Goal: Complete application form: Complete application form

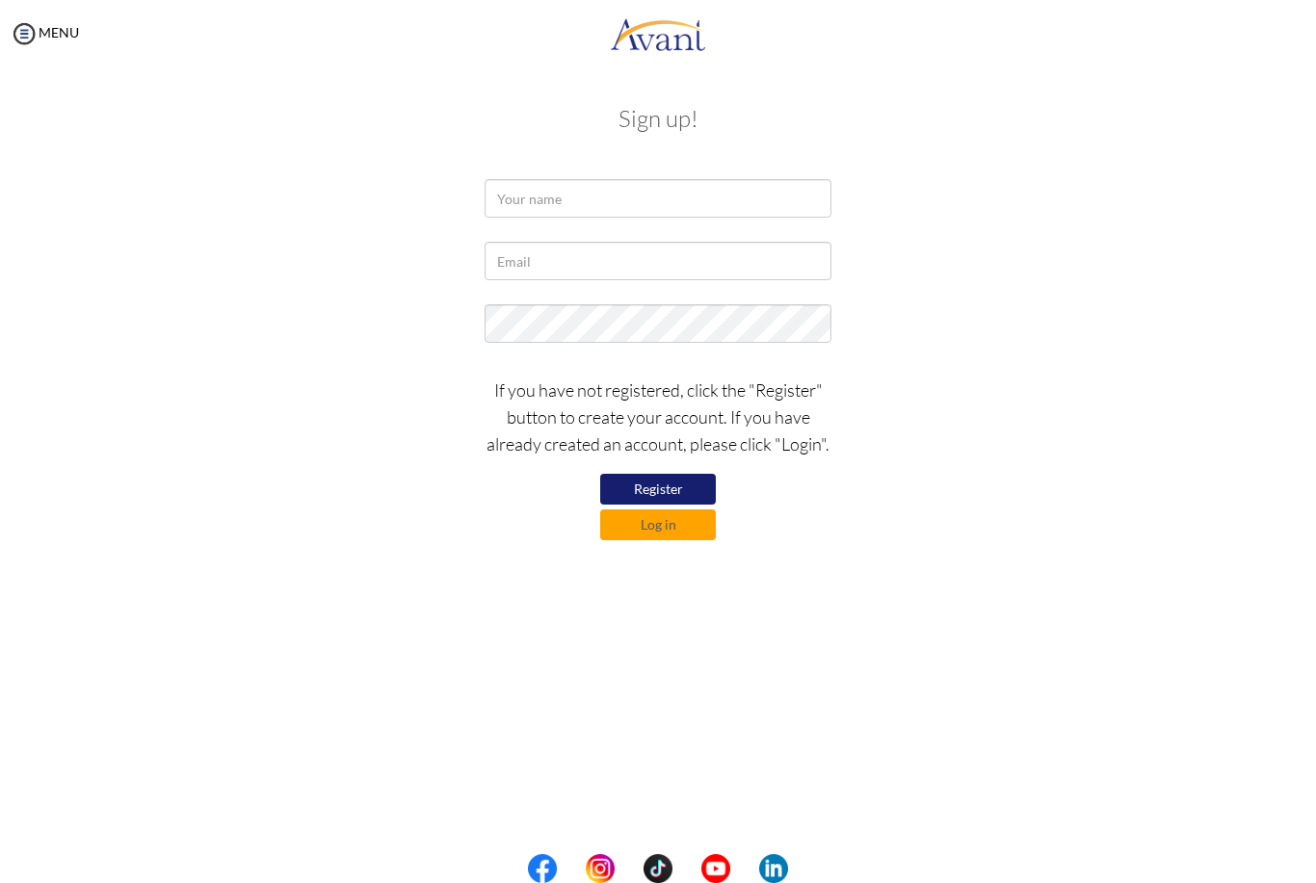
click at [681, 524] on button "Log in" at bounding box center [658, 524] width 116 height 31
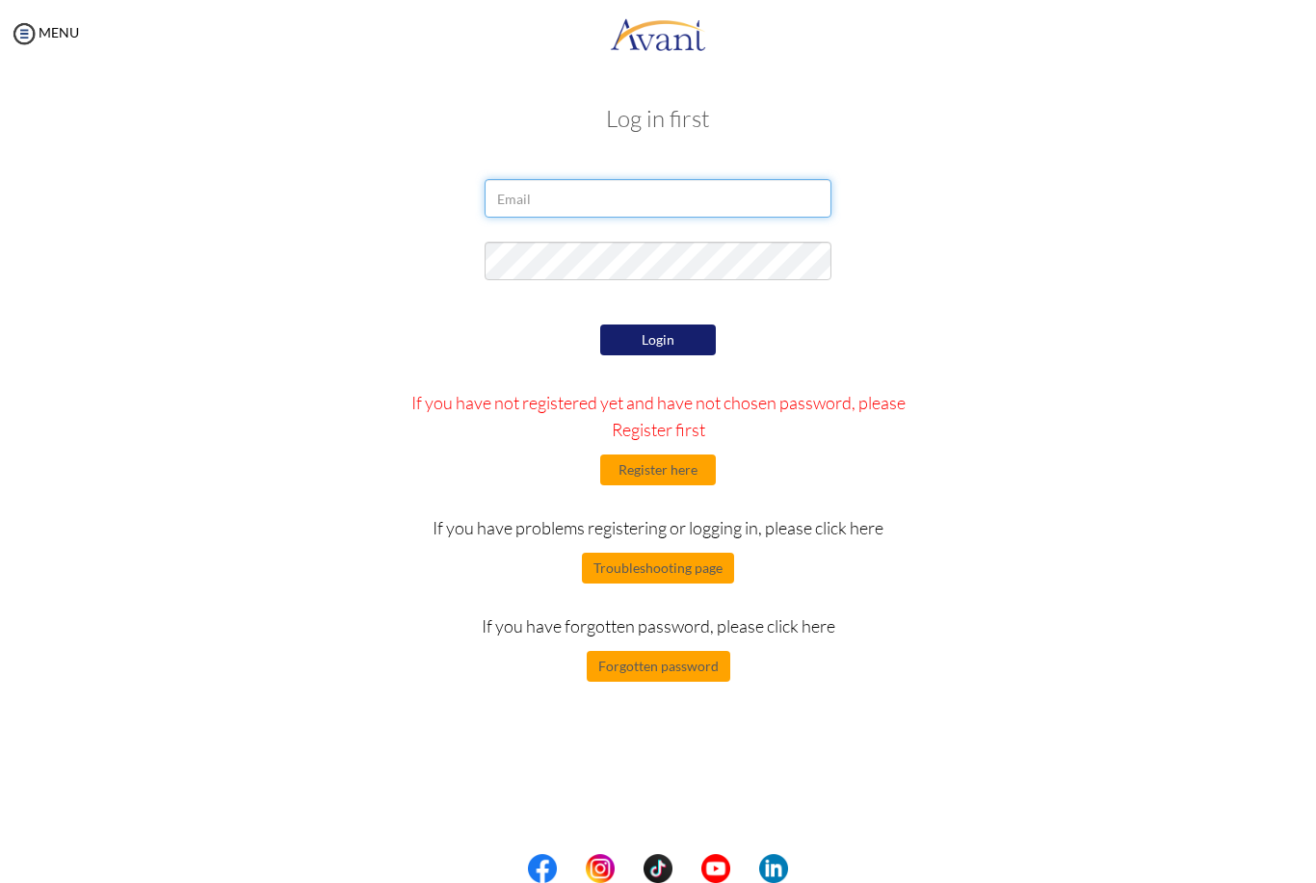
click at [760, 182] on input "email" at bounding box center [657, 198] width 347 height 39
type input "[EMAIL_ADDRESS][DOMAIN_NAME]"
click at [680, 337] on button "Login" at bounding box center [658, 340] width 116 height 31
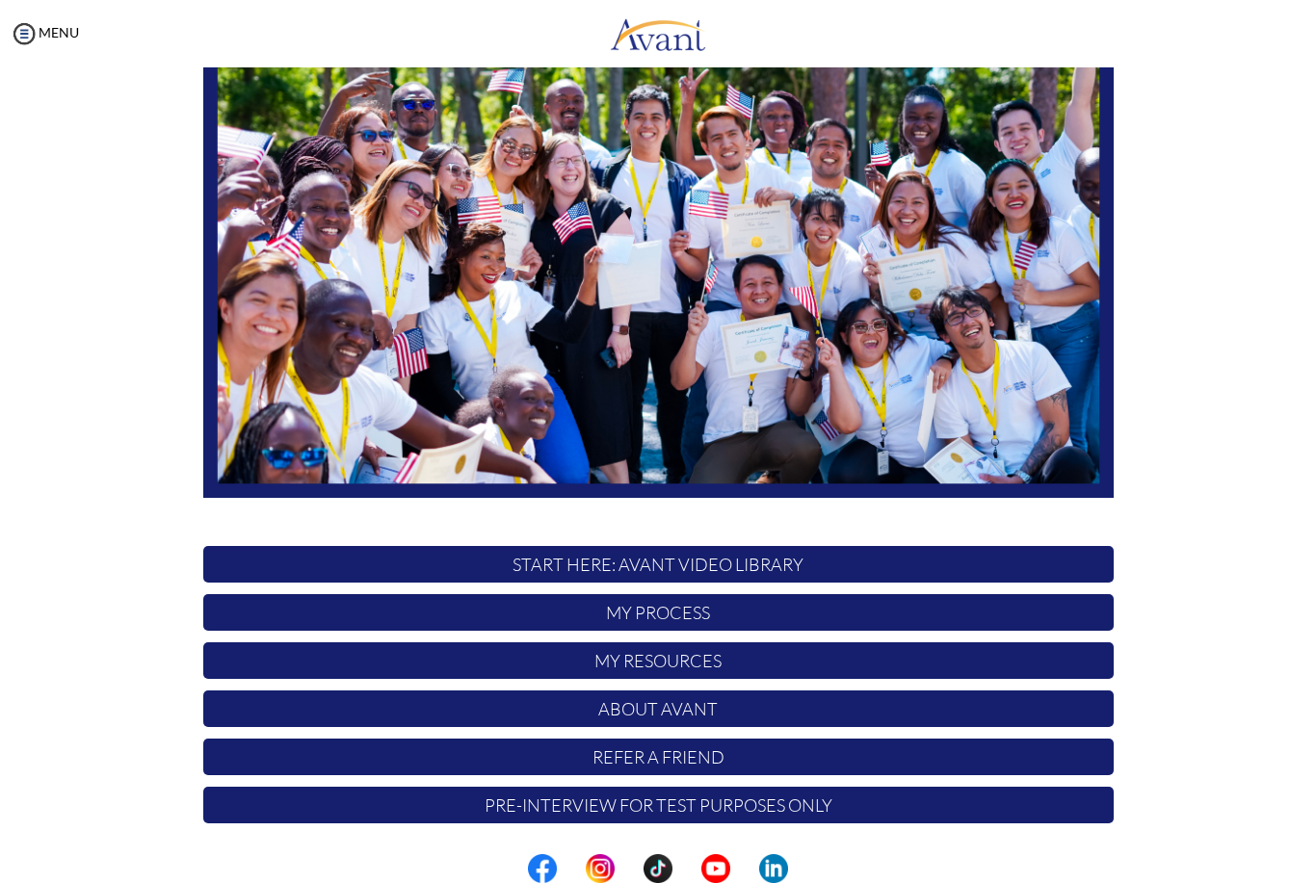
scroll to position [187, 0]
click at [746, 565] on p "START HERE: Avant Video Library" at bounding box center [658, 564] width 910 height 37
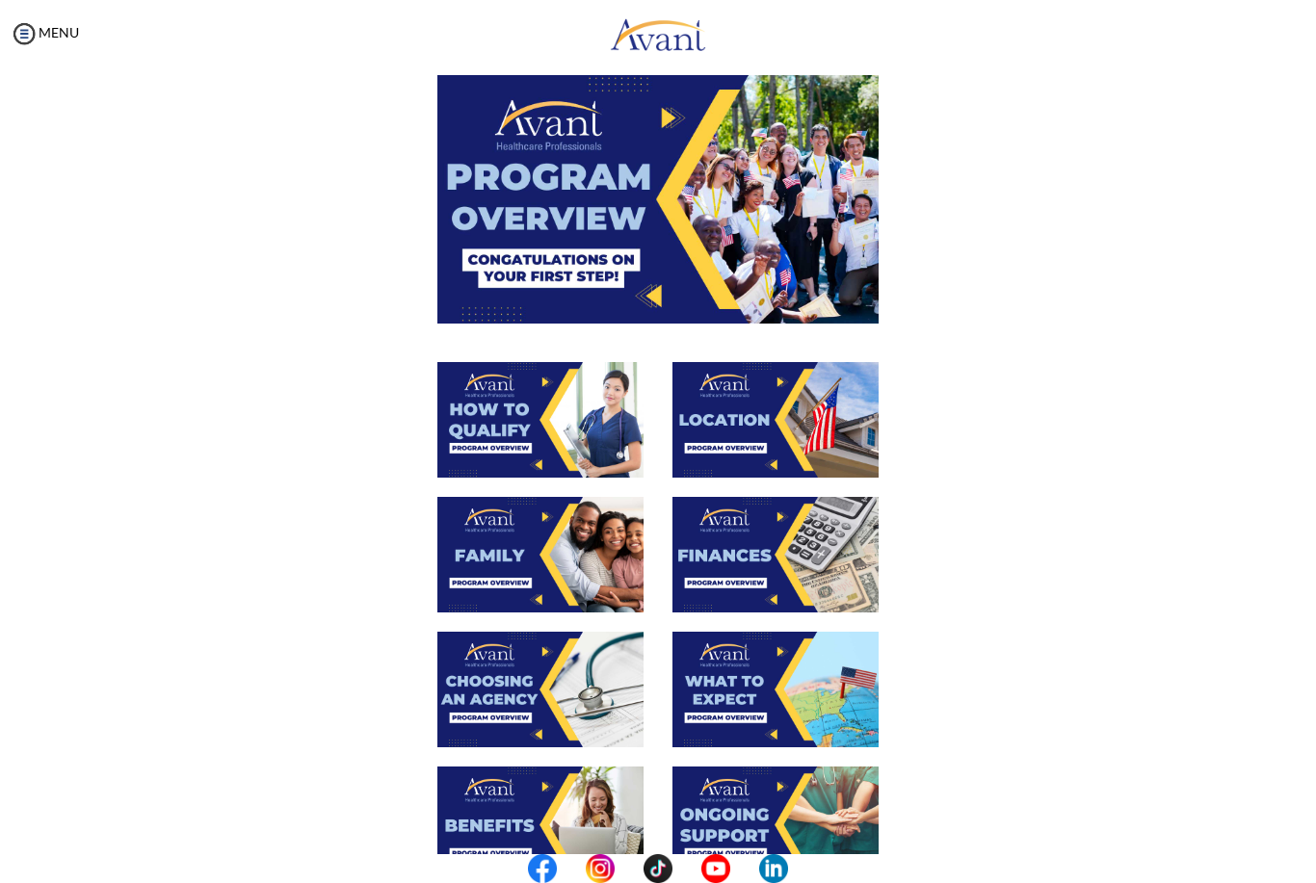
scroll to position [90, 0]
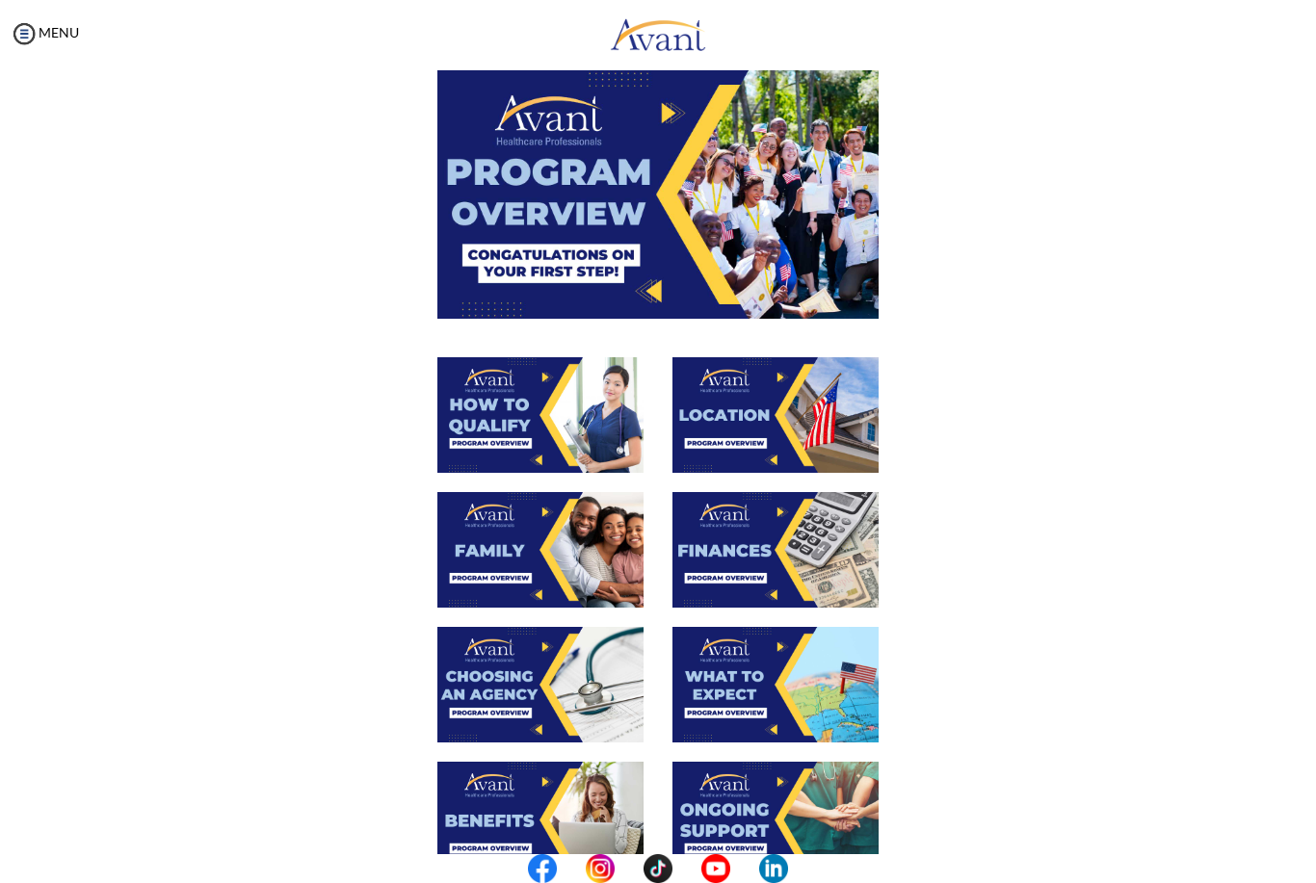
click at [511, 437] on img at bounding box center [540, 415] width 206 height 116
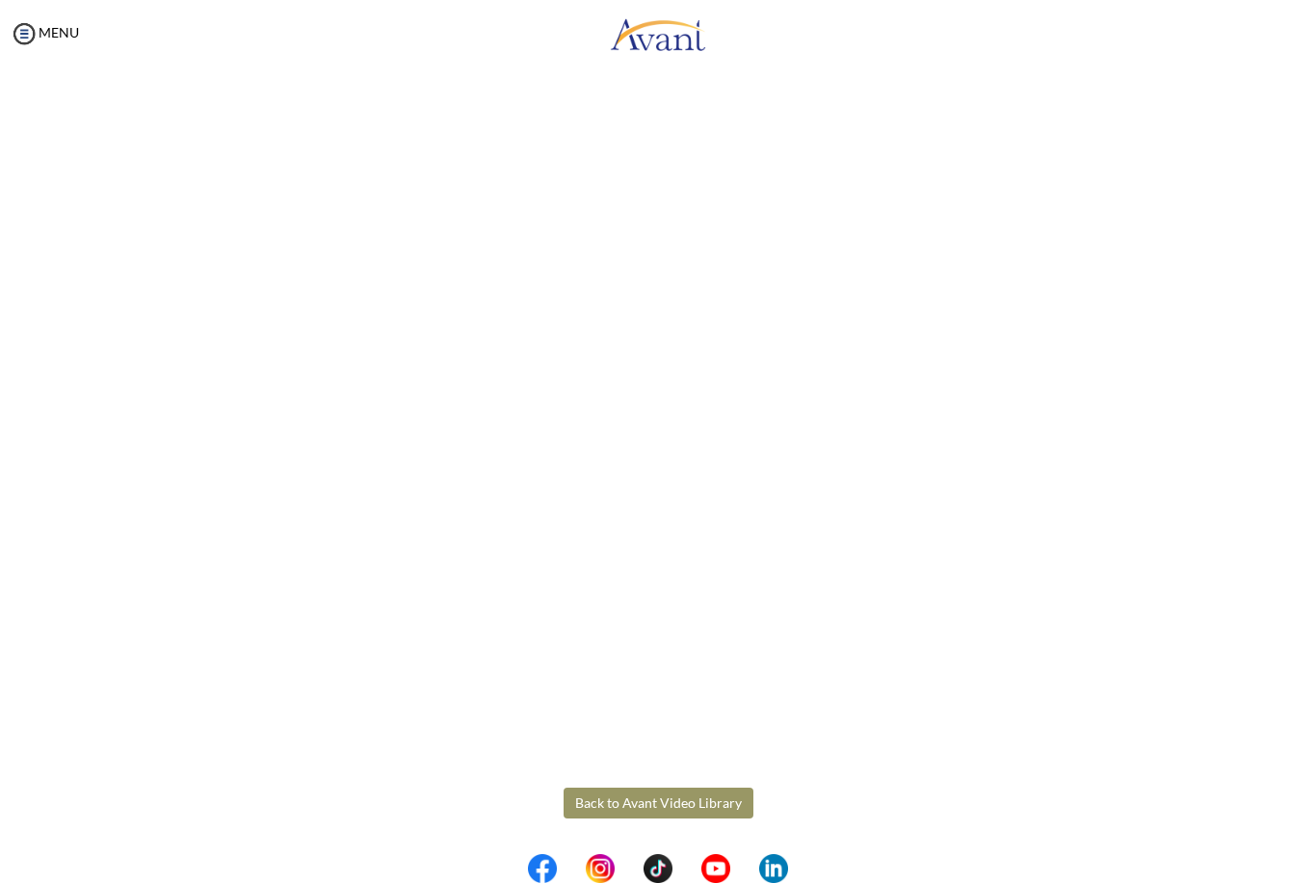
scroll to position [64, 0]
click at [620, 797] on body "Maintenance break. Please come back in 2 hours. MENU My Status What is the next…" at bounding box center [658, 441] width 1316 height 883
click at [663, 797] on button "Back to Avant Video Library" at bounding box center [658, 804] width 190 height 31
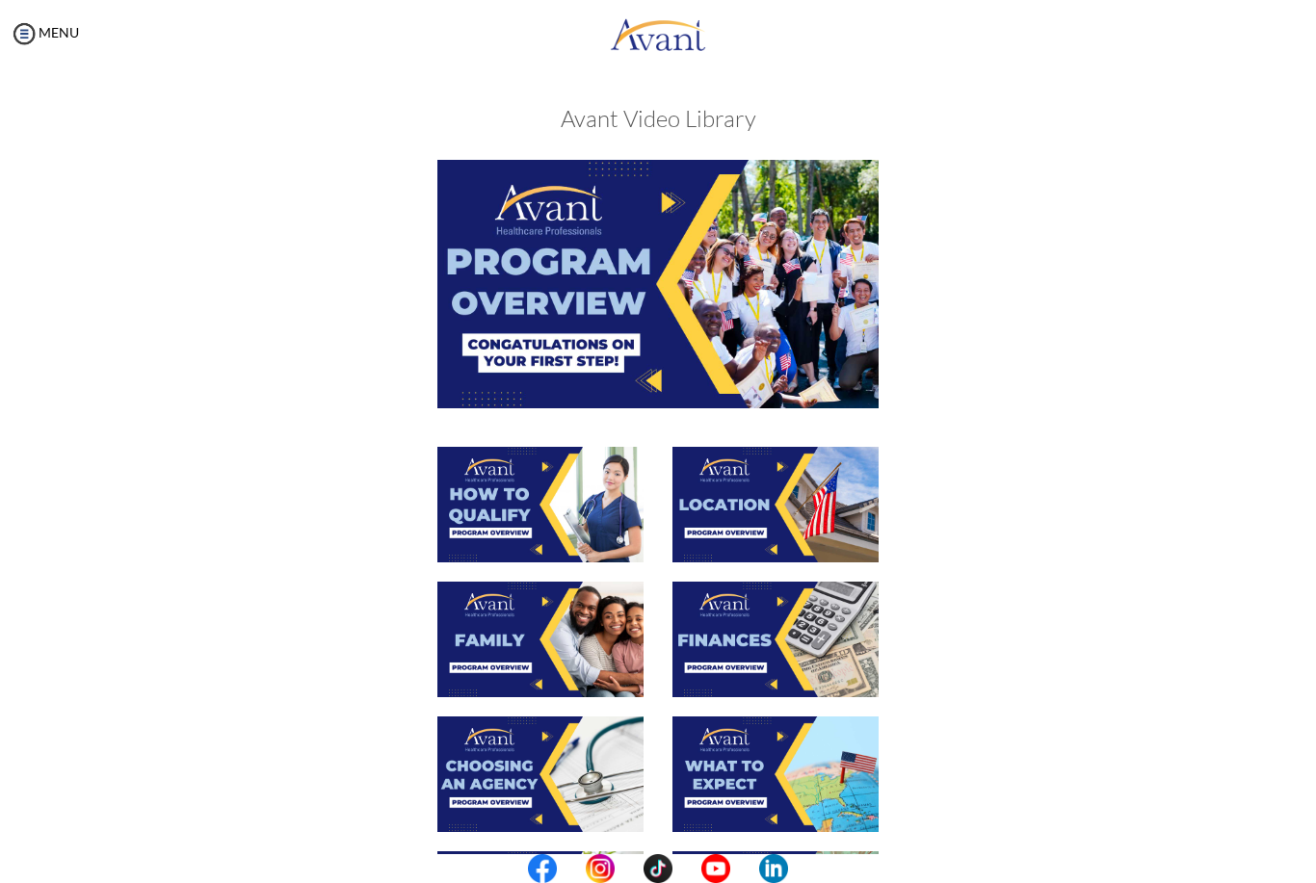
click at [721, 517] on img at bounding box center [775, 505] width 206 height 116
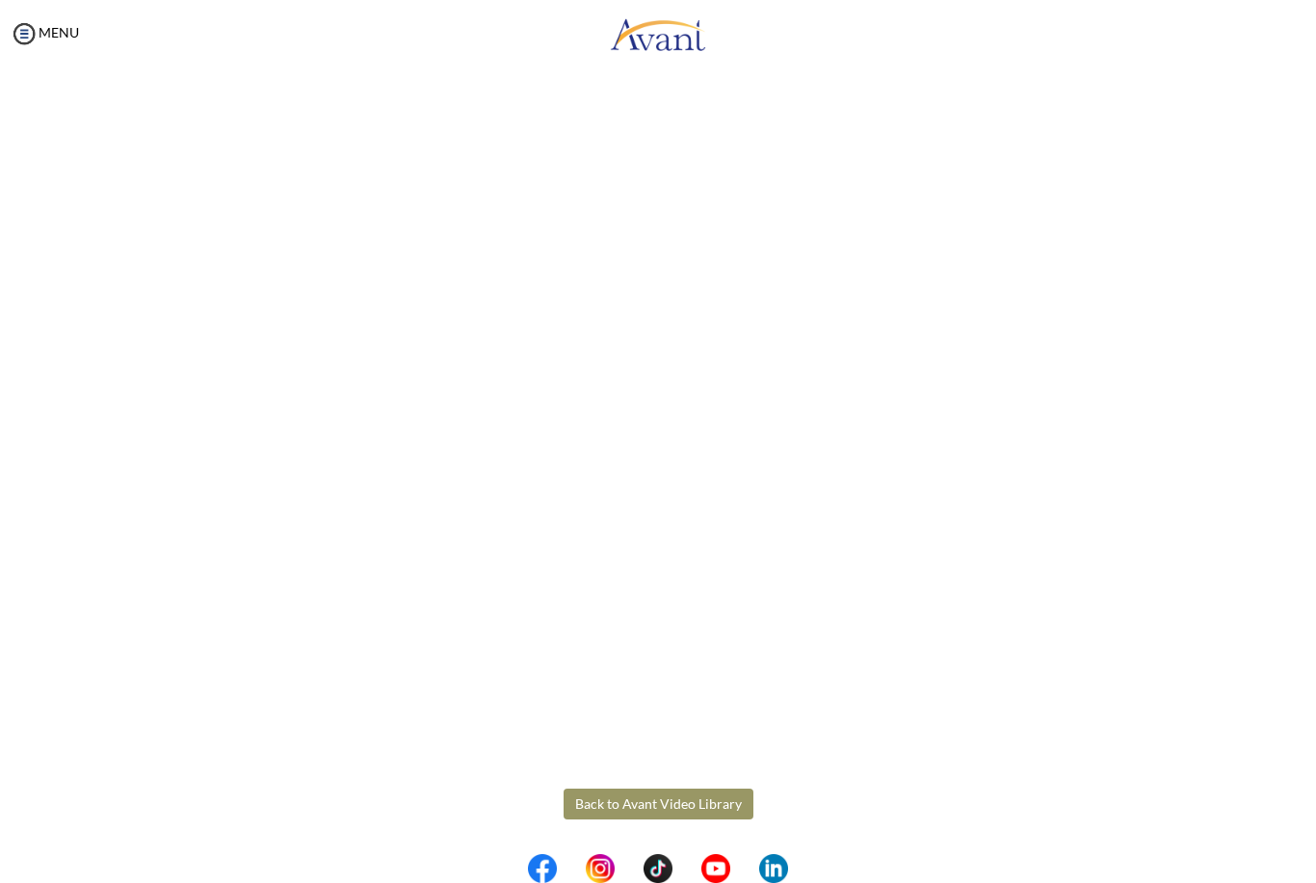
click at [652, 797] on body "Maintenance break. Please come back in 2 hours. MENU My Status What is the next…" at bounding box center [658, 441] width 1316 height 883
click at [624, 800] on button "Back to Avant Video Library" at bounding box center [658, 804] width 190 height 31
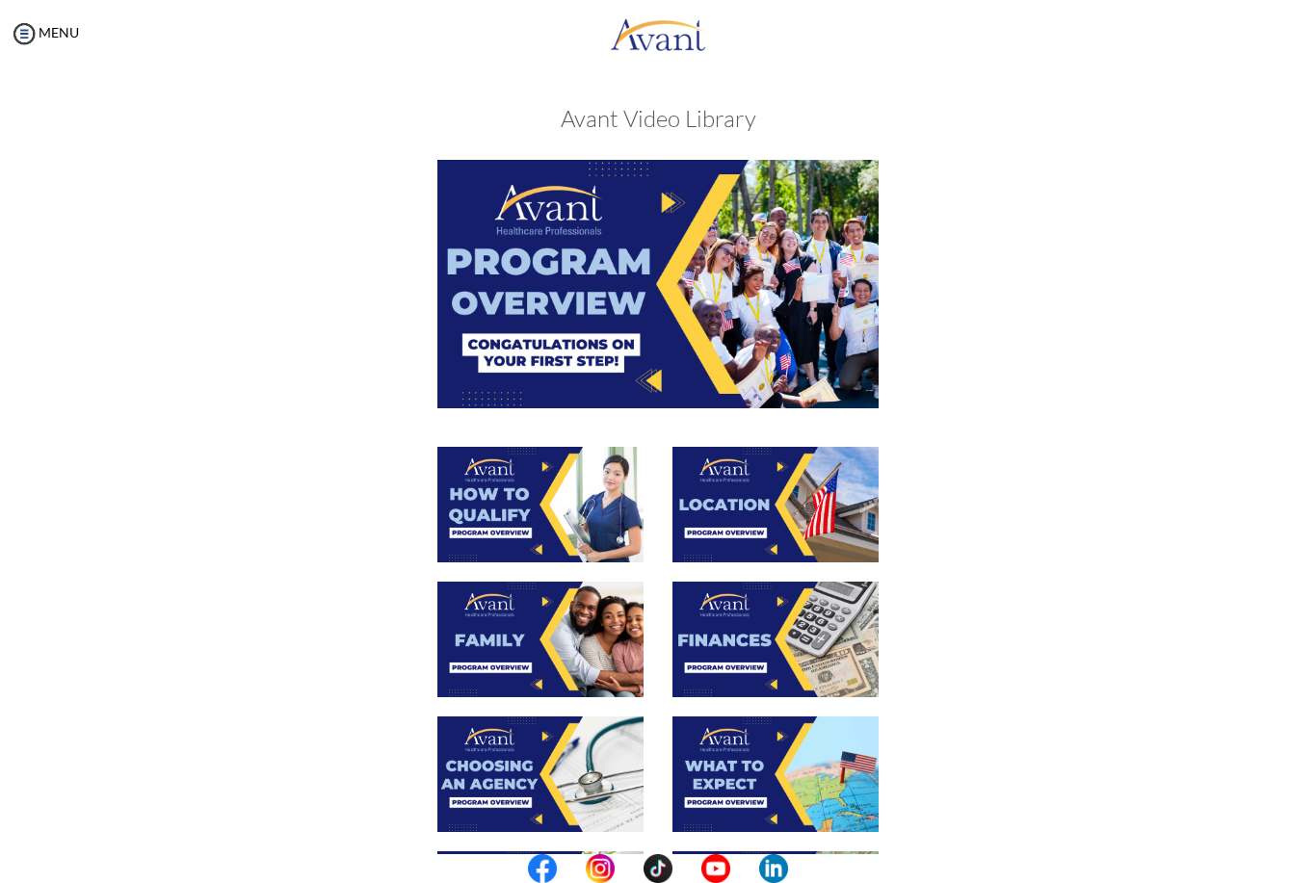
click at [460, 621] on img at bounding box center [540, 640] width 206 height 116
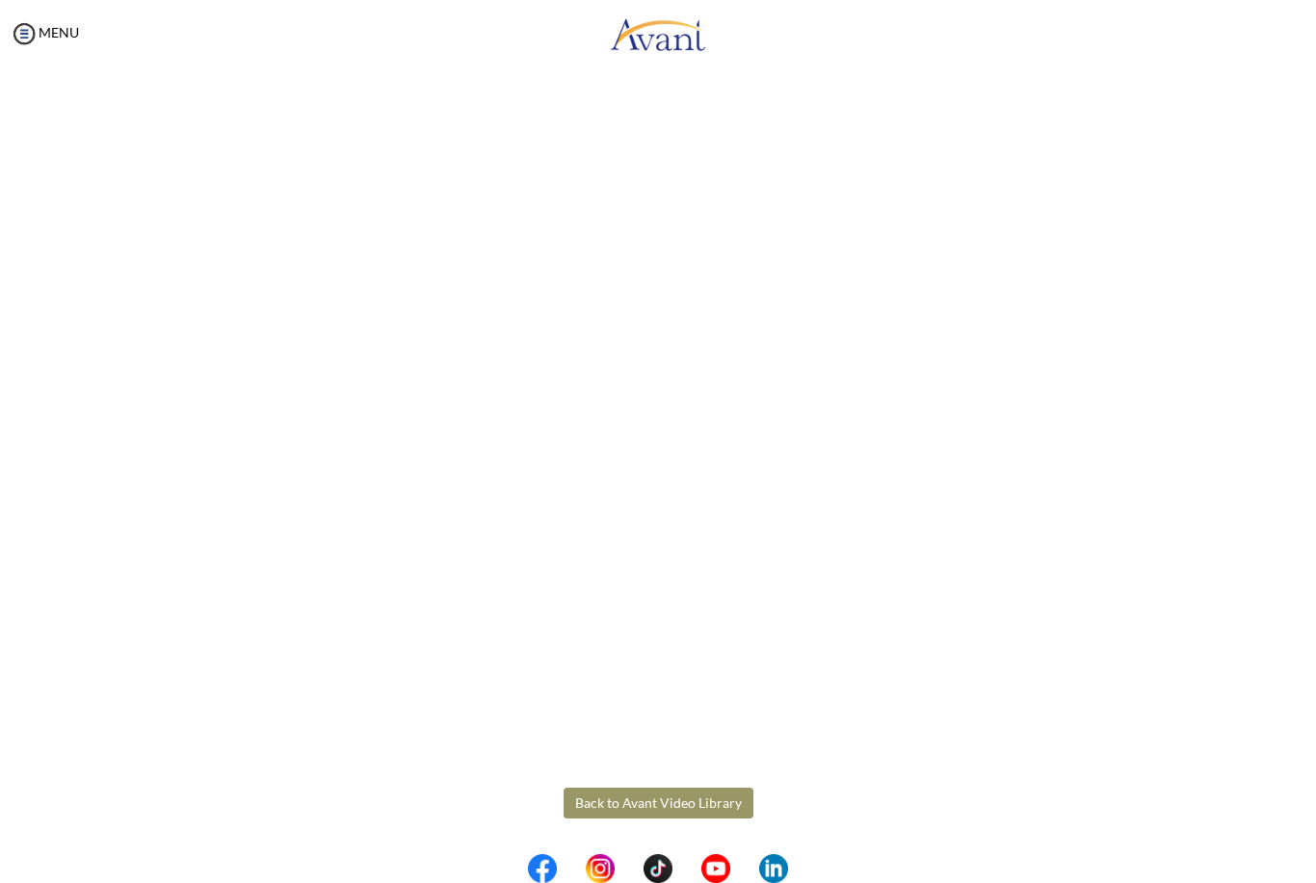
scroll to position [270, 0]
click at [667, 810] on body "Maintenance break. Please come back in 2 hours. MENU My Status What is the next…" at bounding box center [658, 441] width 1316 height 883
click at [663, 789] on button "Back to Avant Video Library" at bounding box center [658, 803] width 190 height 31
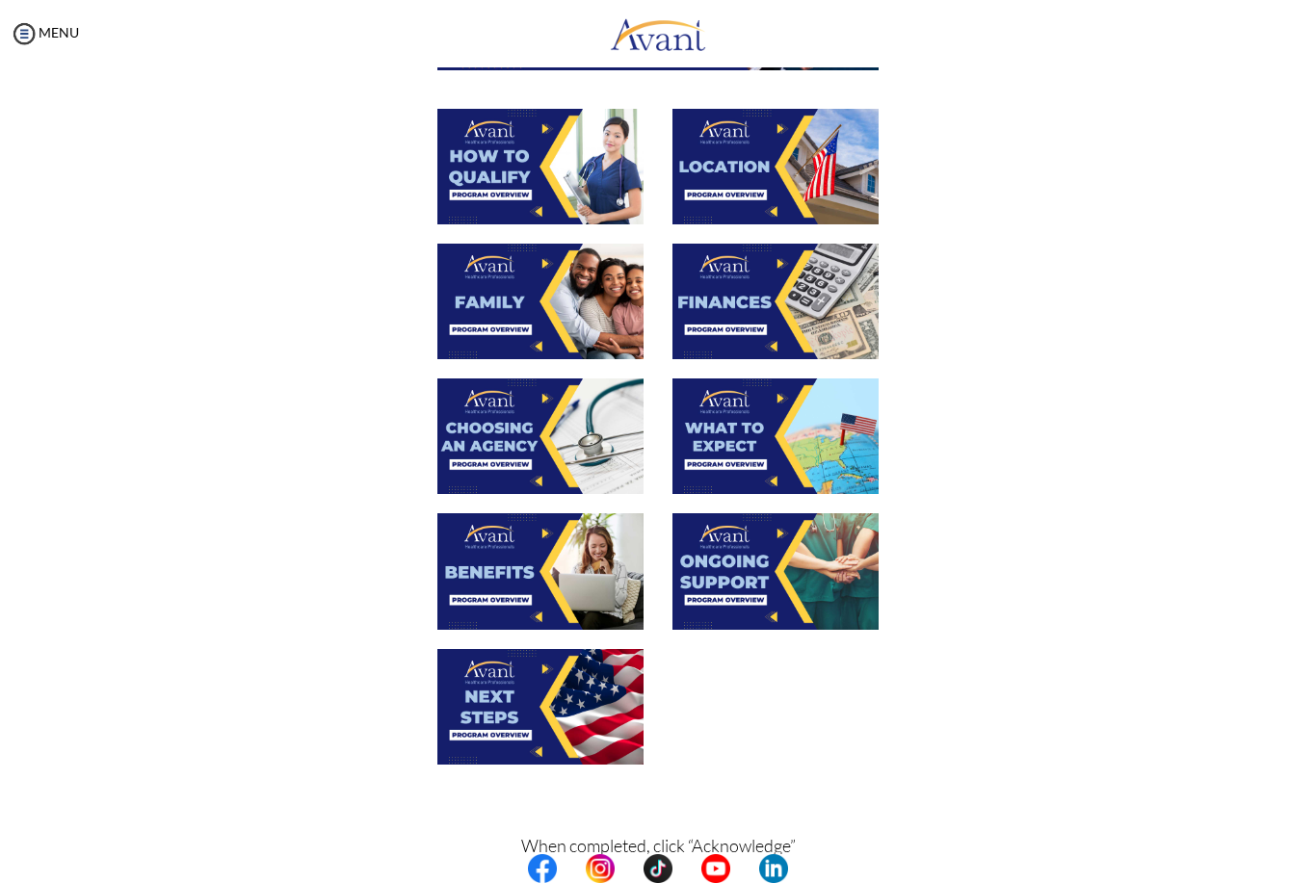
scroll to position [339, 0]
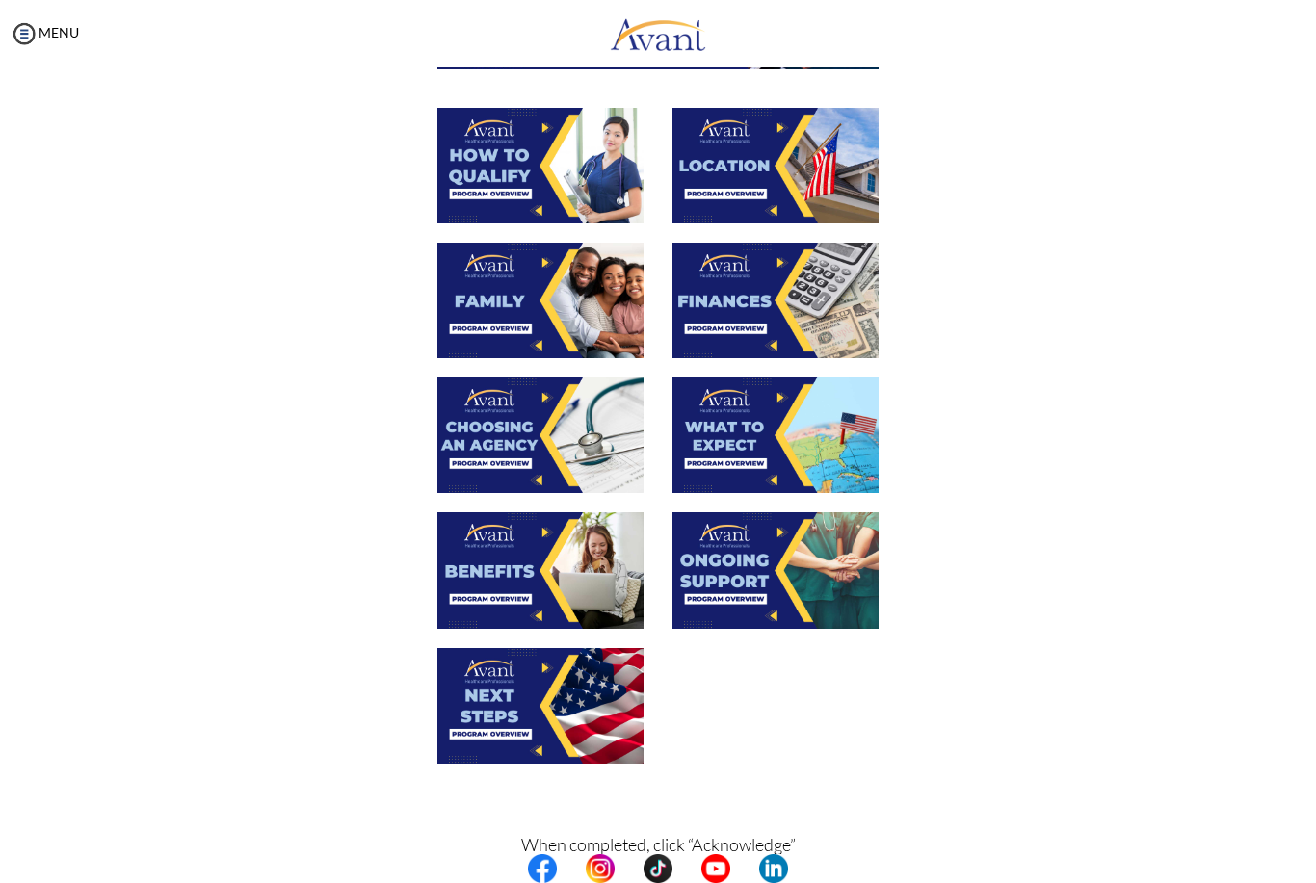
click at [717, 309] on img at bounding box center [775, 301] width 206 height 116
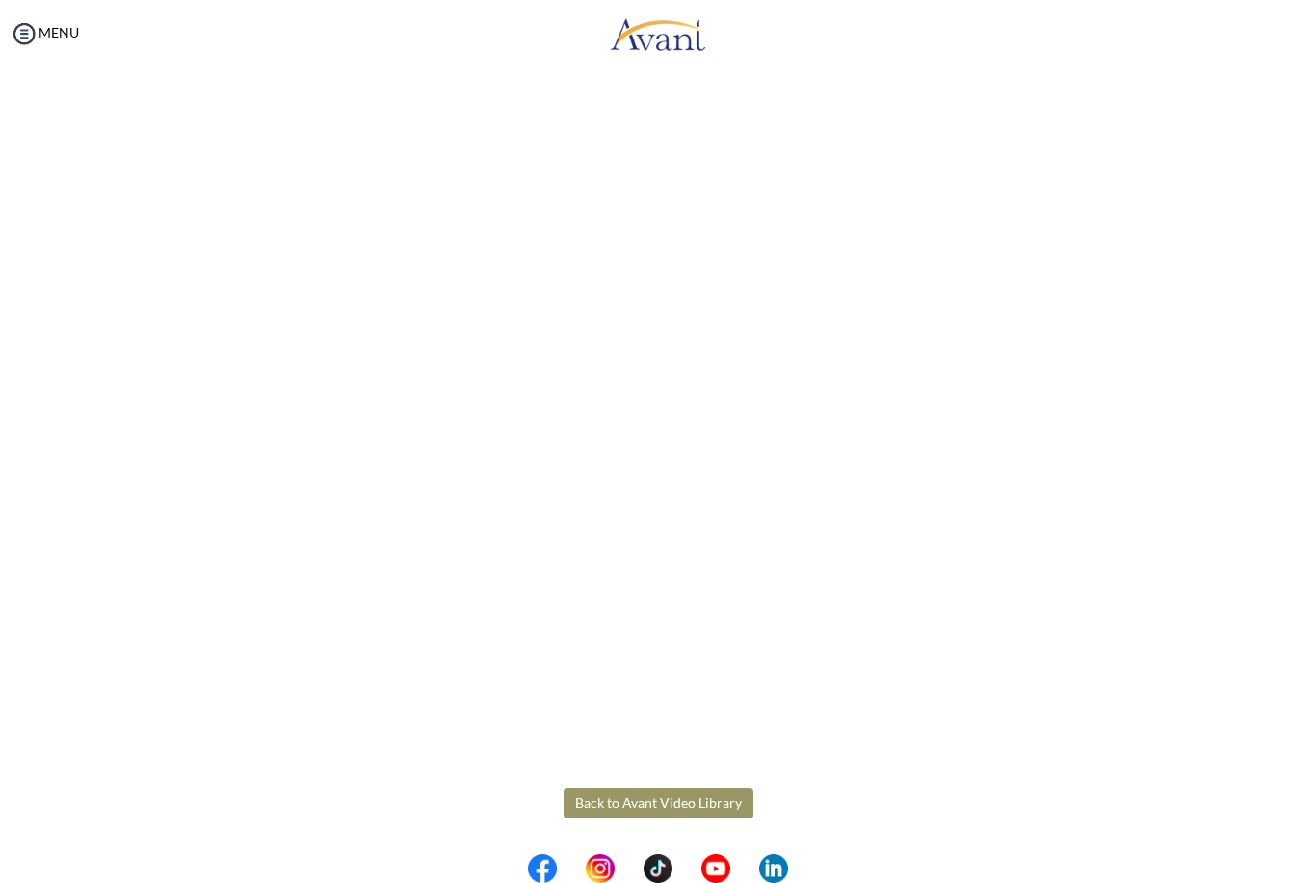
scroll to position [64, 0]
click at [625, 816] on body "Maintenance break. Please come back in 2 hours. MENU My Status What is the next…" at bounding box center [658, 441] width 1316 height 883
click at [644, 799] on button "Back to Avant Video Library" at bounding box center [658, 804] width 190 height 31
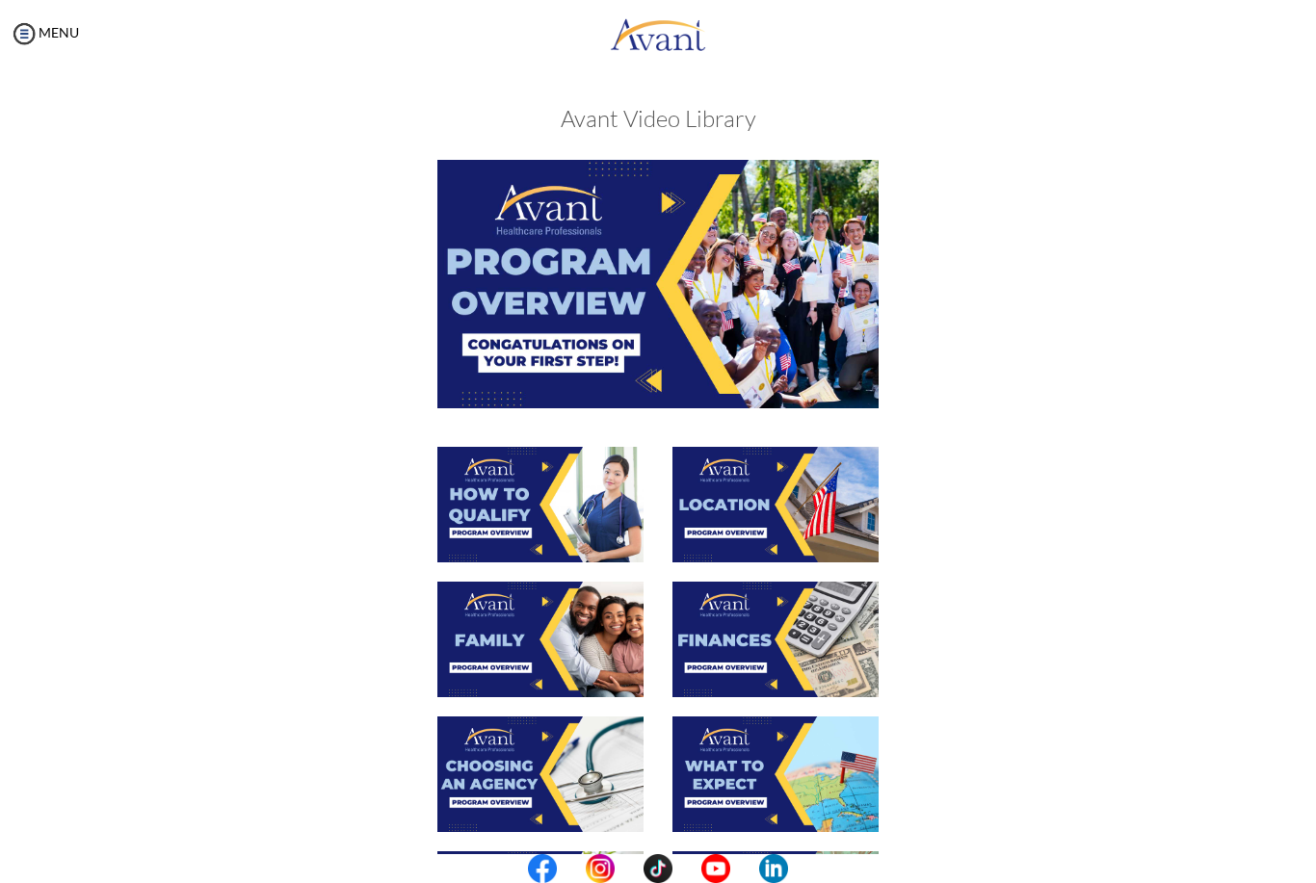
scroll to position [79, 0]
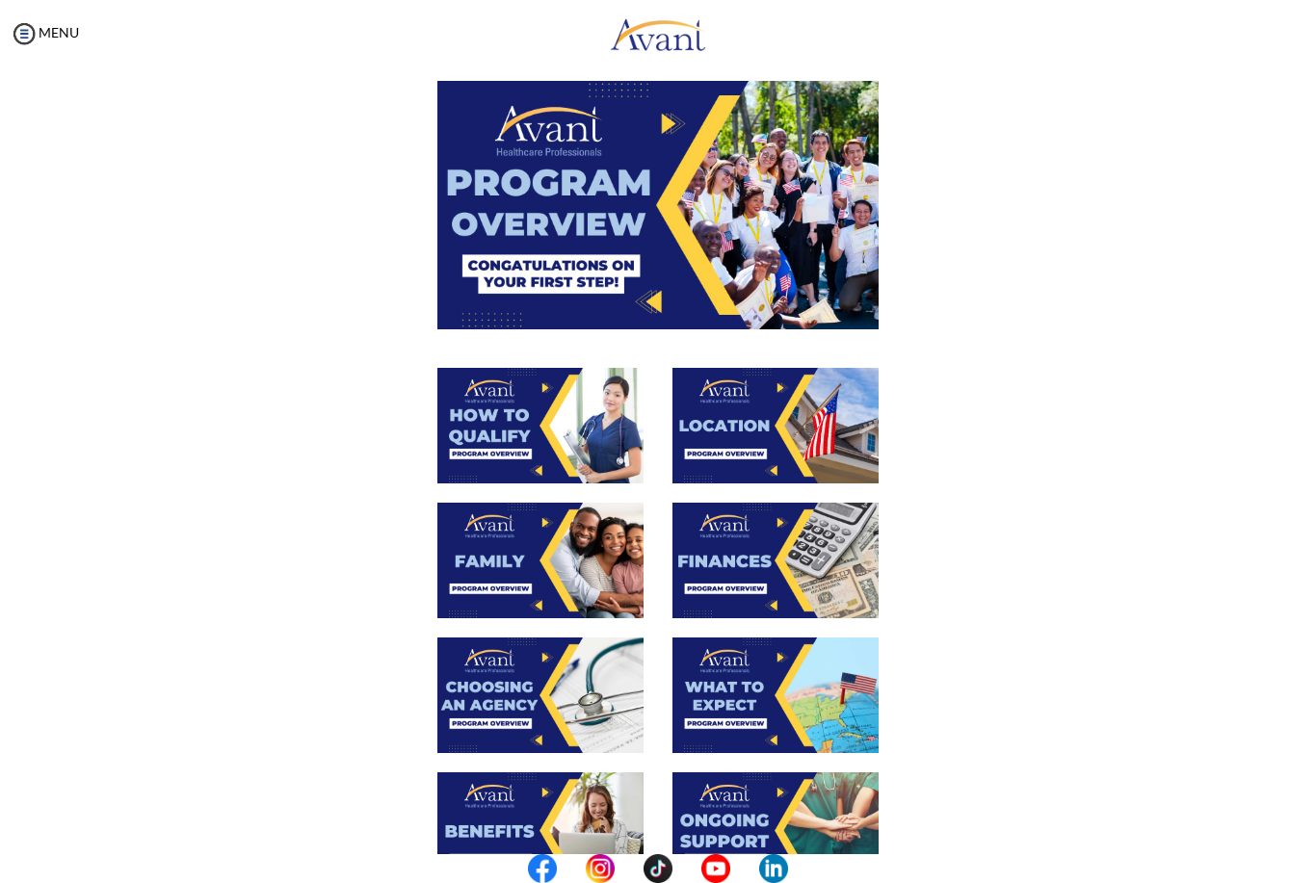
click at [491, 685] on img at bounding box center [540, 696] width 206 height 116
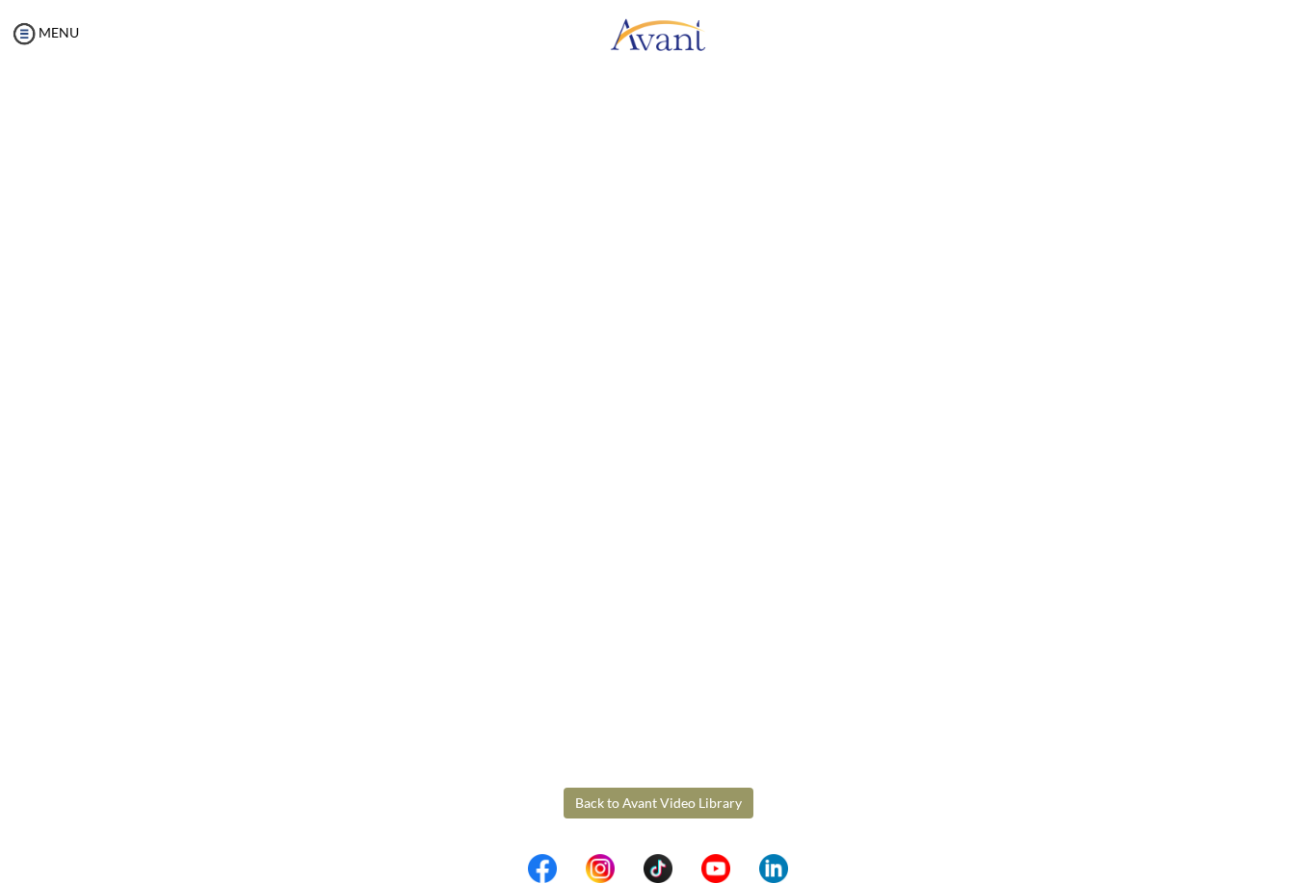
scroll to position [270, 0]
click at [640, 805] on body "Maintenance break. Please come back in 2 hours. MENU My Status What is the next…" at bounding box center [658, 441] width 1316 height 883
click at [659, 800] on button "Back to Avant Video Library" at bounding box center [658, 803] width 190 height 31
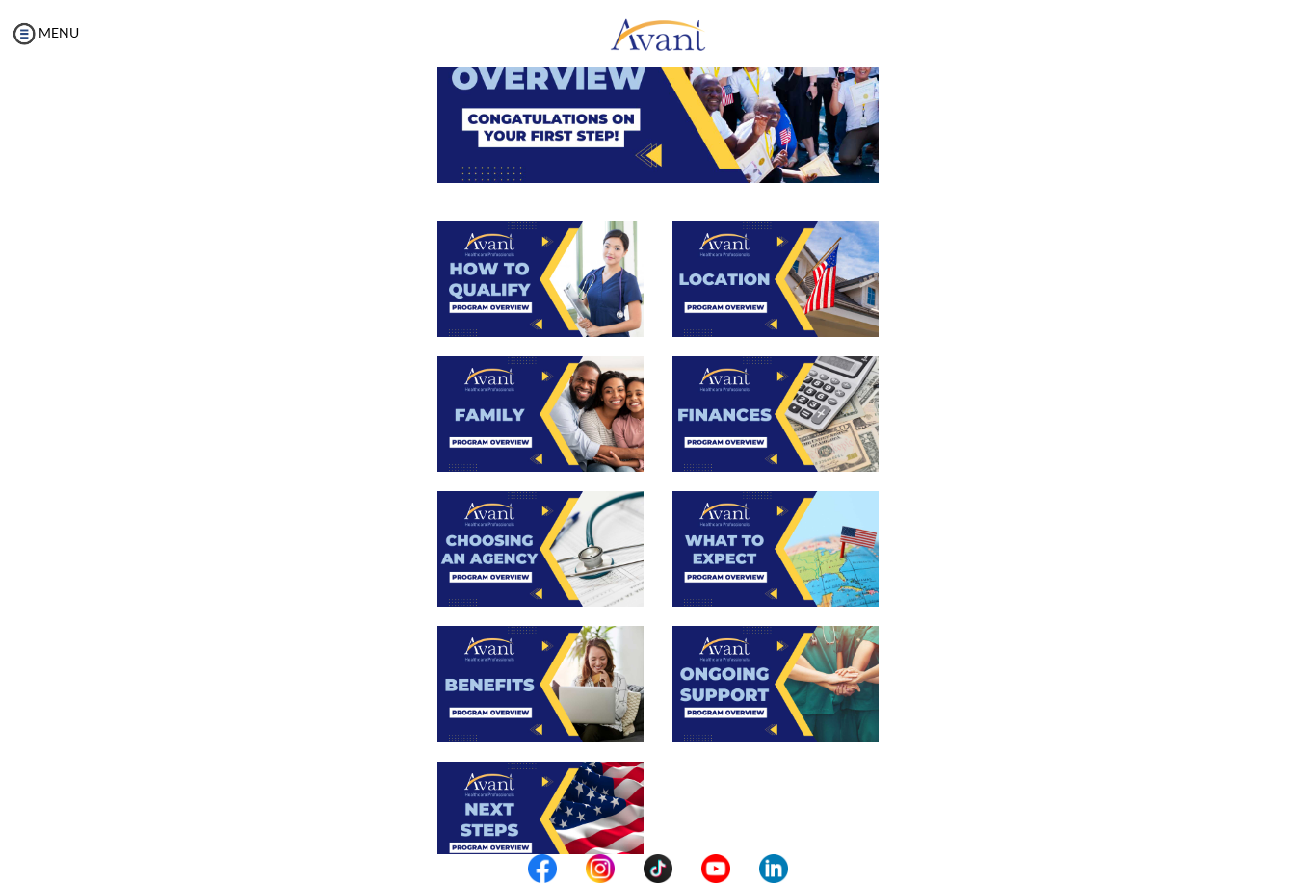
scroll to position [229, 0]
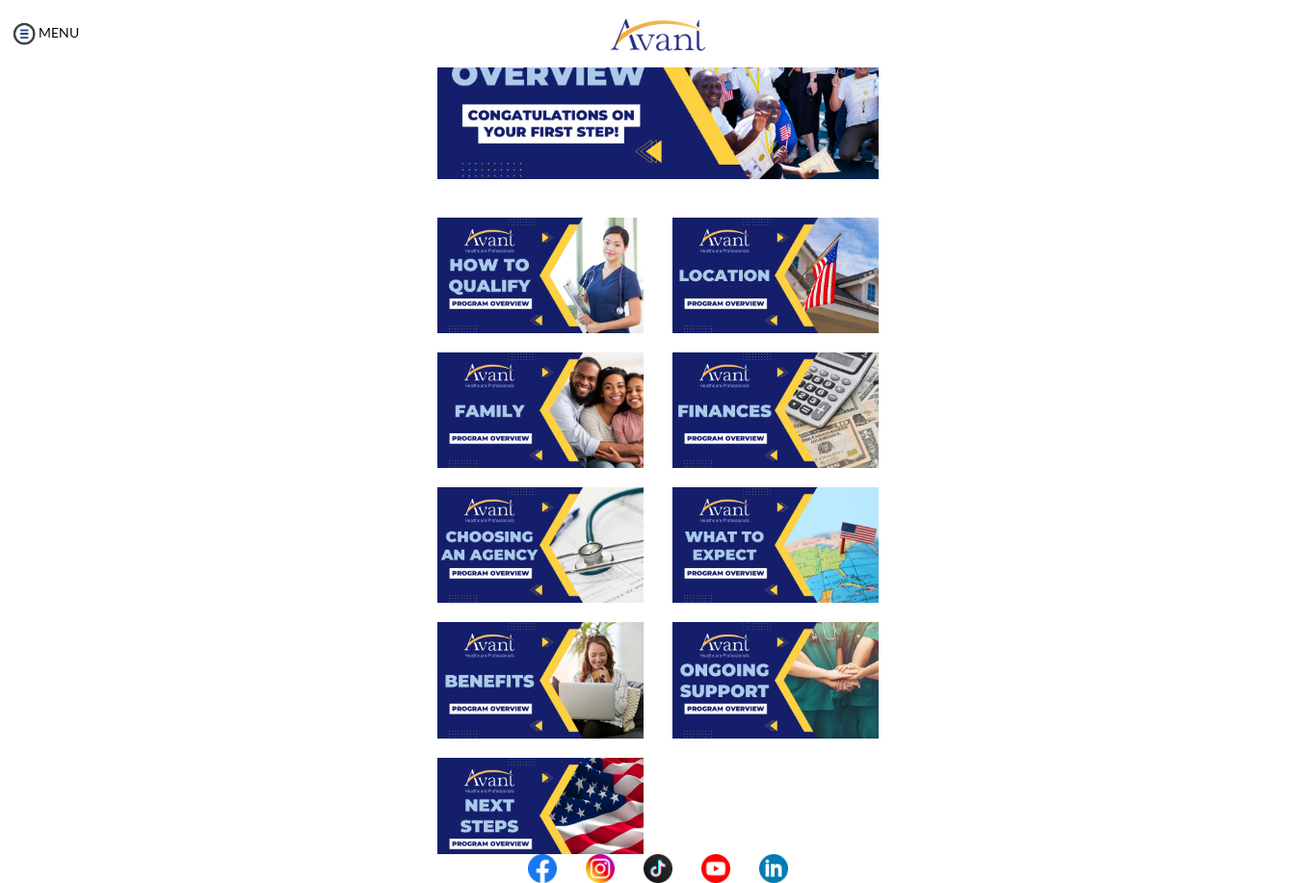
click at [712, 531] on img at bounding box center [775, 545] width 206 height 116
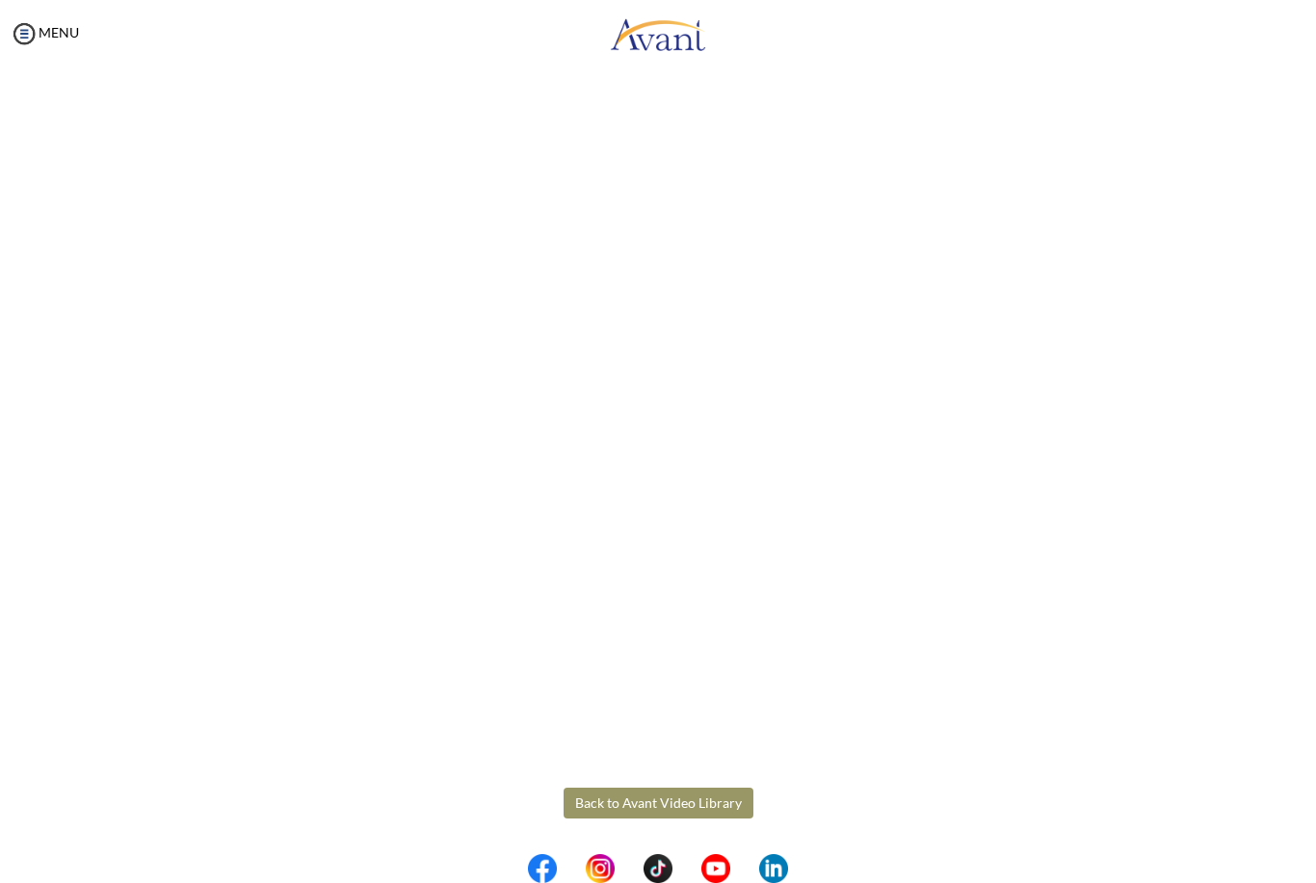
scroll to position [270, 0]
click at [627, 804] on body "Maintenance break. Please come back in 2 hours. MENU My Status What is the next…" at bounding box center [658, 441] width 1316 height 883
click at [600, 808] on button "Back to Avant Video Library" at bounding box center [658, 803] width 190 height 31
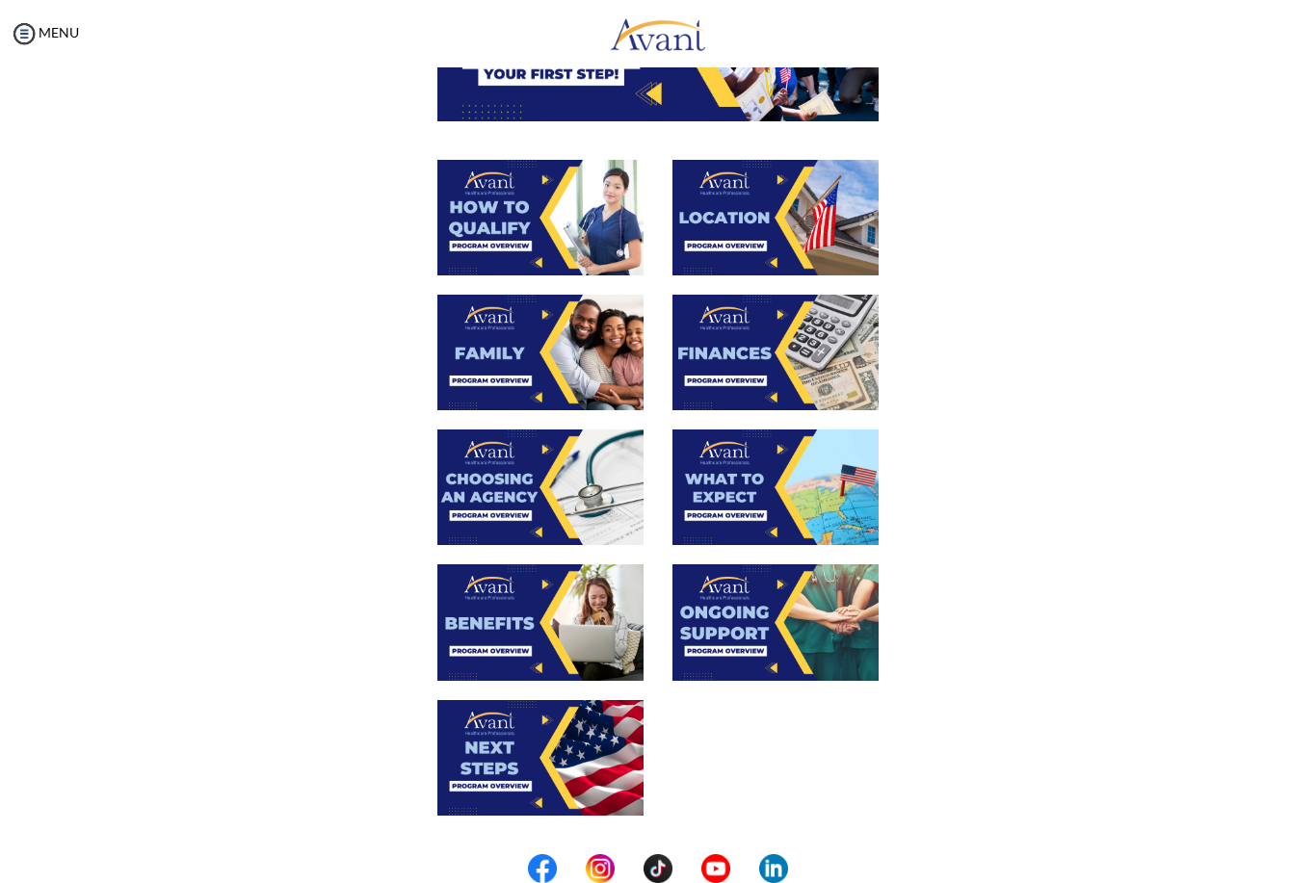
scroll to position [288, 0]
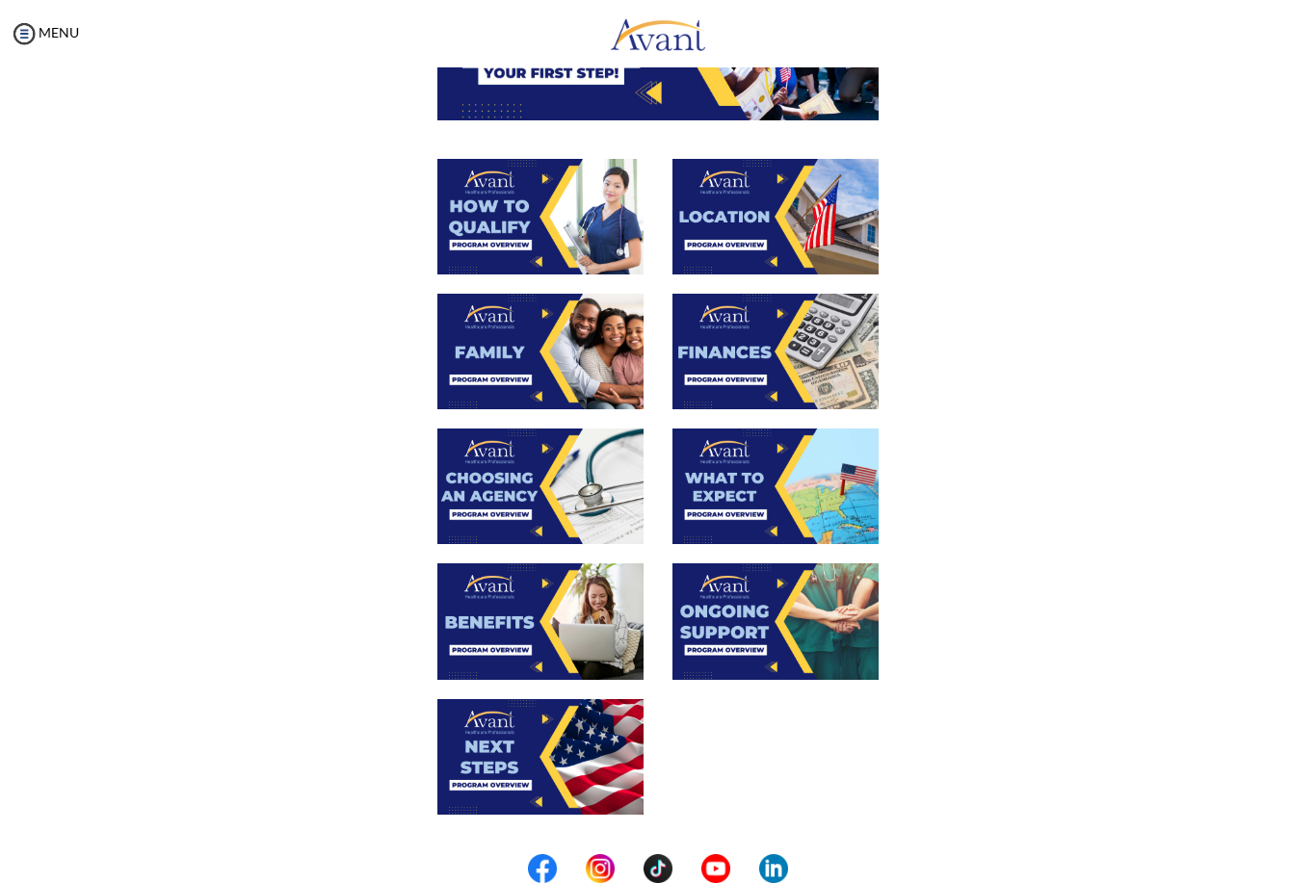
click at [550, 616] on img at bounding box center [540, 621] width 206 height 116
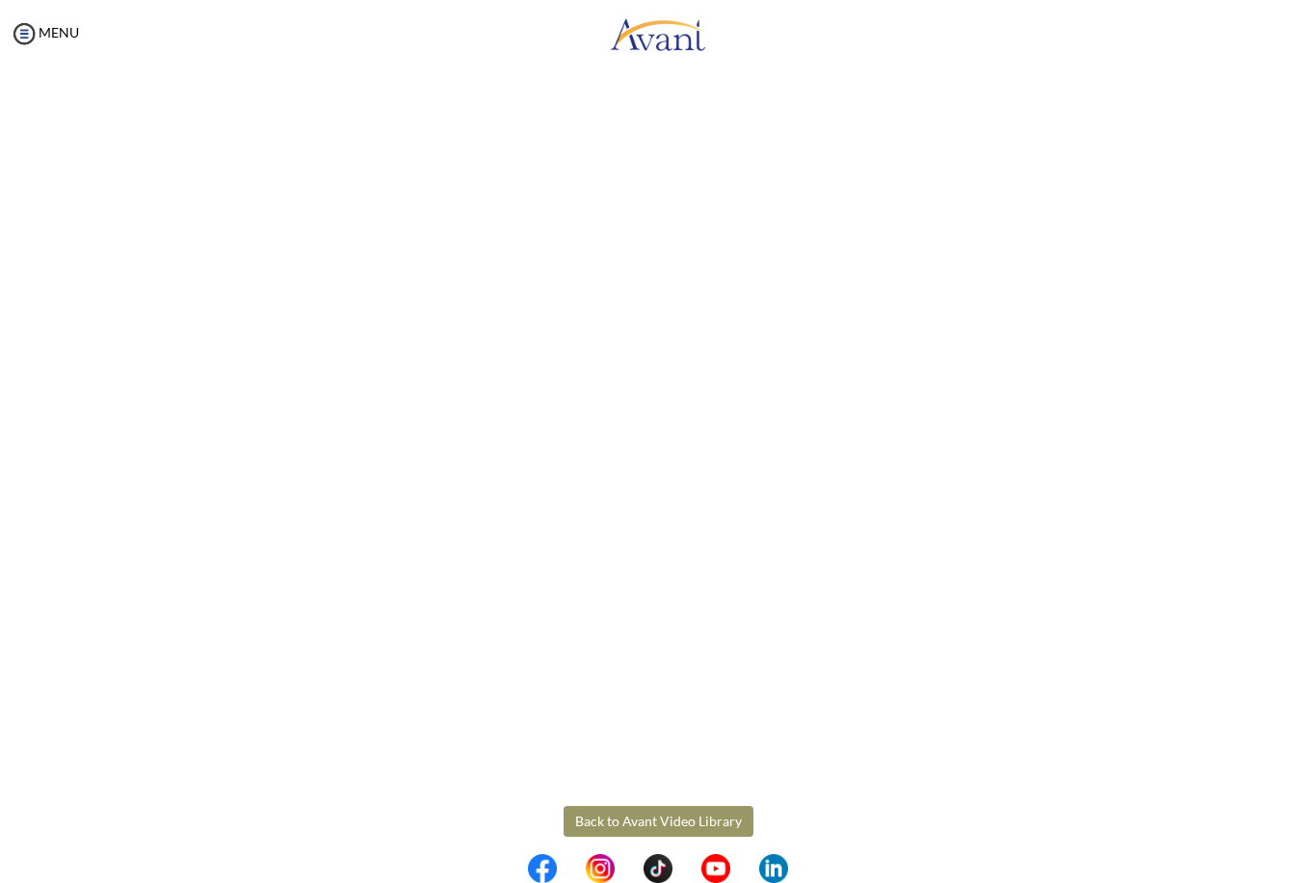
scroll to position [254, 0]
click at [666, 821] on body "Maintenance break. Please come back in 2 hours. MENU My Status What is the next…" at bounding box center [658, 441] width 1316 height 883
click at [614, 831] on button "Back to Avant Video Library" at bounding box center [658, 818] width 190 height 31
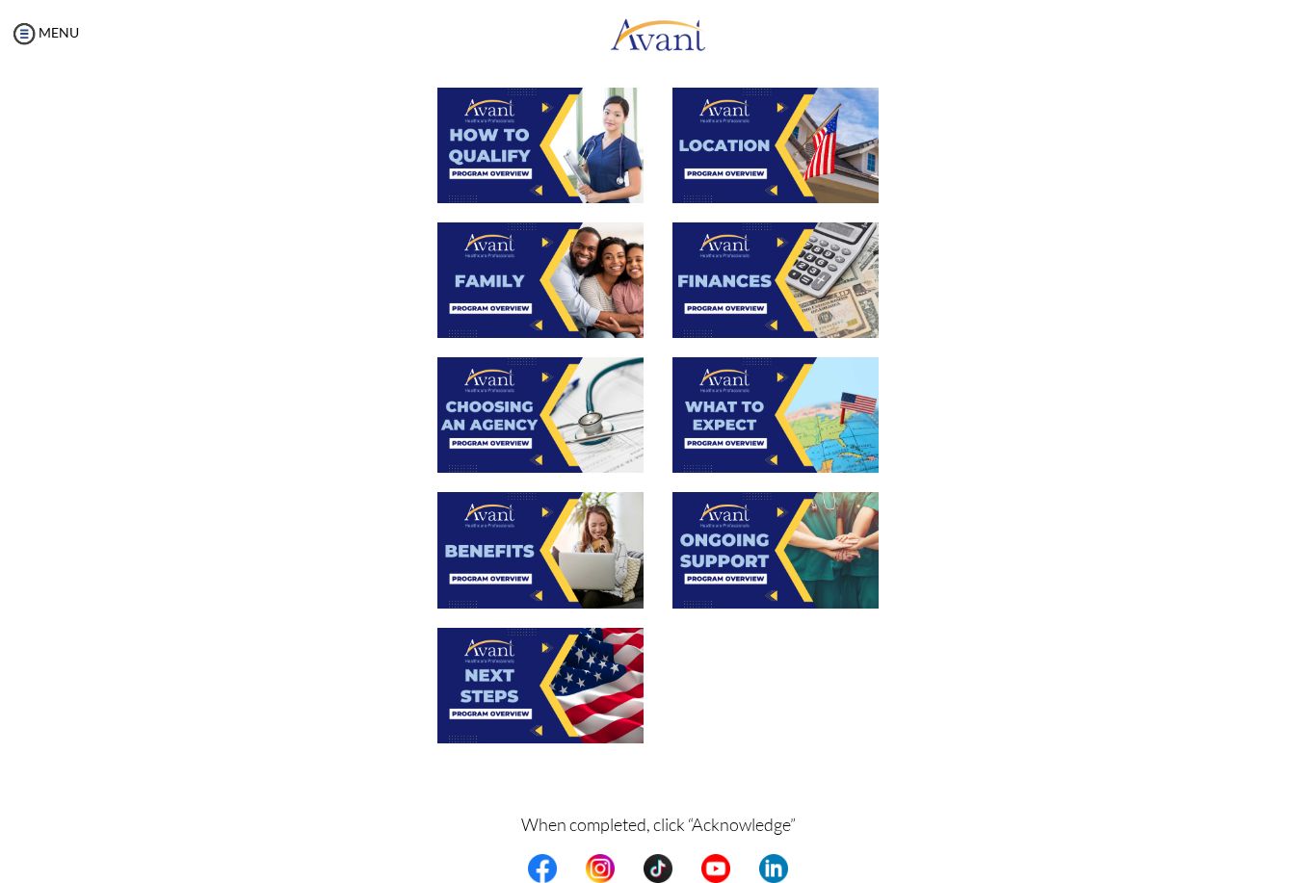
scroll to position [379, 0]
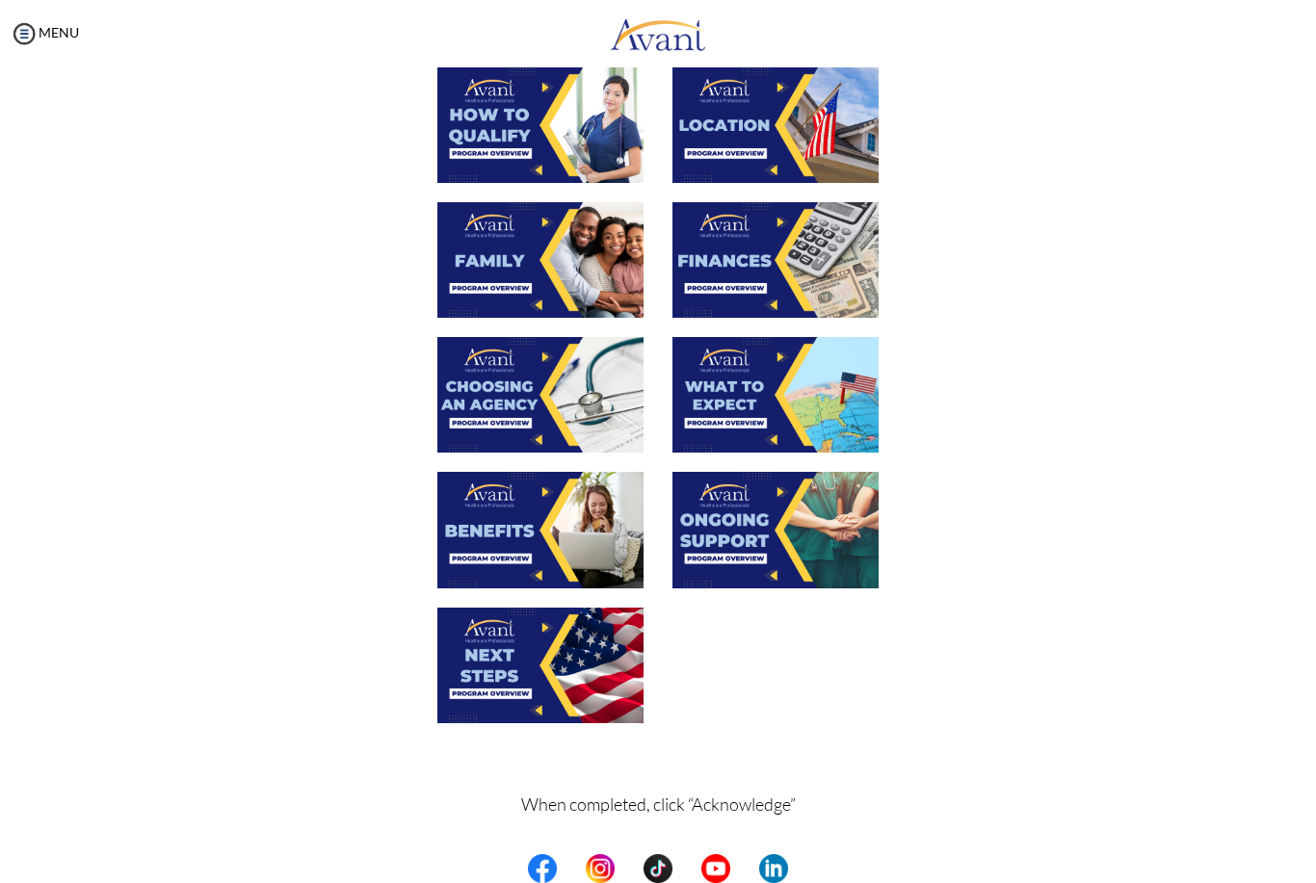
click at [530, 675] on img at bounding box center [540, 666] width 206 height 116
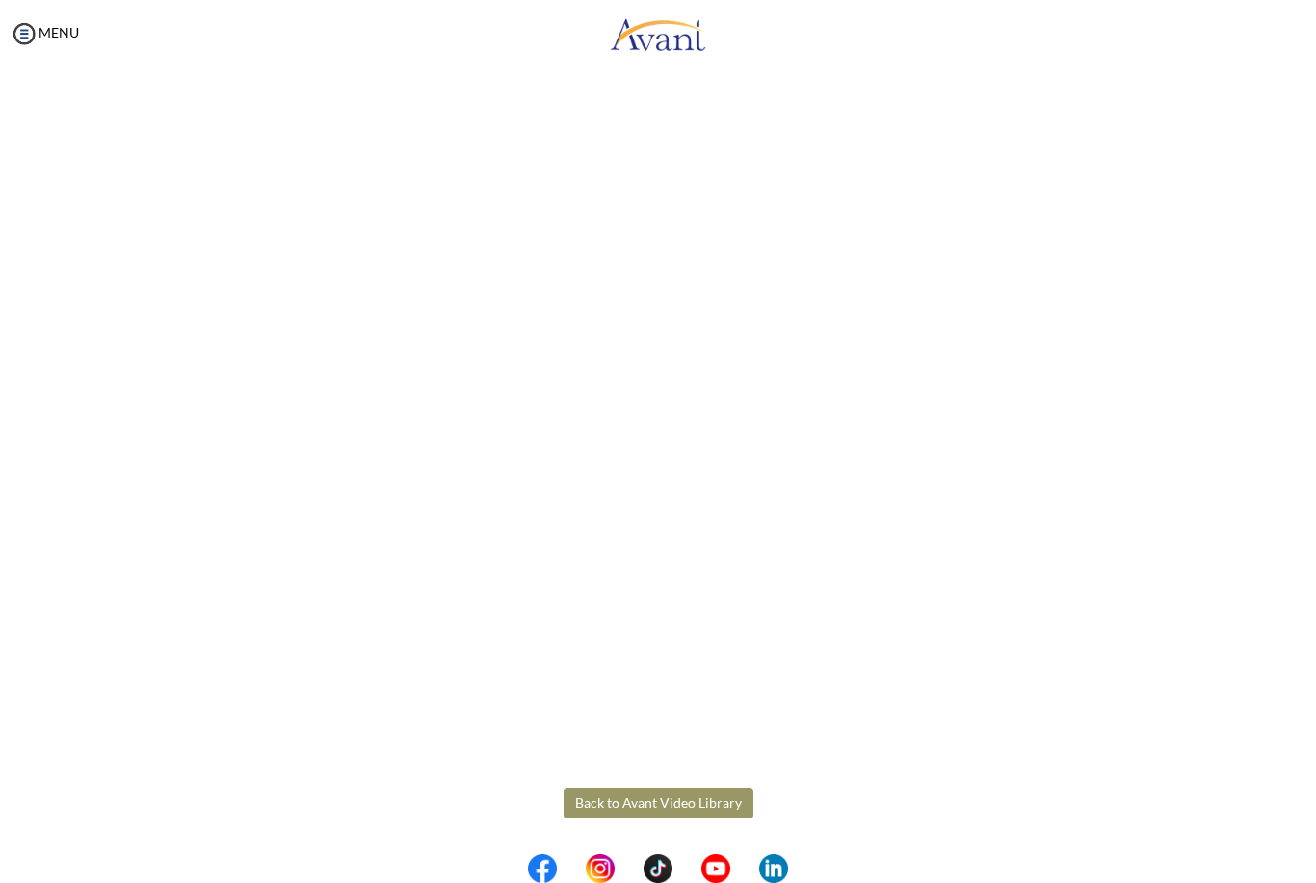
scroll to position [270, 0]
click at [665, 799] on body "Maintenance break. Please come back in 2 hours. MENU My Status What is the next…" at bounding box center [658, 441] width 1316 height 883
click at [630, 803] on button "Back to Avant Video Library" at bounding box center [658, 803] width 190 height 31
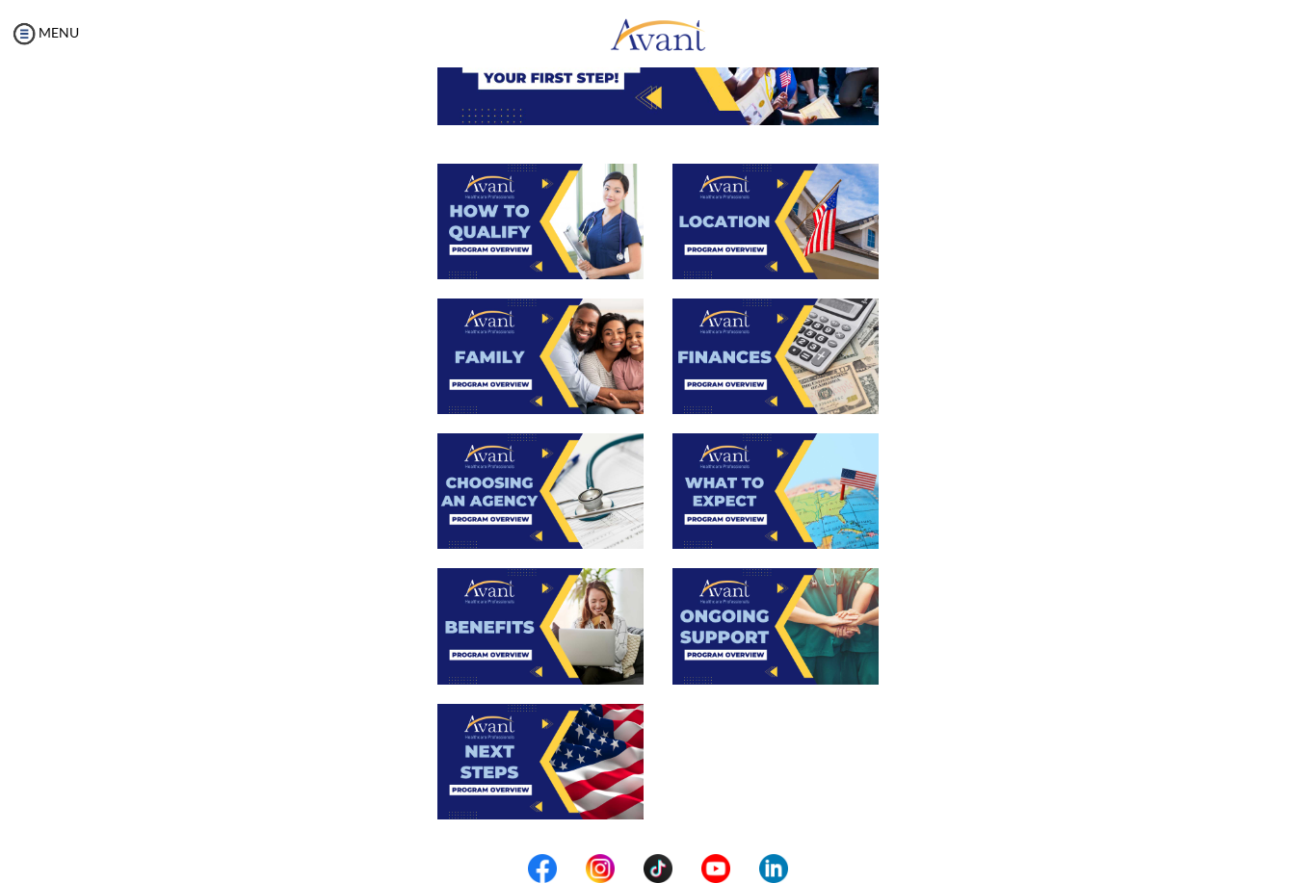
scroll to position [313, 0]
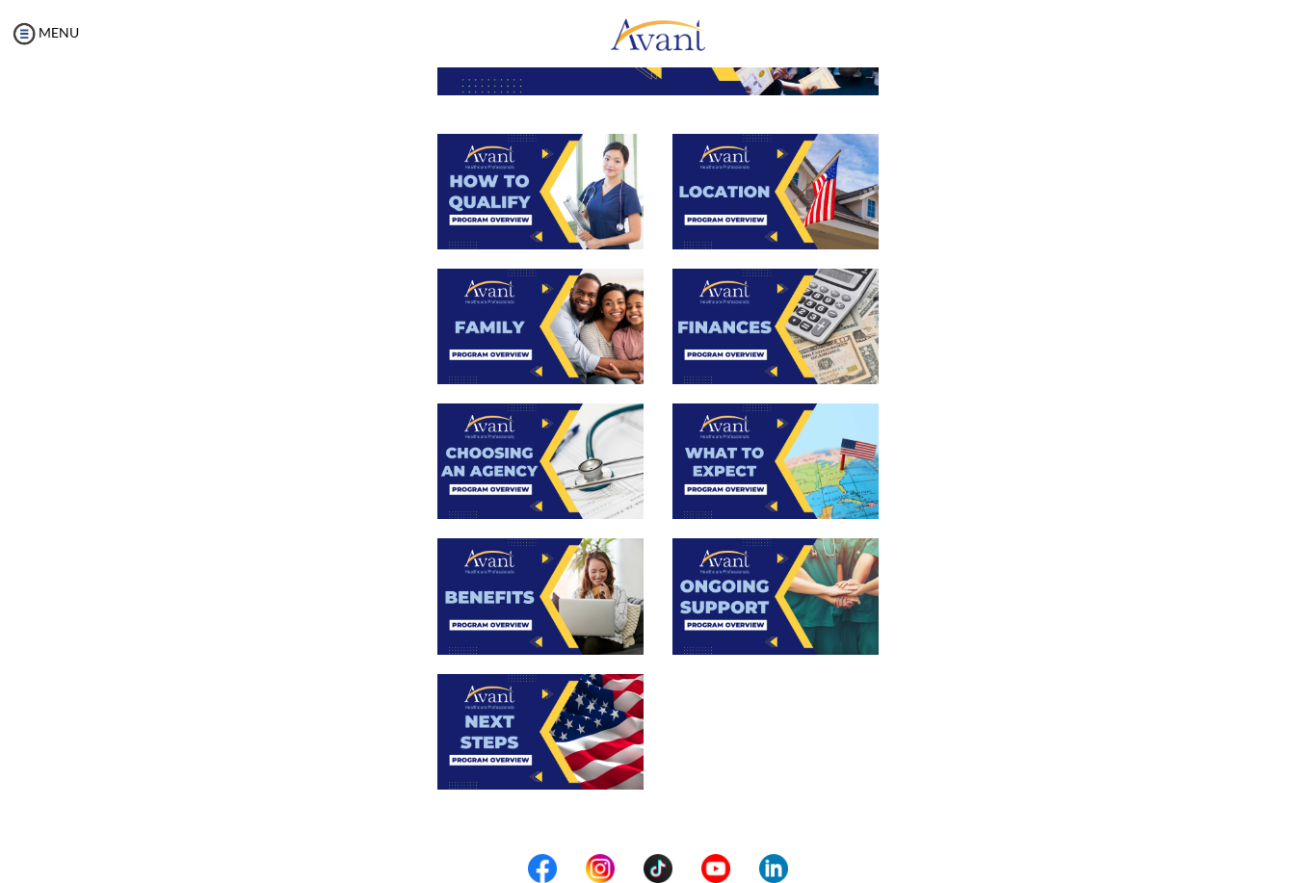
click at [735, 563] on img at bounding box center [775, 596] width 206 height 116
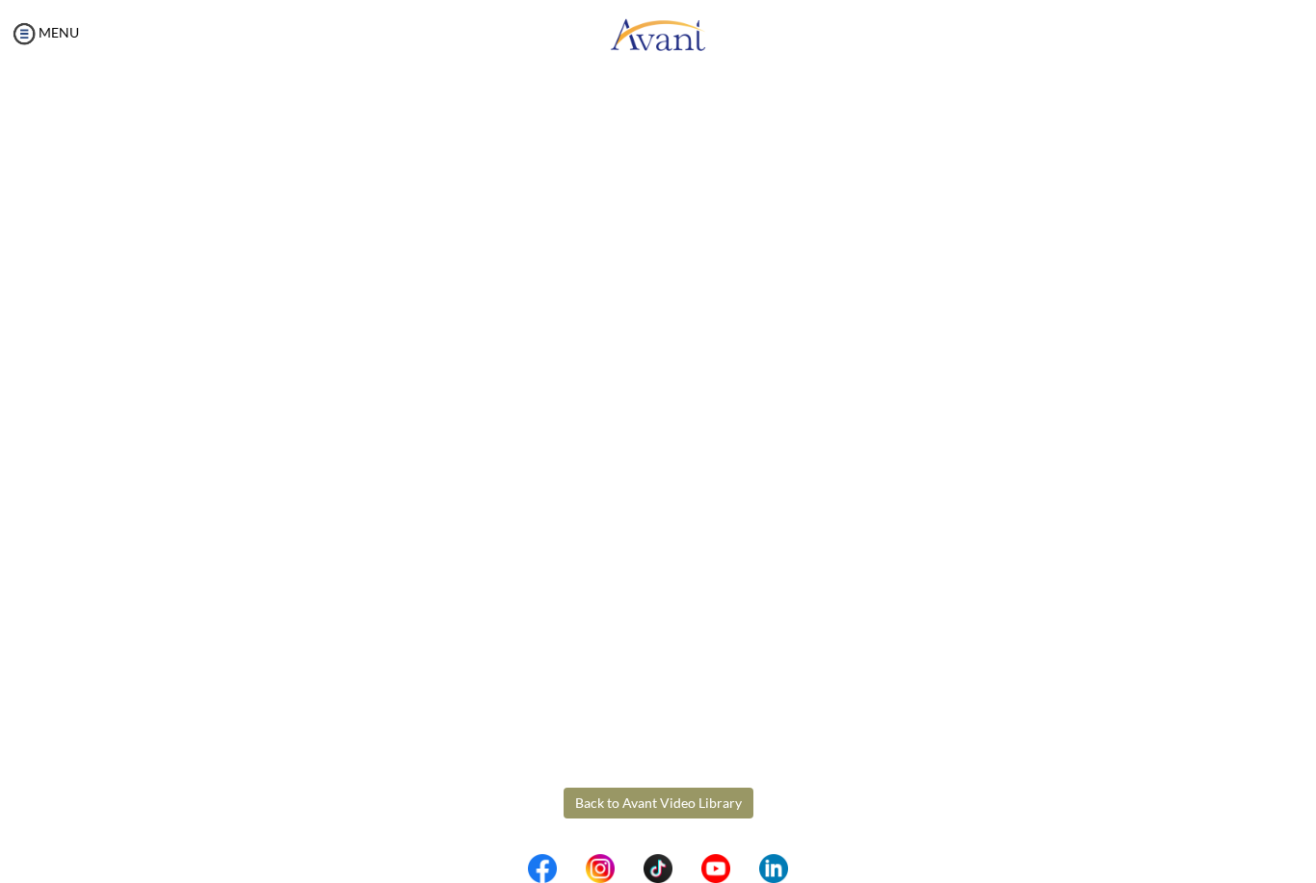
scroll to position [270, 0]
click at [647, 801] on body "Maintenance break. Please come back in 2 hours. MENU My Status What is the next…" at bounding box center [658, 441] width 1316 height 883
click at [633, 808] on button "Back to Avant Video Library" at bounding box center [658, 803] width 190 height 31
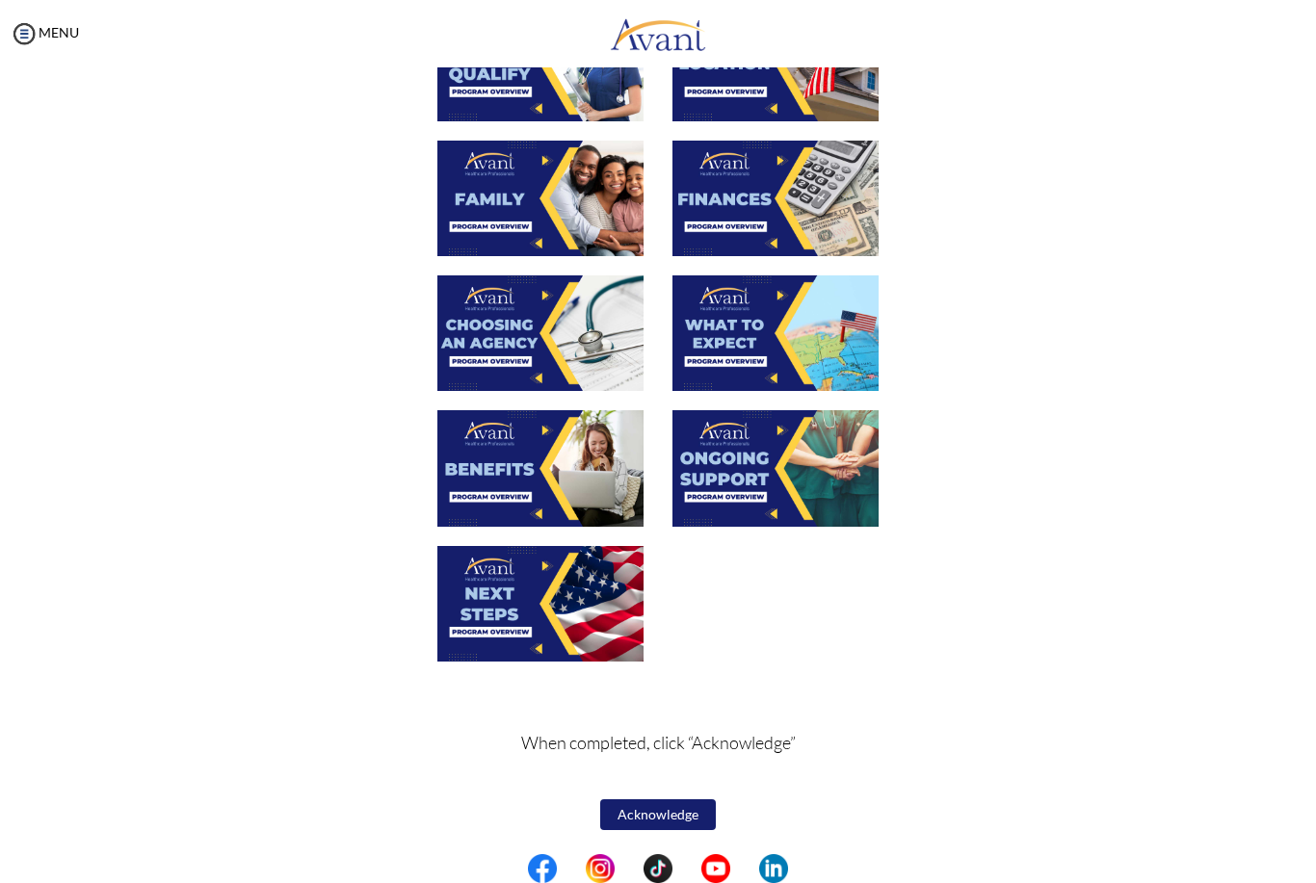
scroll to position [441, 0]
click at [645, 808] on button "Acknowledge" at bounding box center [658, 814] width 116 height 31
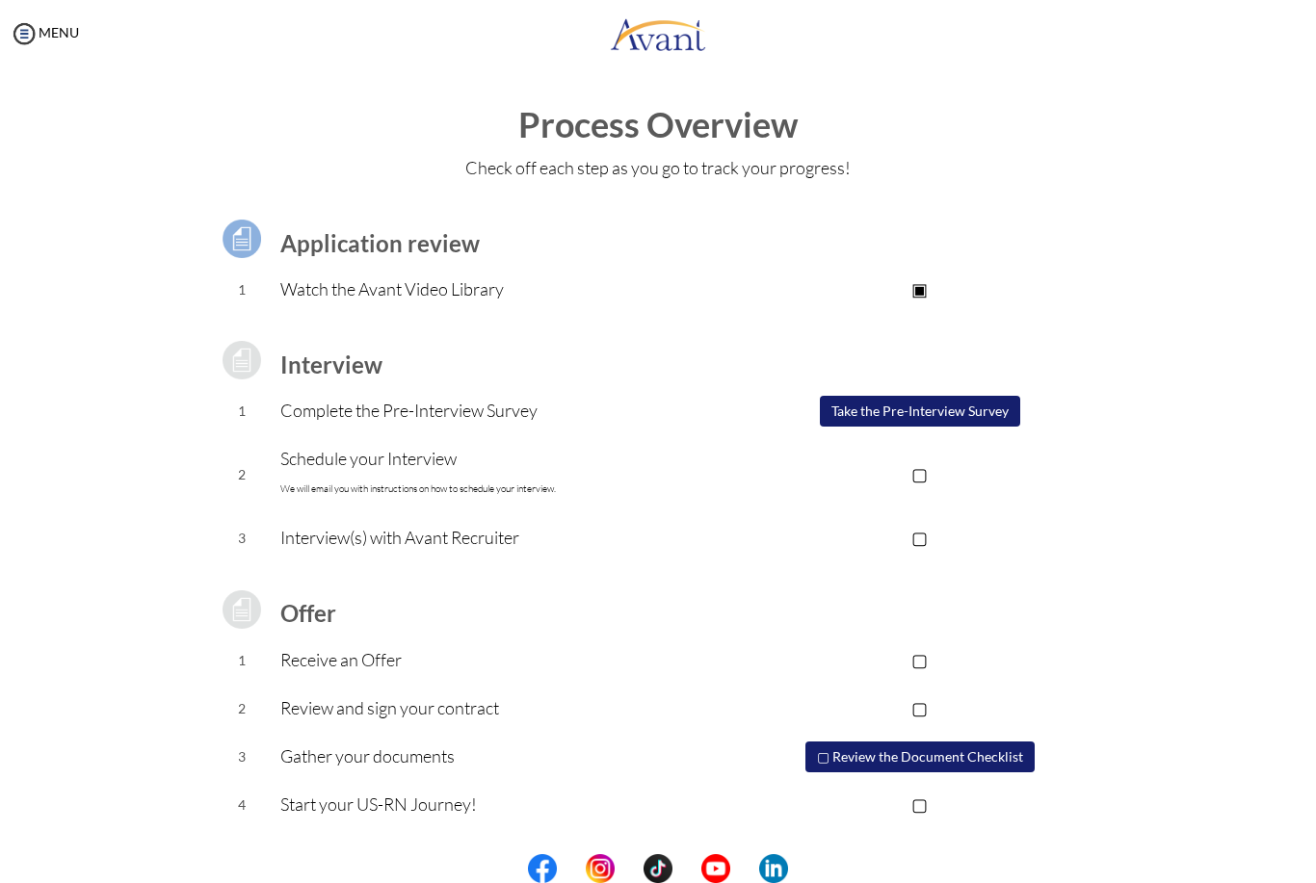
click at [966, 407] on button "Take the Pre-Interview Survey" at bounding box center [920, 411] width 200 height 31
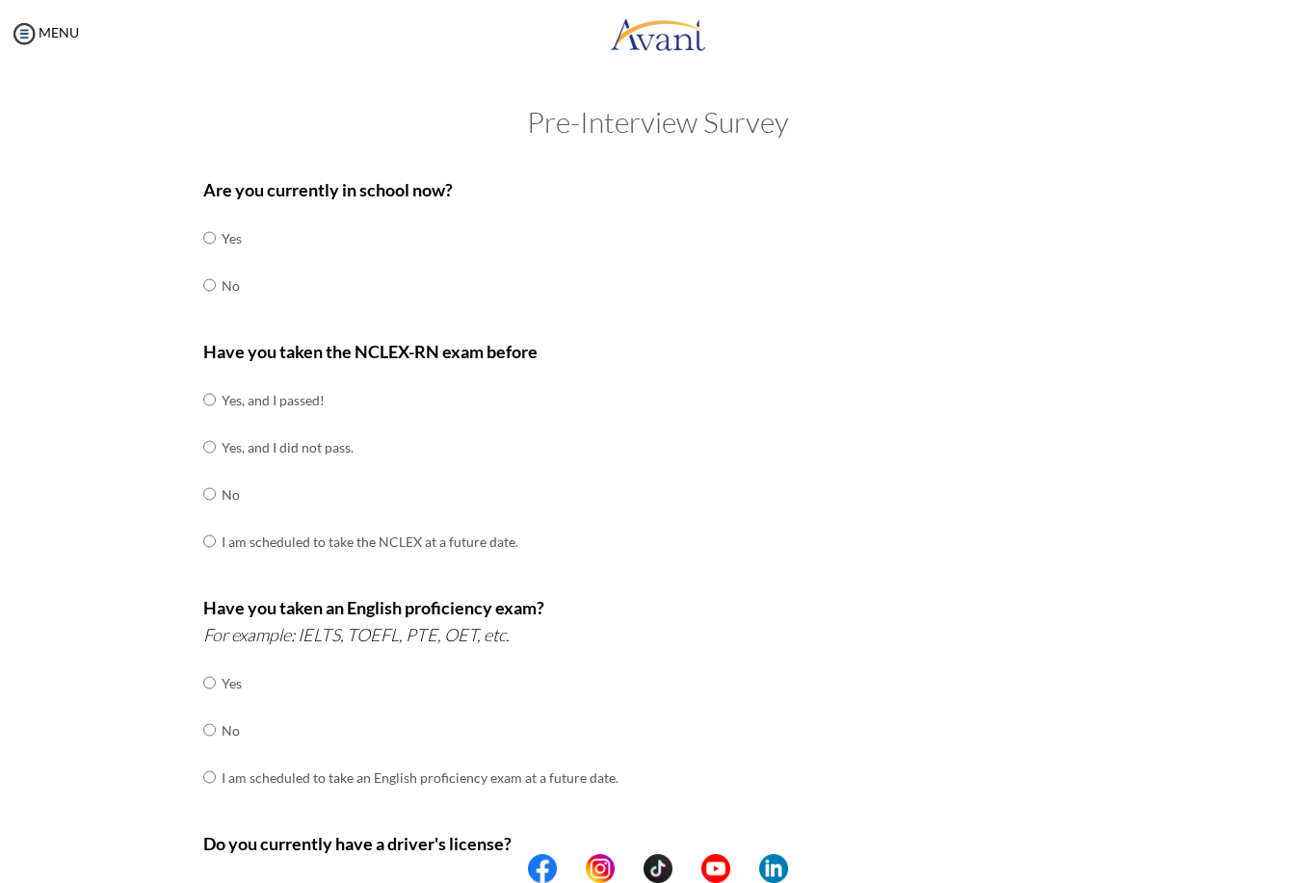
click at [216, 257] on input "radio" at bounding box center [209, 238] width 13 height 39
radio input "true"
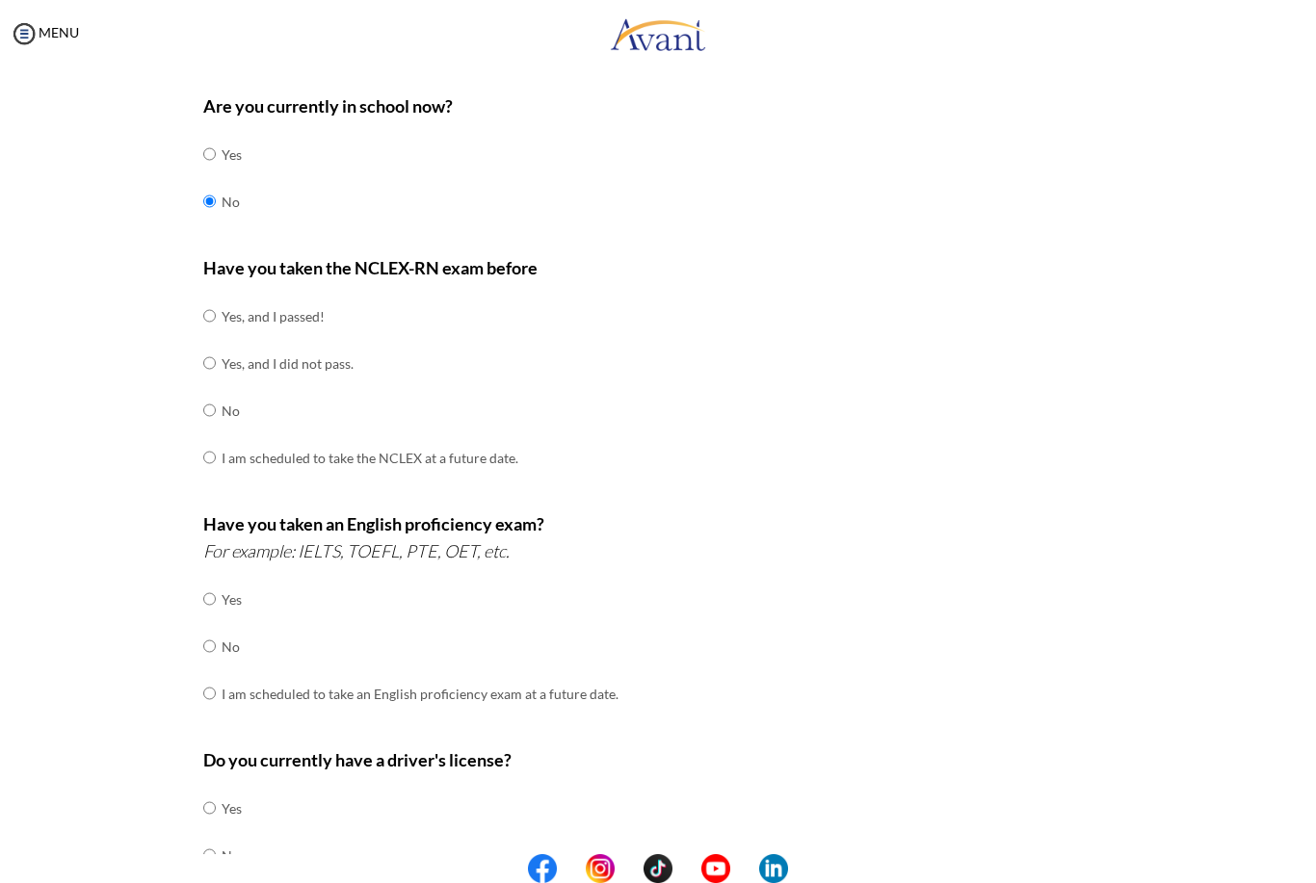
scroll to position [85, 0]
click at [216, 334] on input "radio" at bounding box center [209, 315] width 13 height 39
radio input "true"
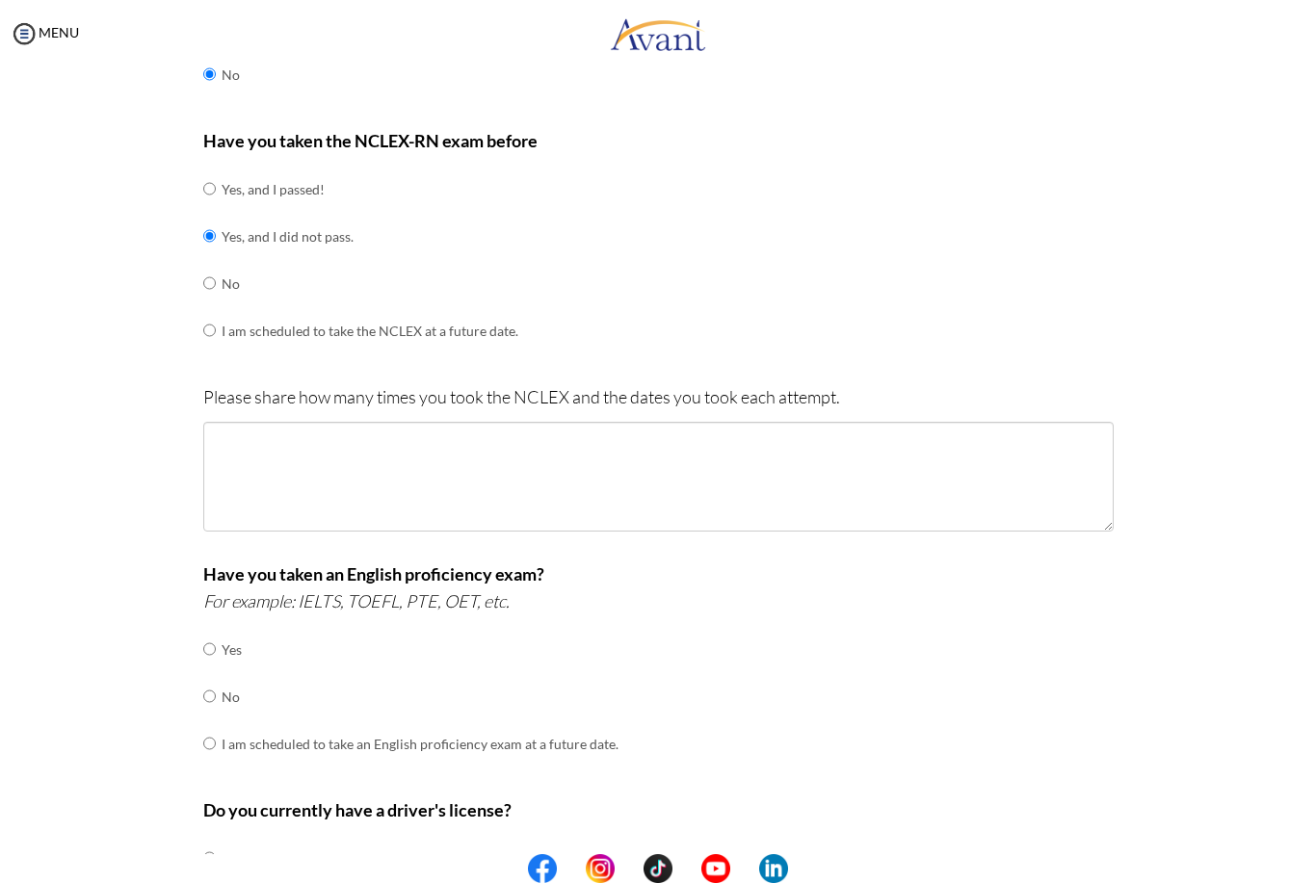
scroll to position [222, 0]
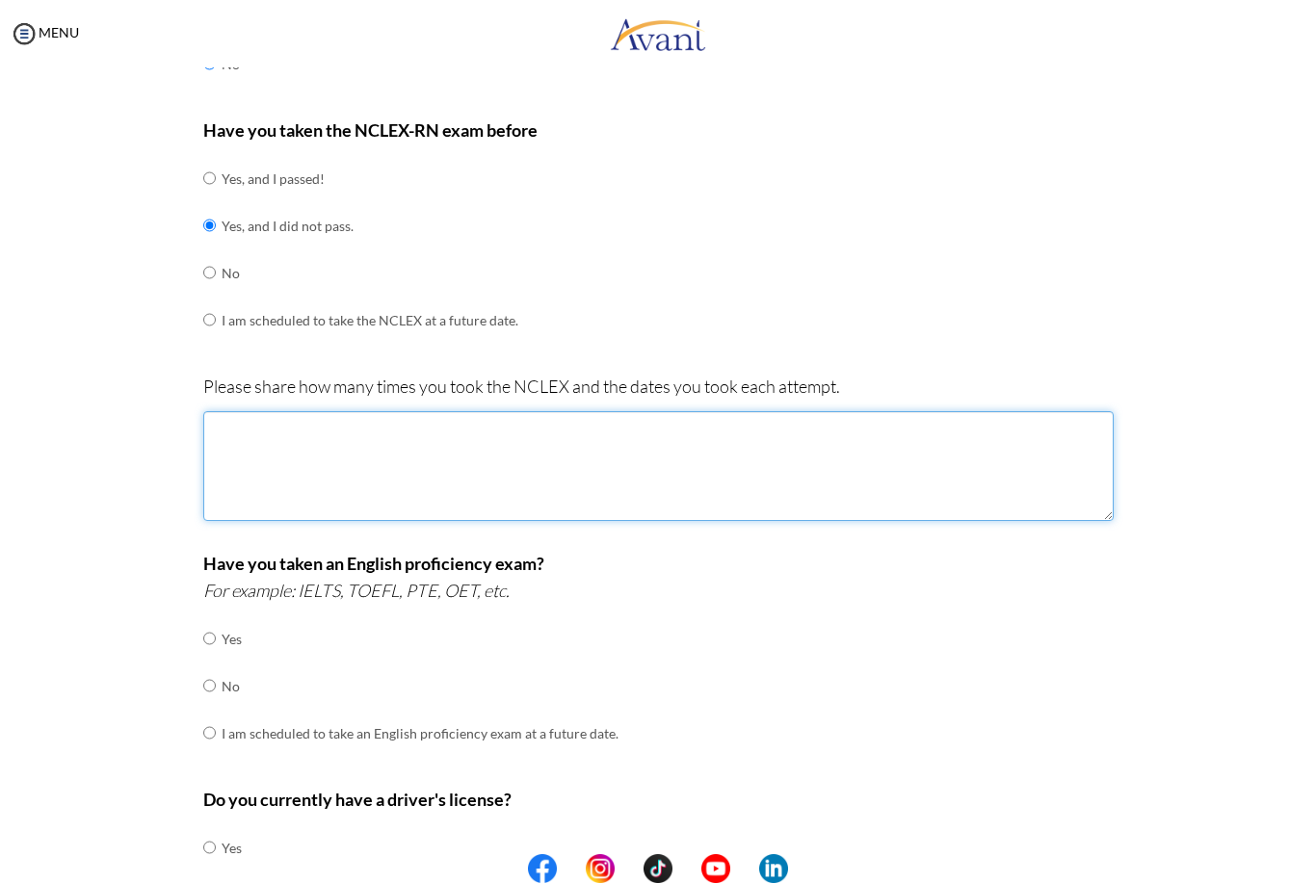
click at [894, 430] on textarea at bounding box center [658, 466] width 910 height 110
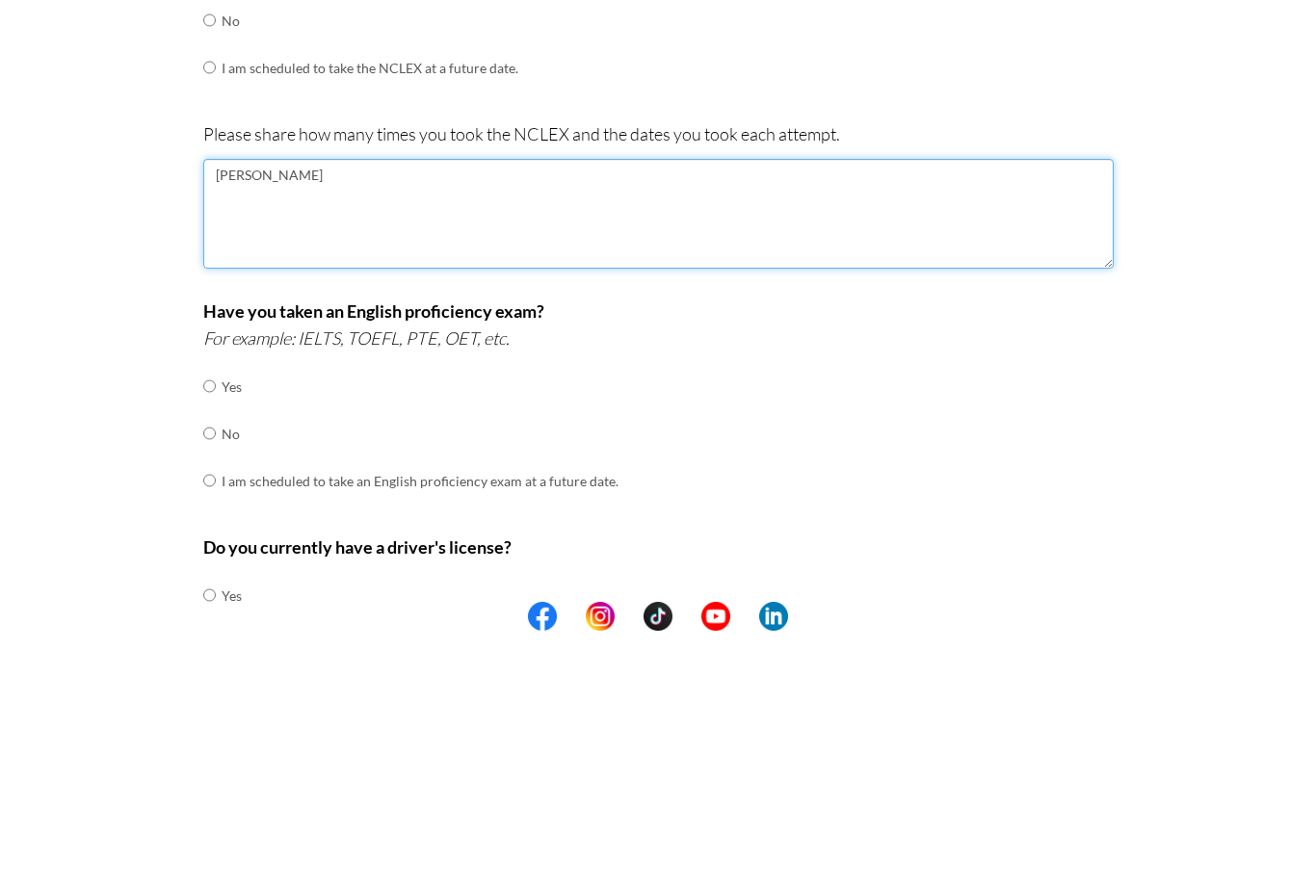
type textarea "J"
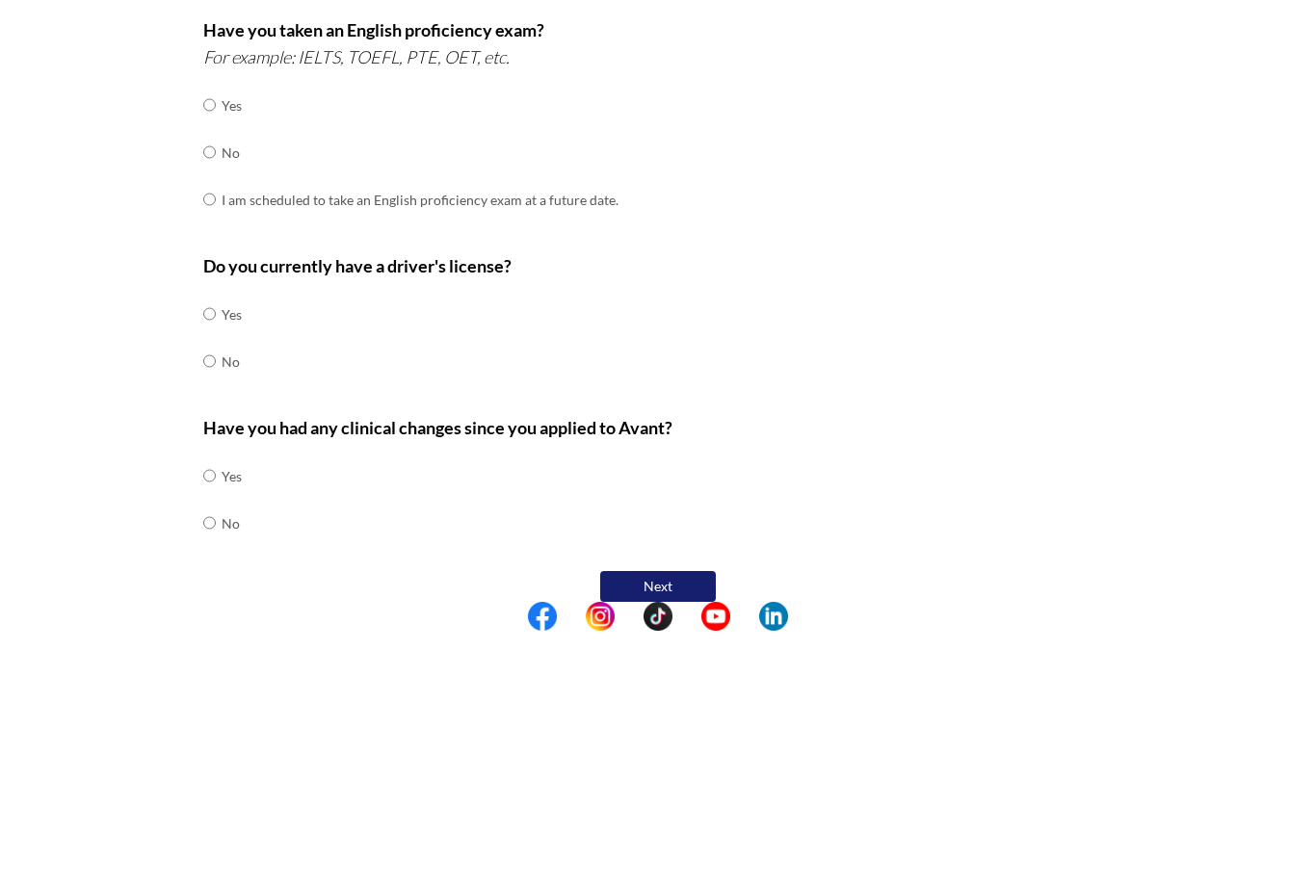
scroll to position [502, 0]
type textarea "I sat the NCLEX twice. Dates November 2022 and January 2024"
click at [212, 339] on input "radio" at bounding box center [209, 358] width 13 height 39
radio input "true"
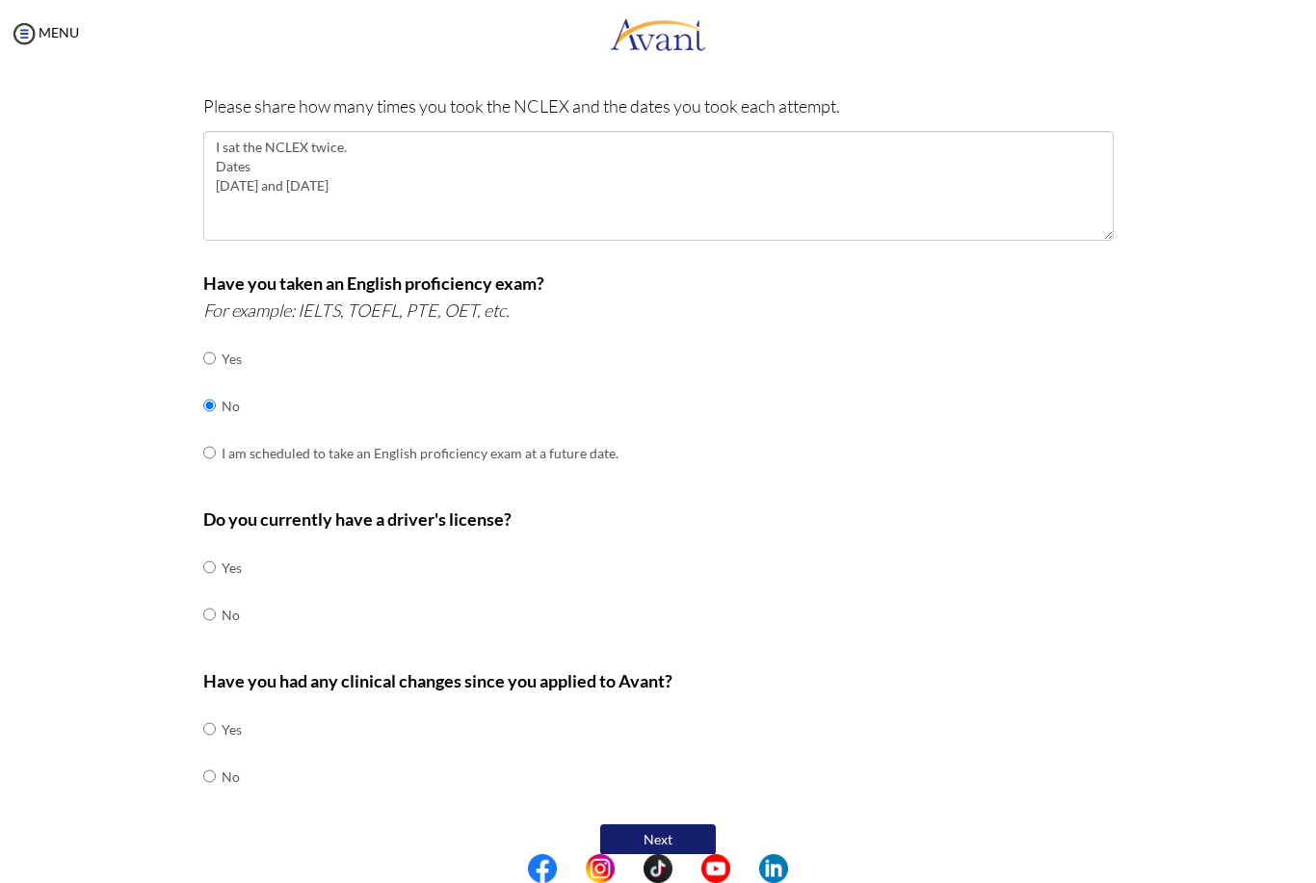
click at [216, 552] on input "radio" at bounding box center [209, 567] width 13 height 39
radio input "true"
click at [207, 745] on input "radio" at bounding box center [209, 729] width 13 height 39
radio input "true"
click at [674, 824] on button "Next" at bounding box center [658, 839] width 116 height 31
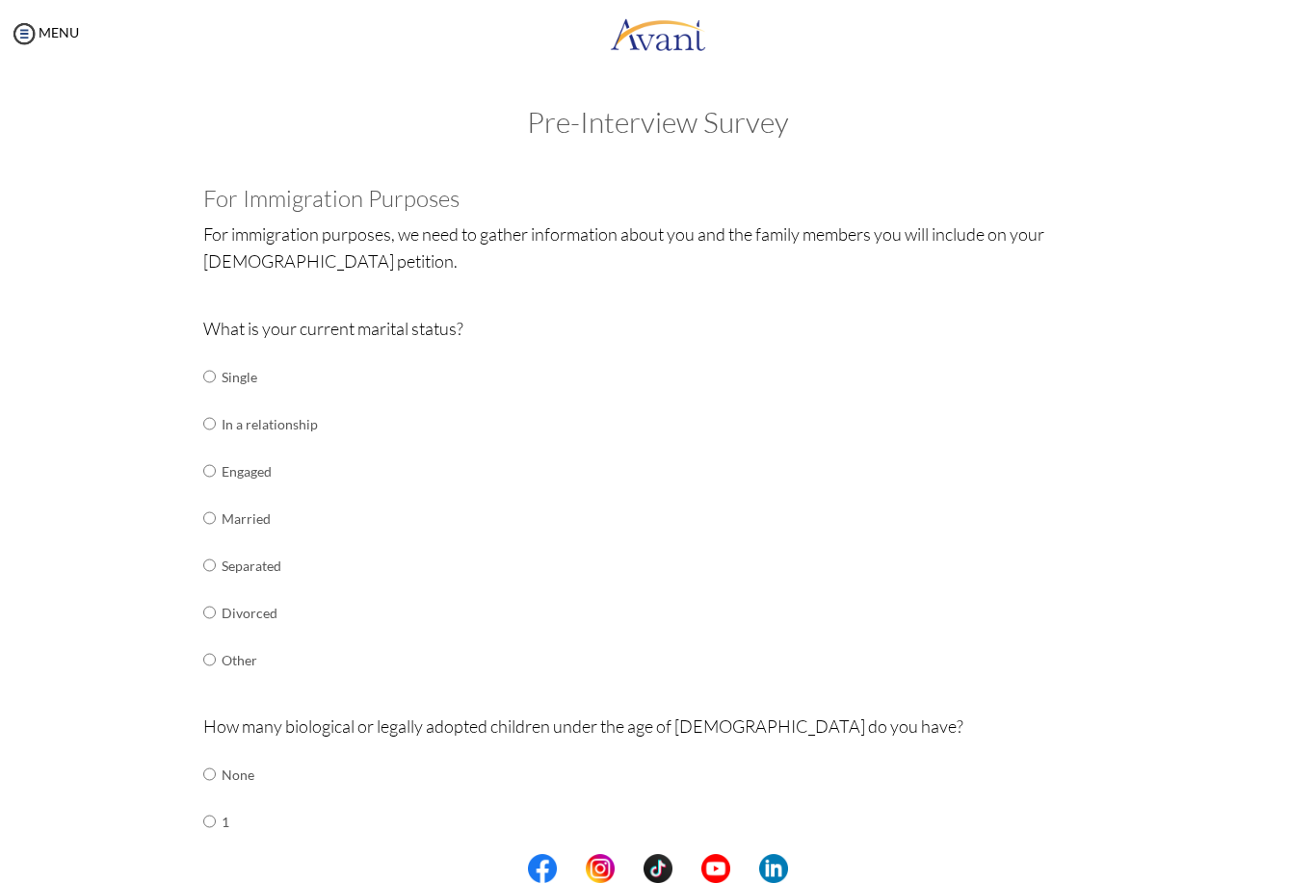
click at [212, 396] on input "radio" at bounding box center [209, 376] width 13 height 39
radio input "true"
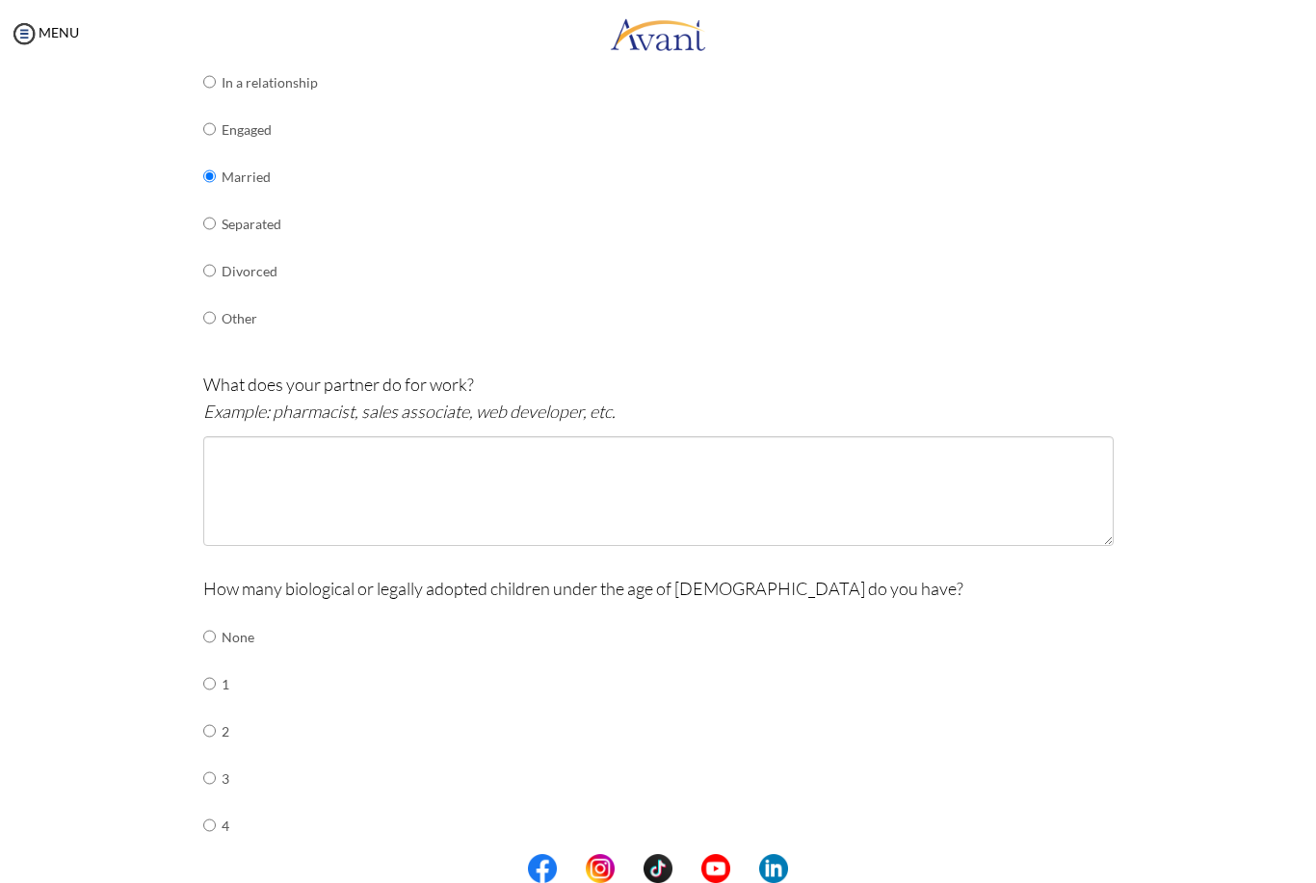
scroll to position [346, 0]
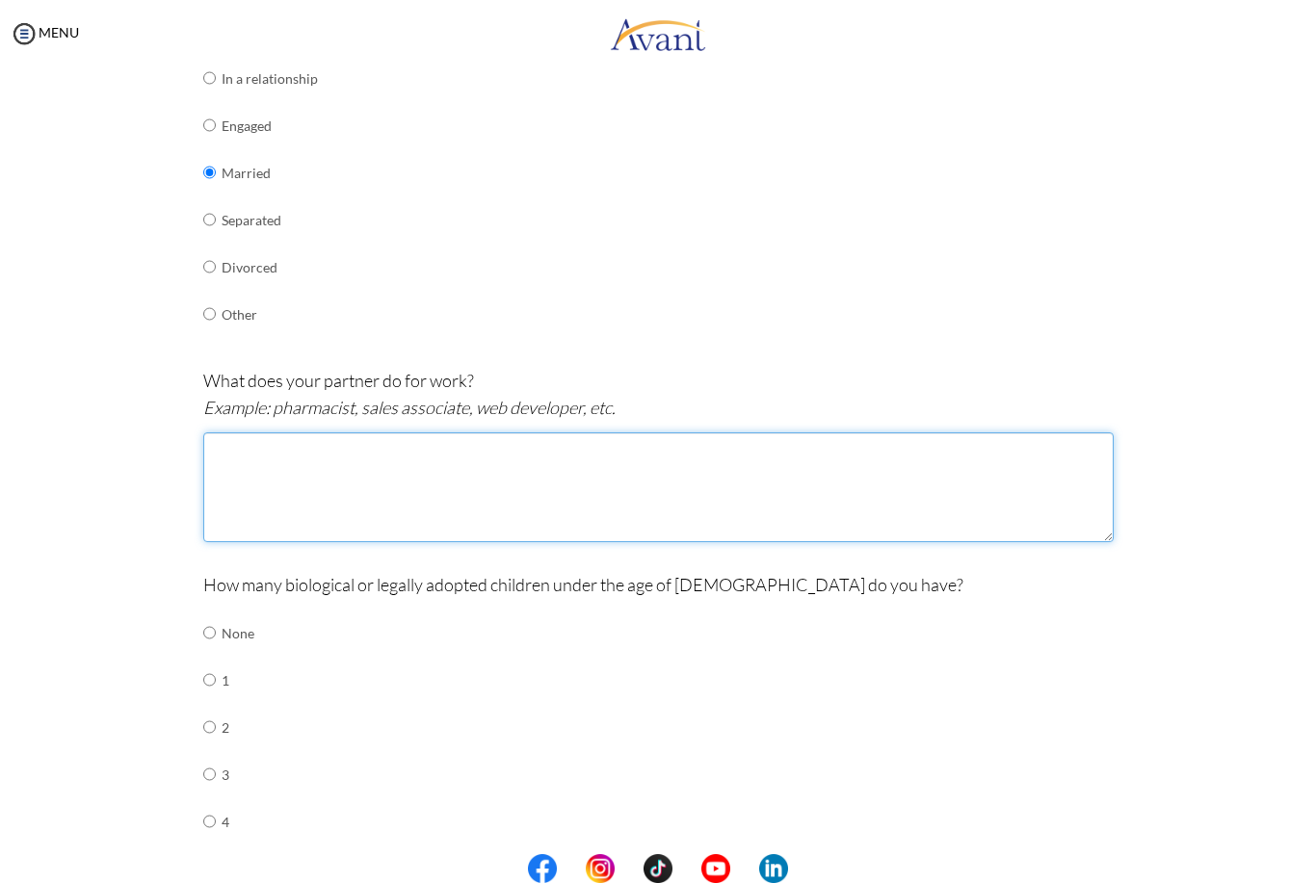
click at [775, 464] on textarea at bounding box center [658, 487] width 910 height 110
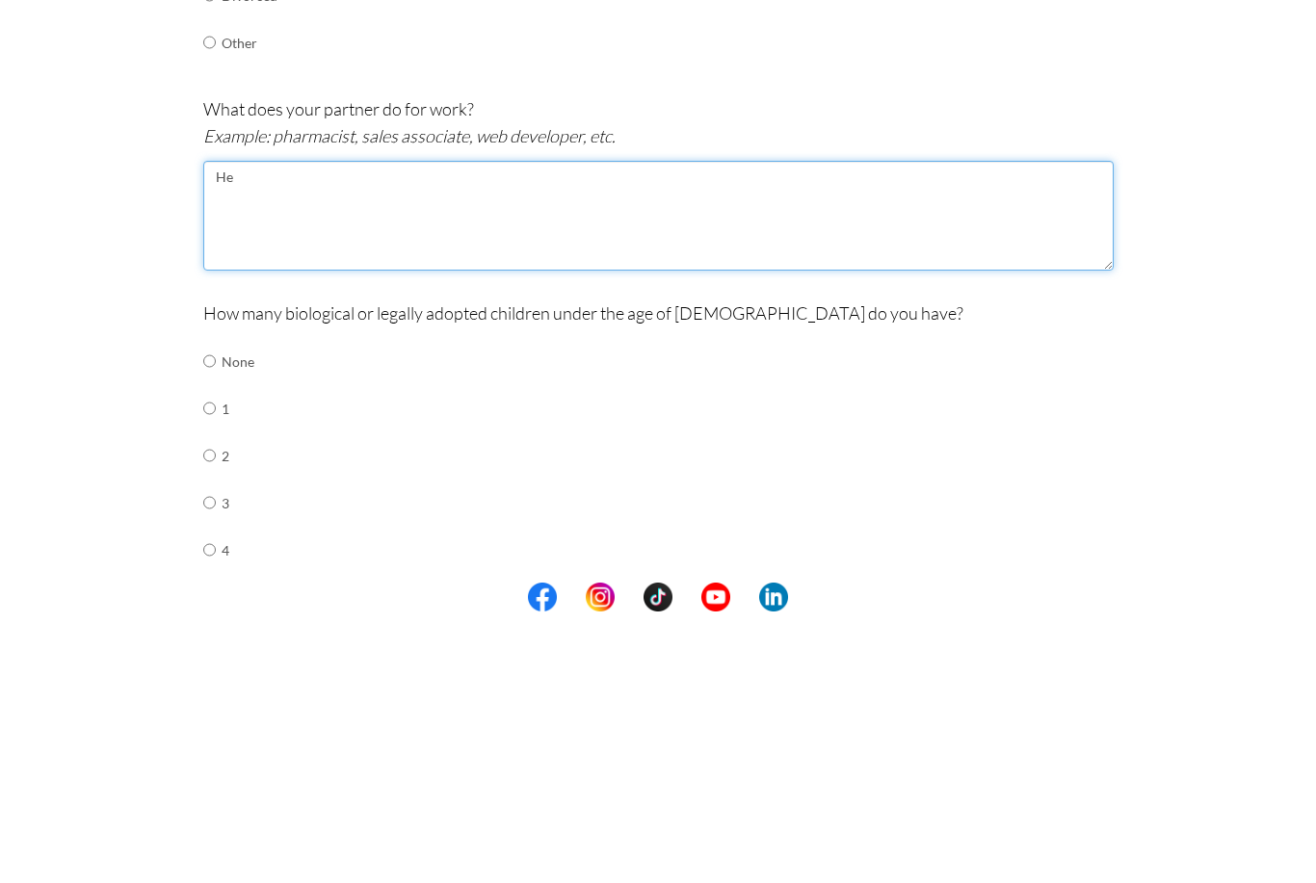
type textarea "H"
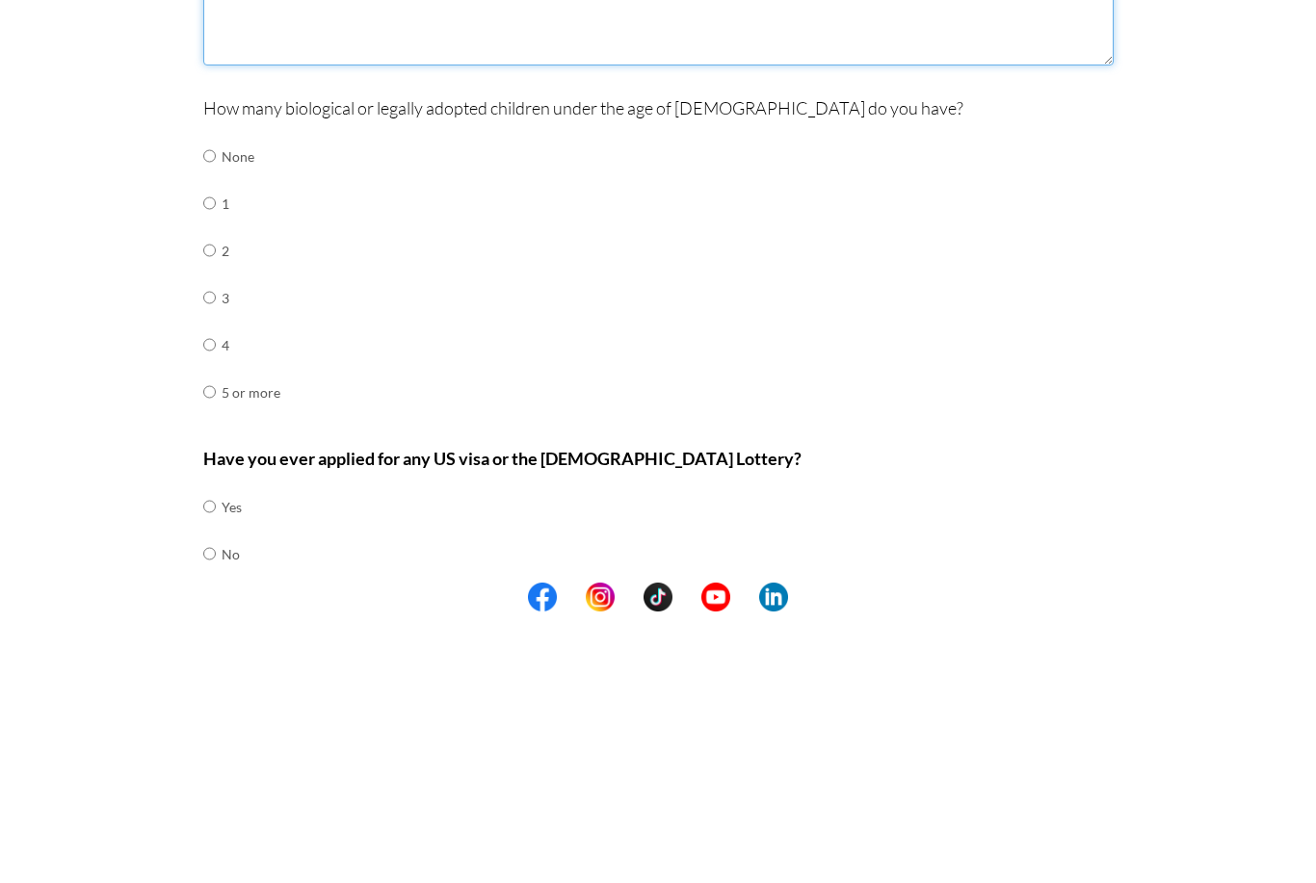
scroll to position [584, 0]
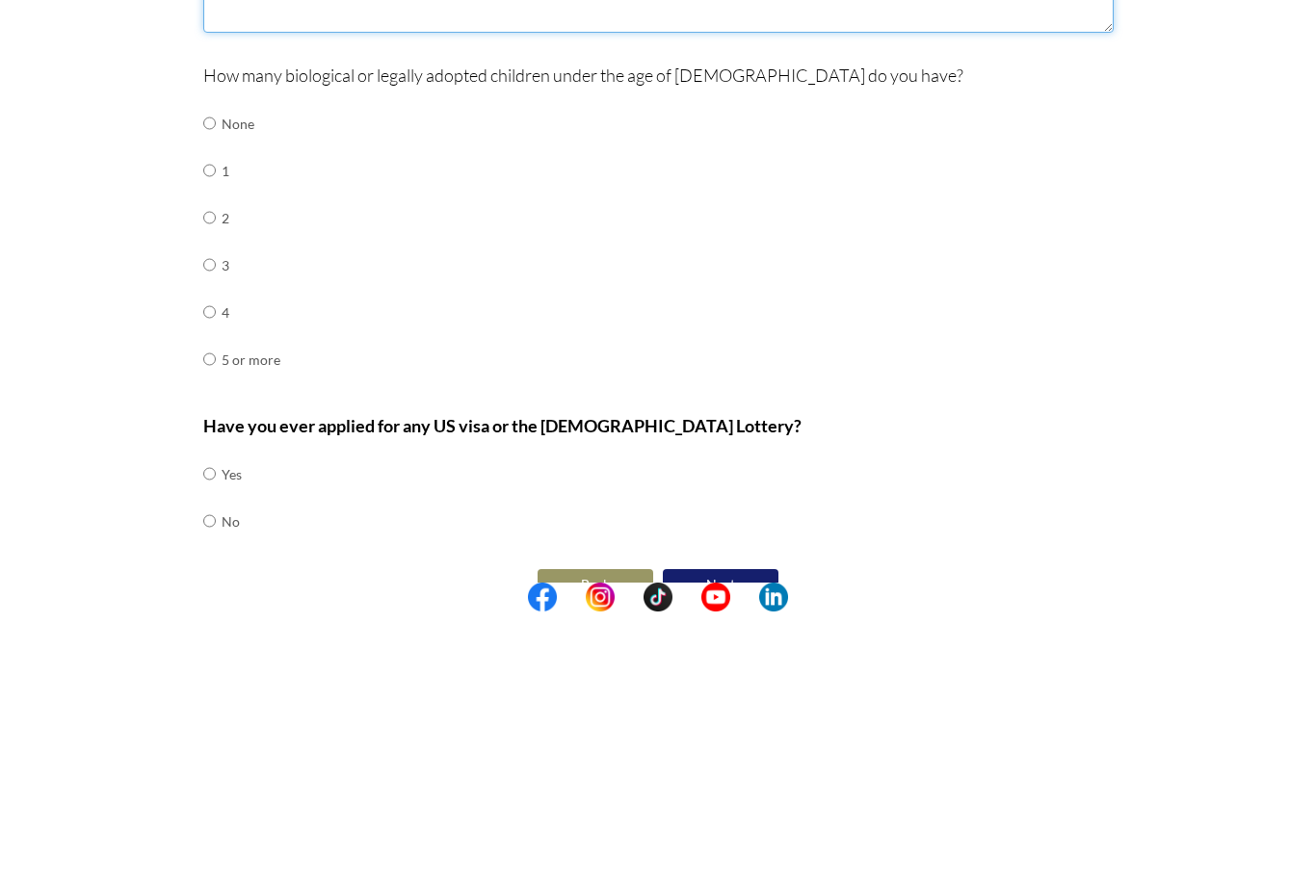
type textarea "Retail controller"
click at [216, 376] on input "radio" at bounding box center [209, 395] width 13 height 39
radio input "true"
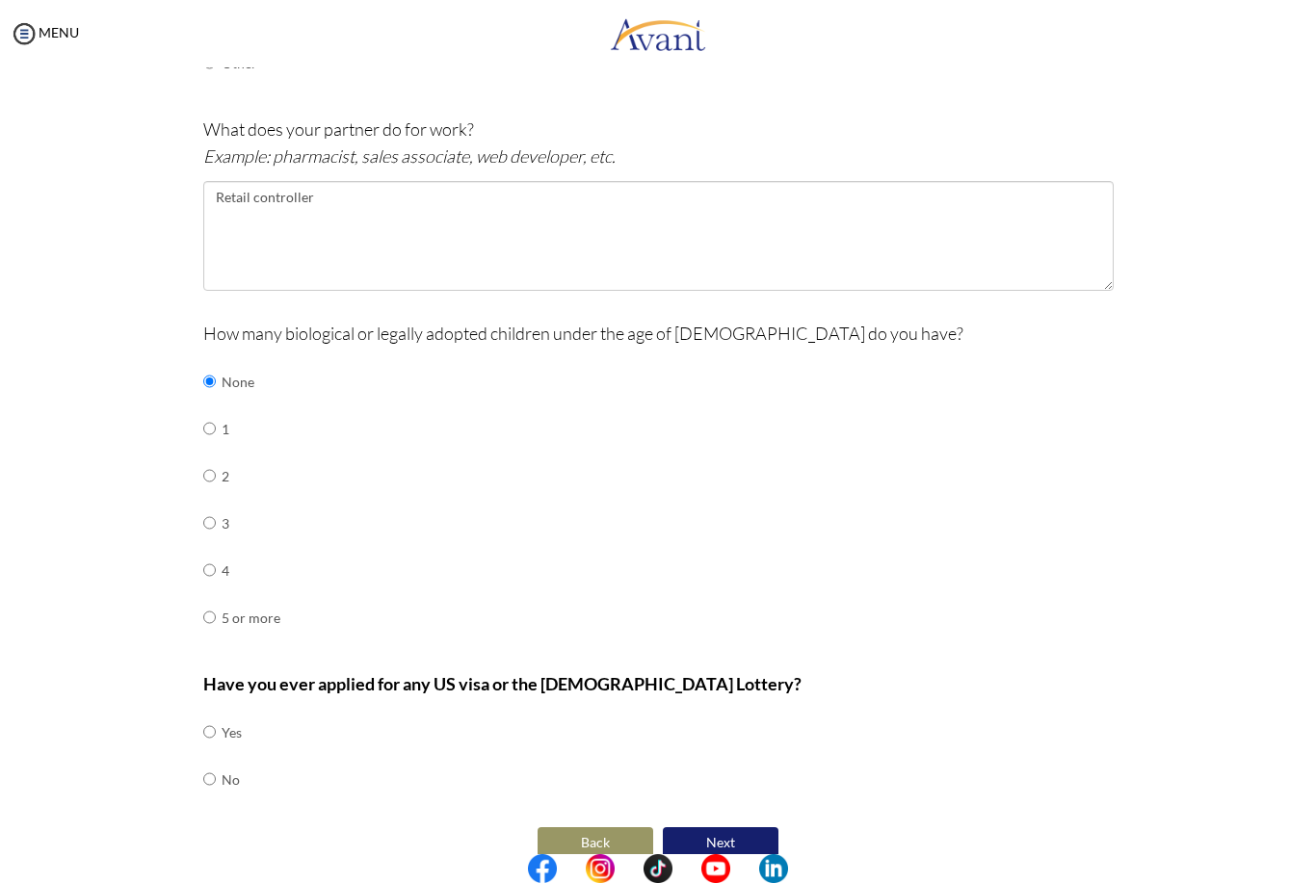
scroll to position [596, 0]
click at [216, 750] on input "radio" at bounding box center [209, 733] width 13 height 39
radio input "true"
click at [727, 828] on button "Next" at bounding box center [721, 843] width 116 height 31
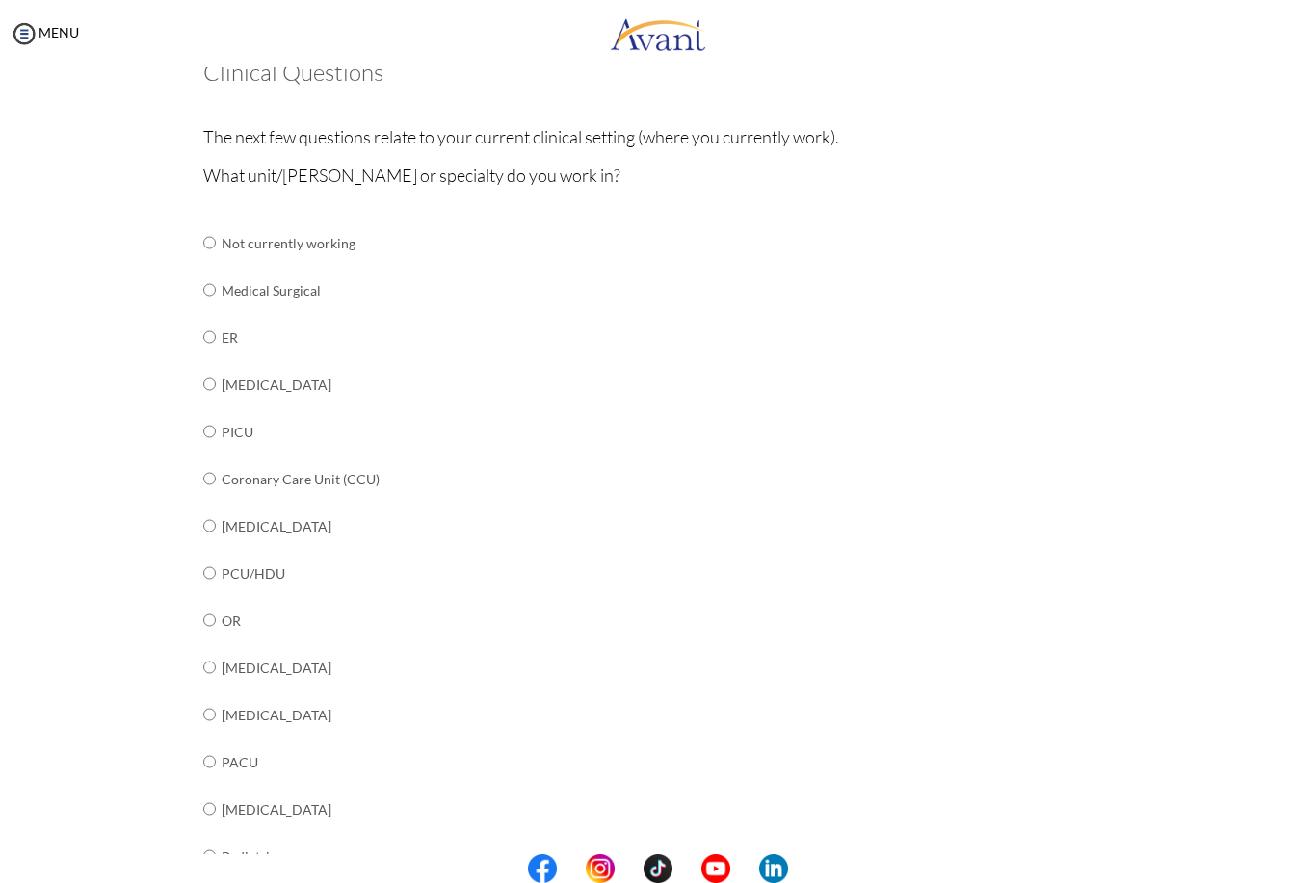
scroll to position [131, 0]
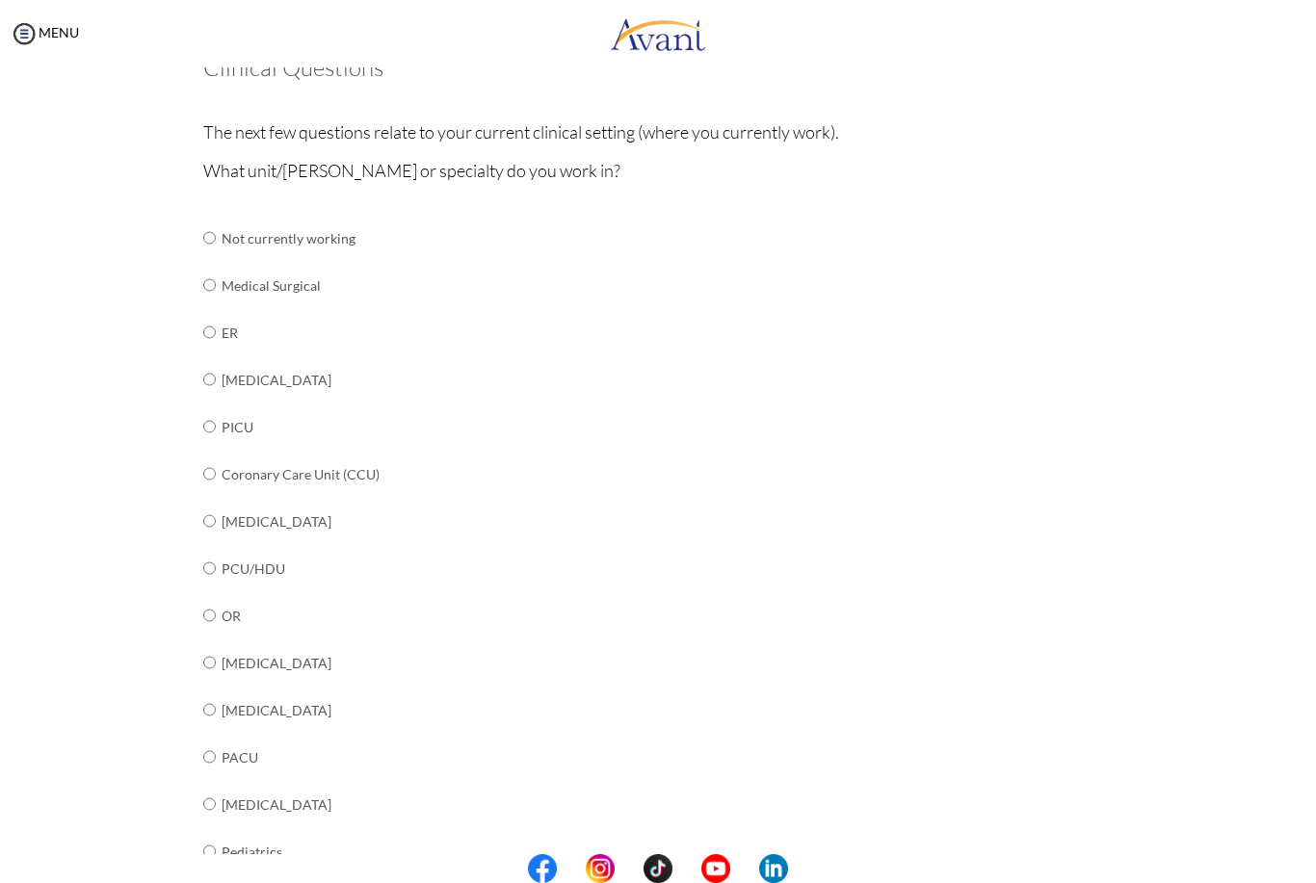
click at [216, 257] on input "radio" at bounding box center [209, 238] width 13 height 39
radio input "true"
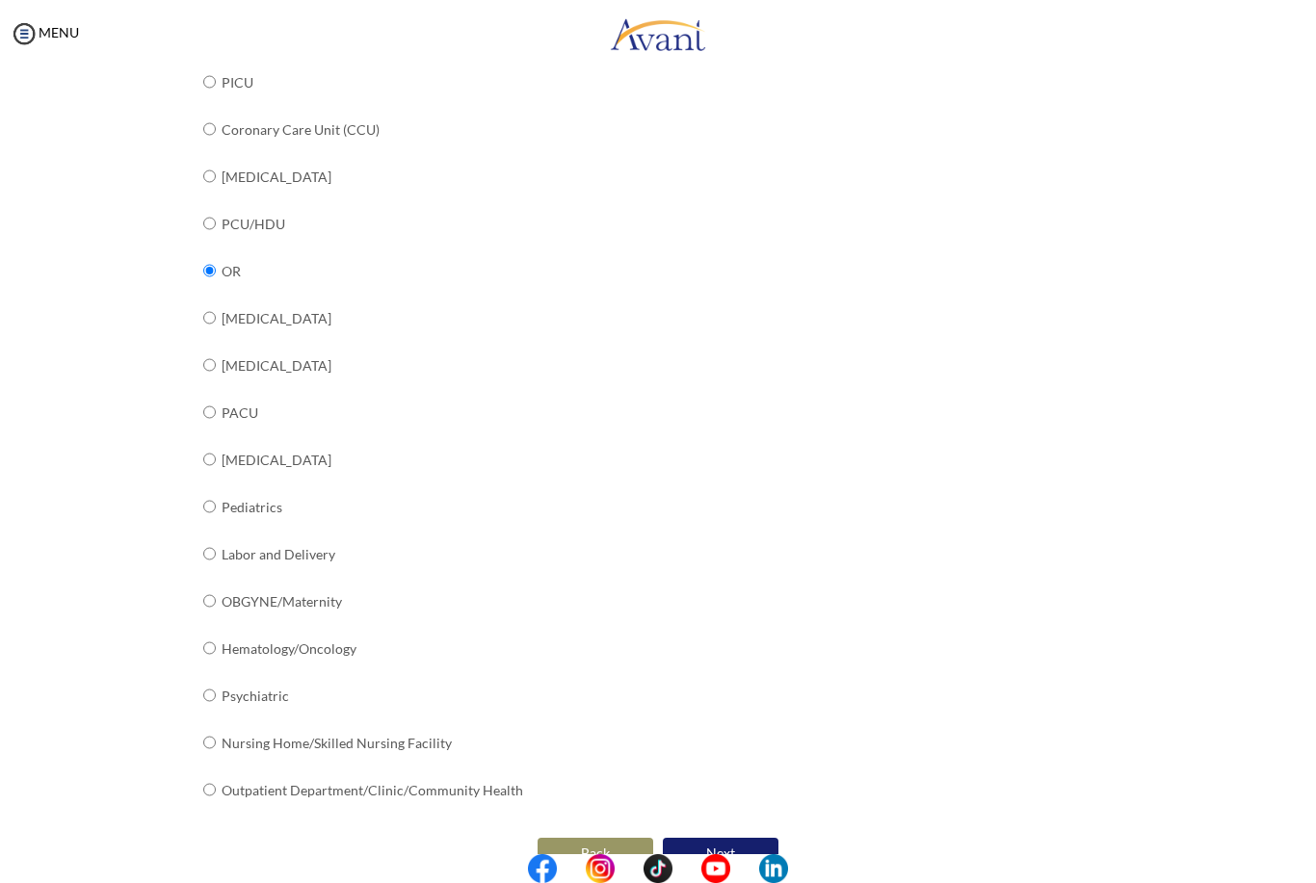
scroll to position [476, 0]
click at [735, 838] on button "Next" at bounding box center [721, 853] width 116 height 31
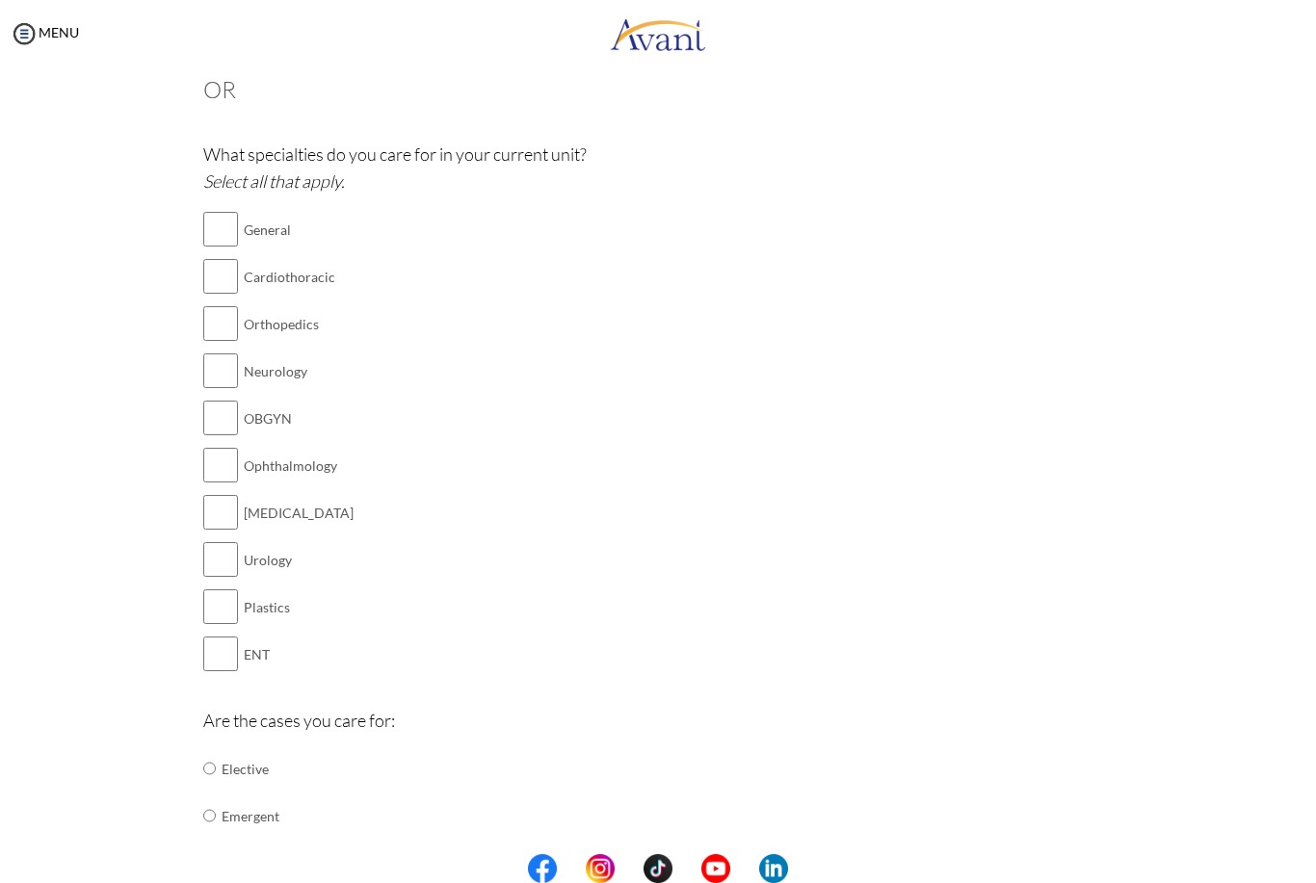
scroll to position [117, 0]
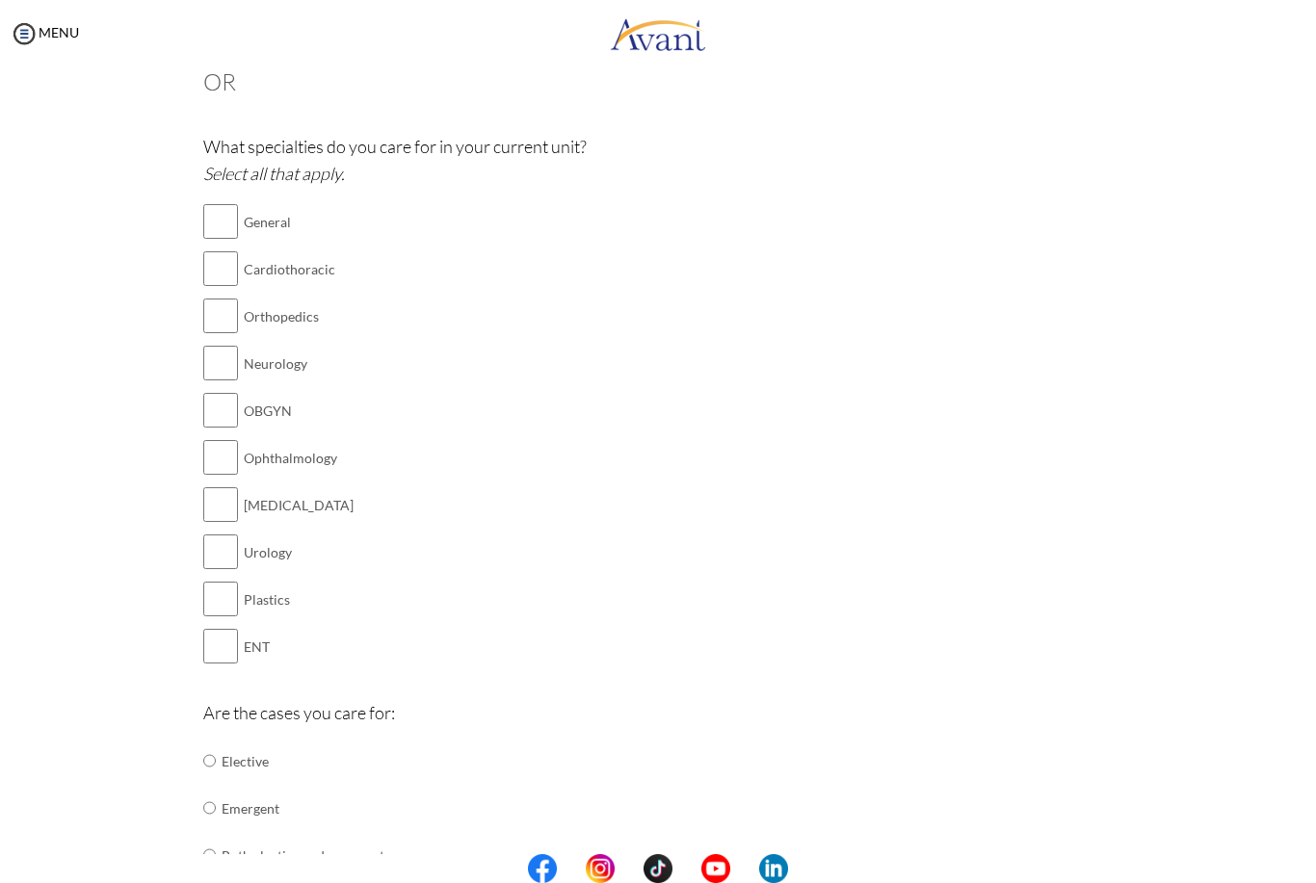
click at [226, 222] on input "checkbox" at bounding box center [220, 221] width 35 height 39
checkbox input "true"
click at [213, 310] on input "checkbox" at bounding box center [220, 316] width 35 height 39
checkbox input "true"
click at [219, 362] on input "checkbox" at bounding box center [220, 363] width 35 height 39
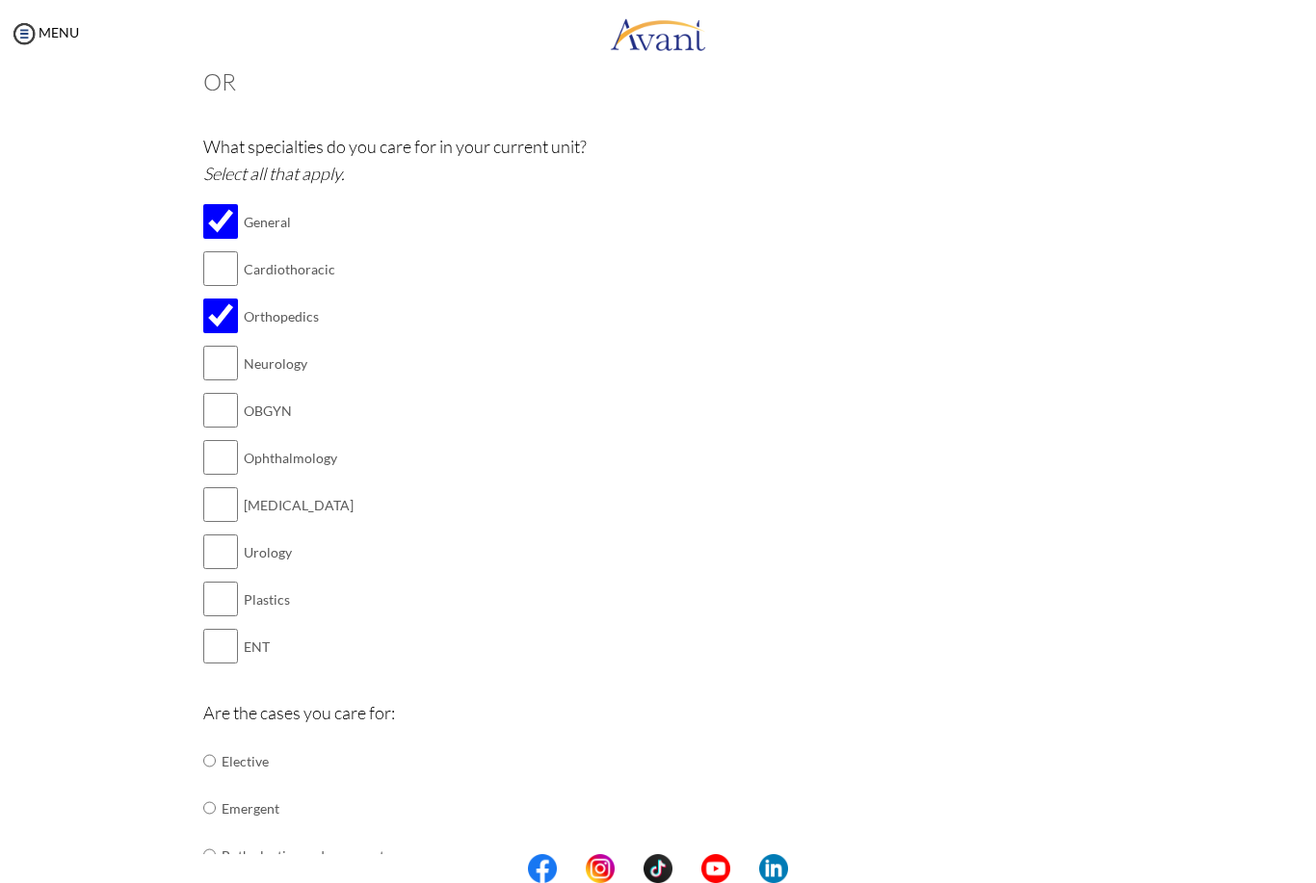
checkbox input "true"
click at [214, 408] on input "checkbox" at bounding box center [220, 410] width 35 height 39
checkbox input "true"
click at [224, 450] on input "checkbox" at bounding box center [220, 457] width 35 height 39
checkbox input "true"
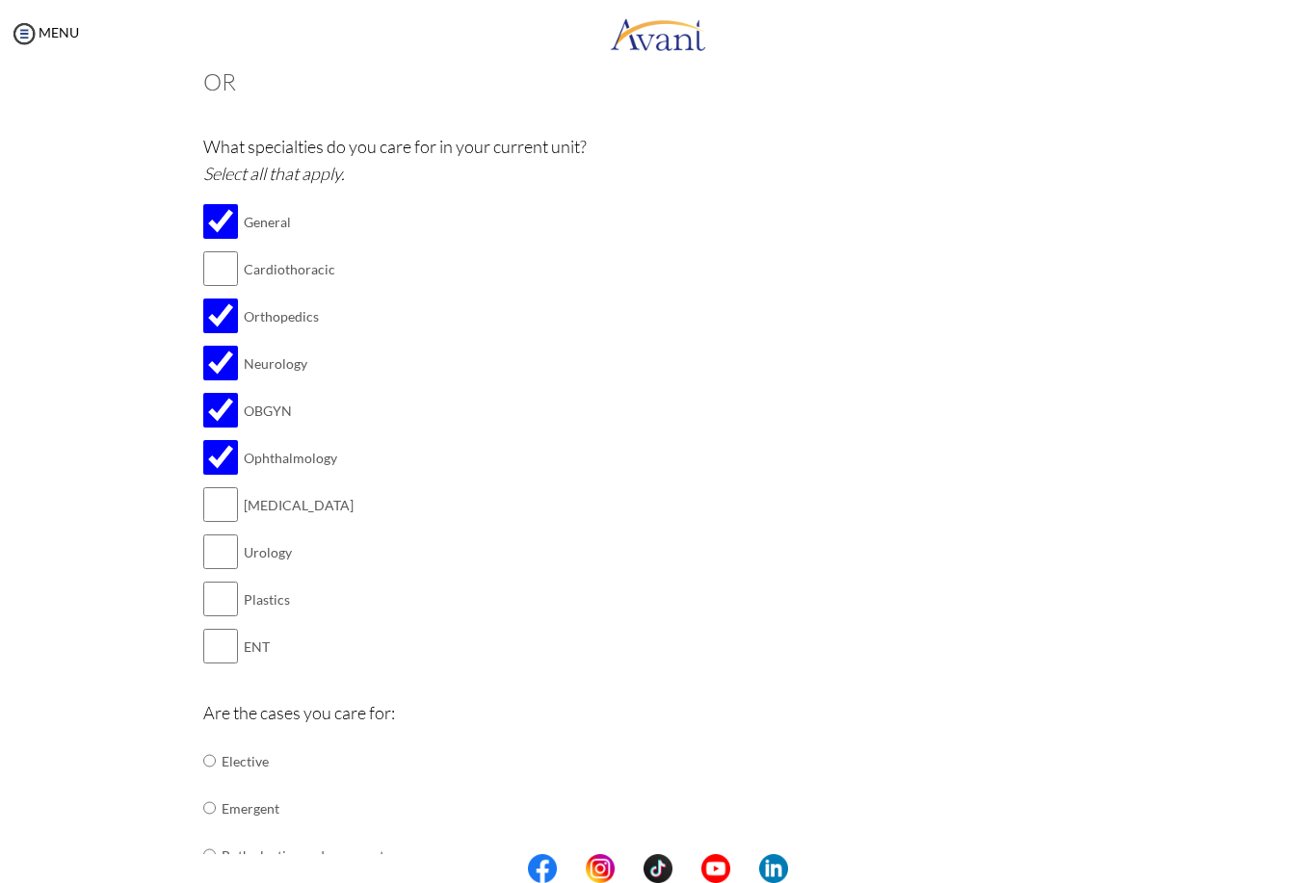
click at [214, 497] on input "checkbox" at bounding box center [220, 504] width 35 height 39
checkbox input "true"
click at [210, 537] on input "checkbox" at bounding box center [220, 552] width 35 height 39
checkbox input "true"
click at [217, 627] on input "checkbox" at bounding box center [220, 646] width 35 height 39
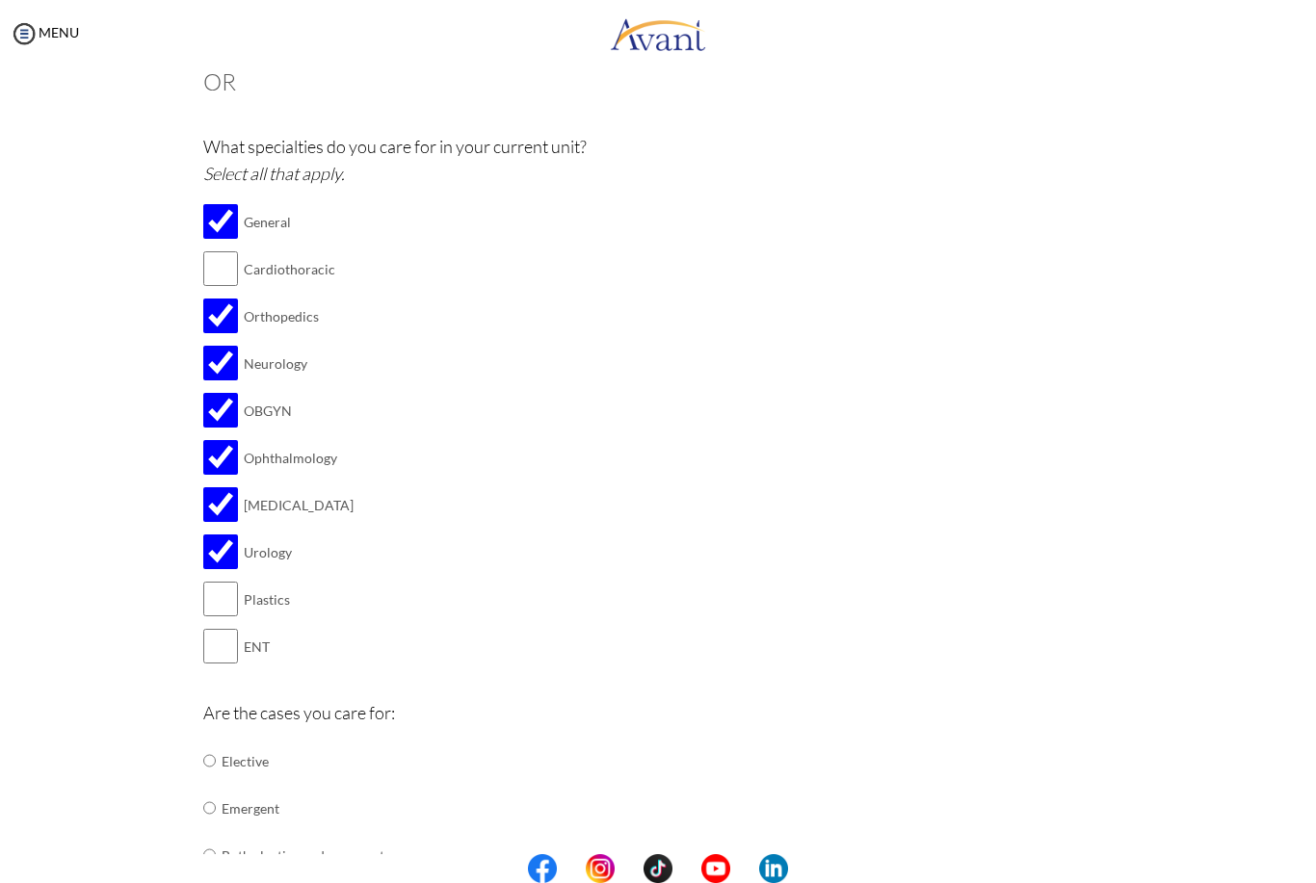
checkbox input "true"
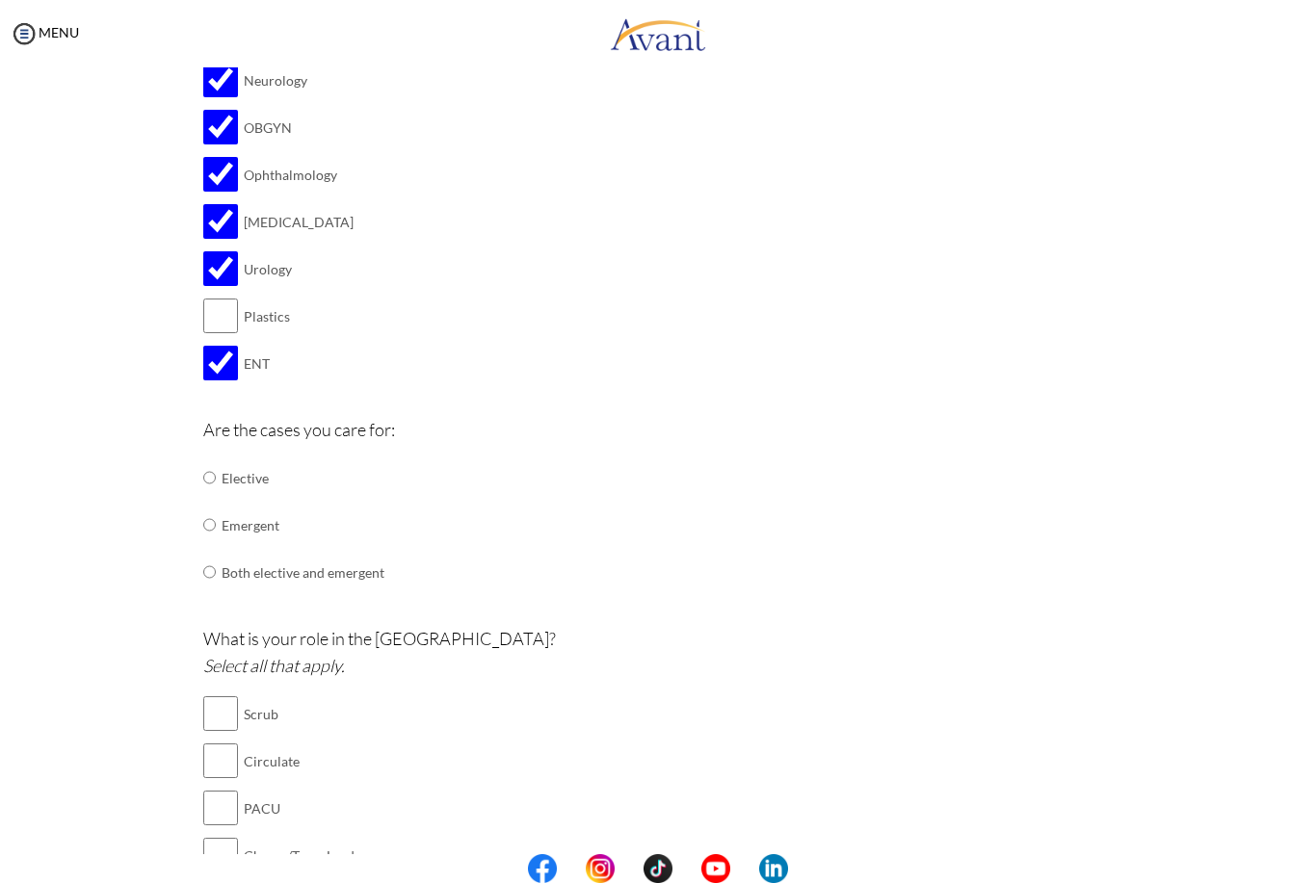
scroll to position [441, 0]
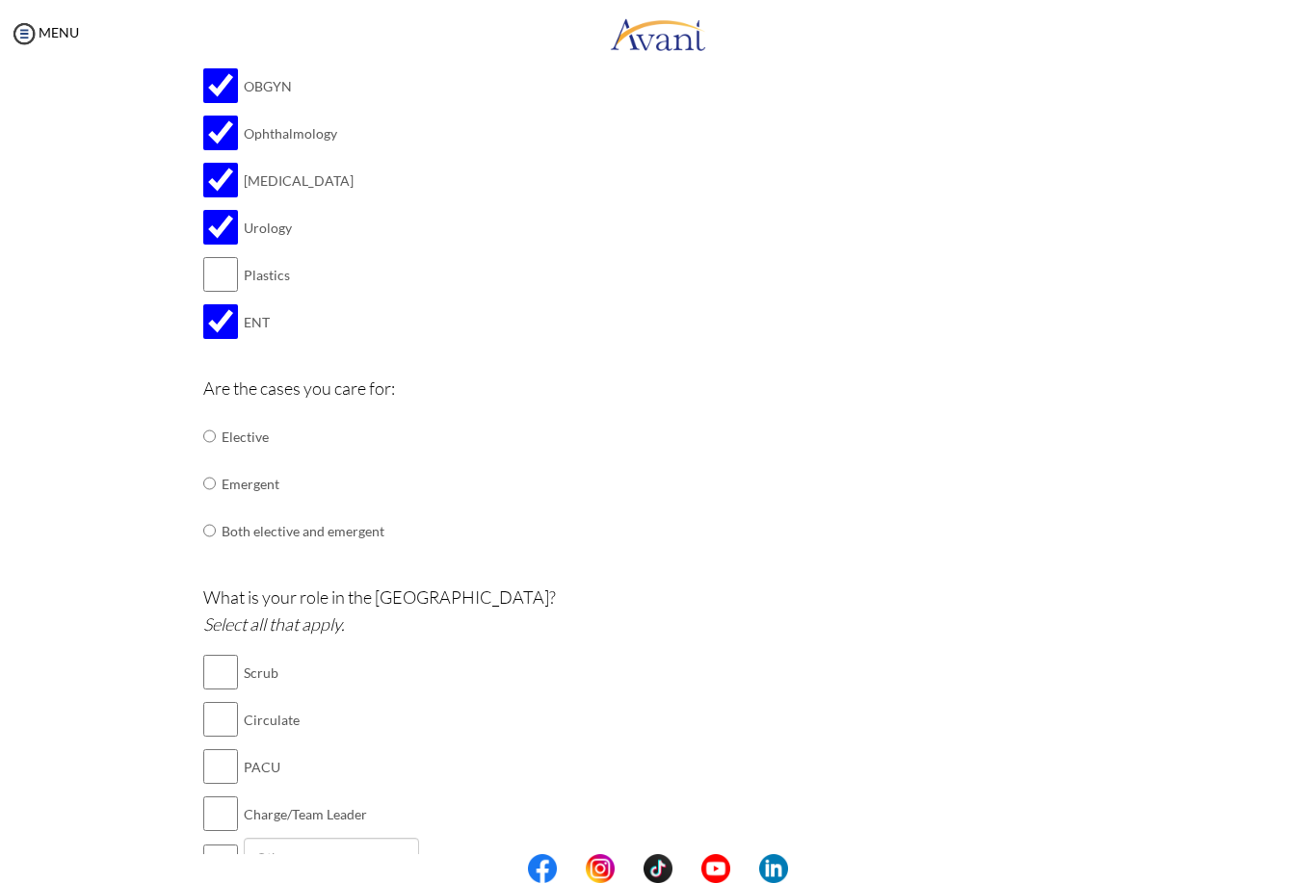
click at [216, 417] on input "radio" at bounding box center [209, 436] width 13 height 39
radio input "true"
click at [212, 456] on input "radio" at bounding box center [209, 436] width 13 height 39
radio input "true"
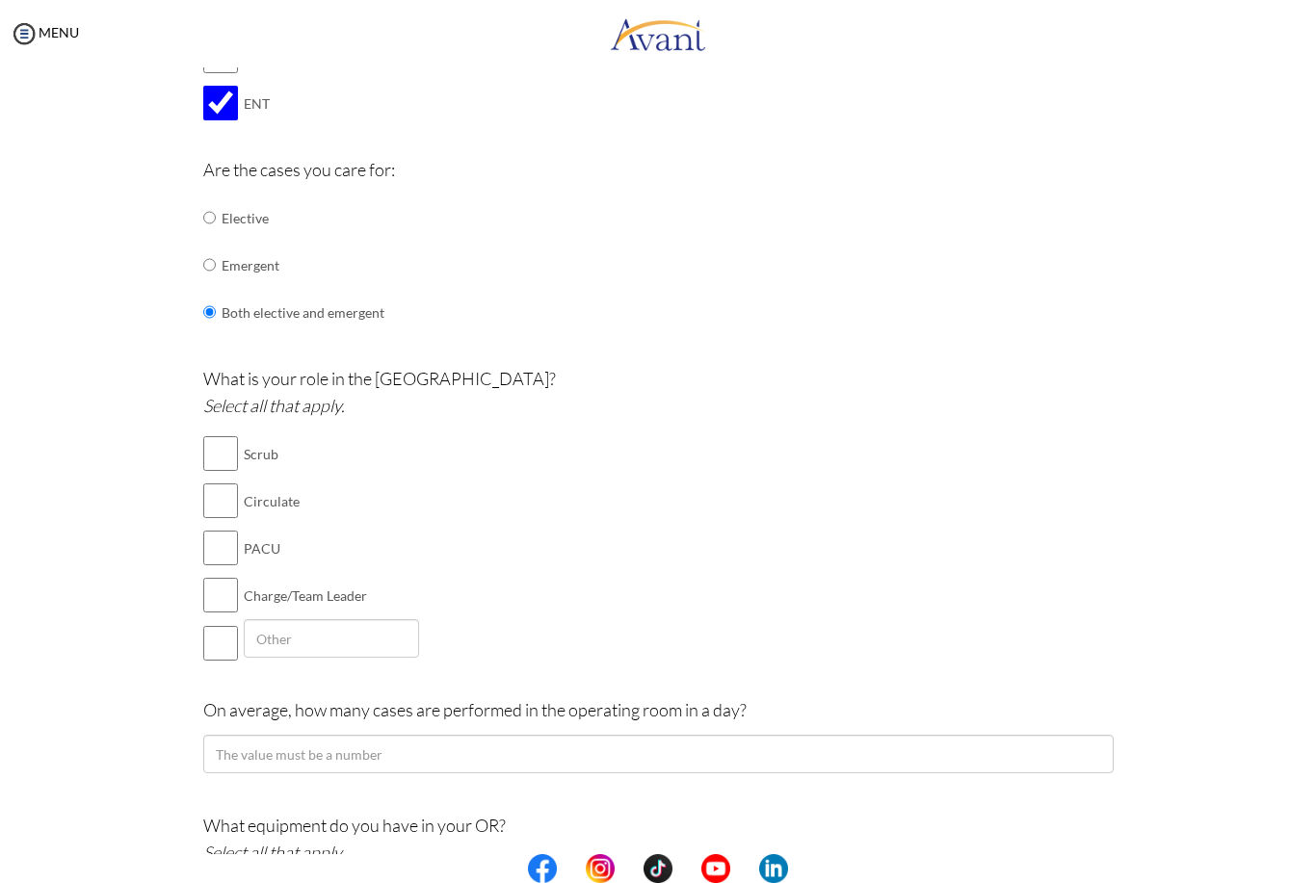
scroll to position [668, 0]
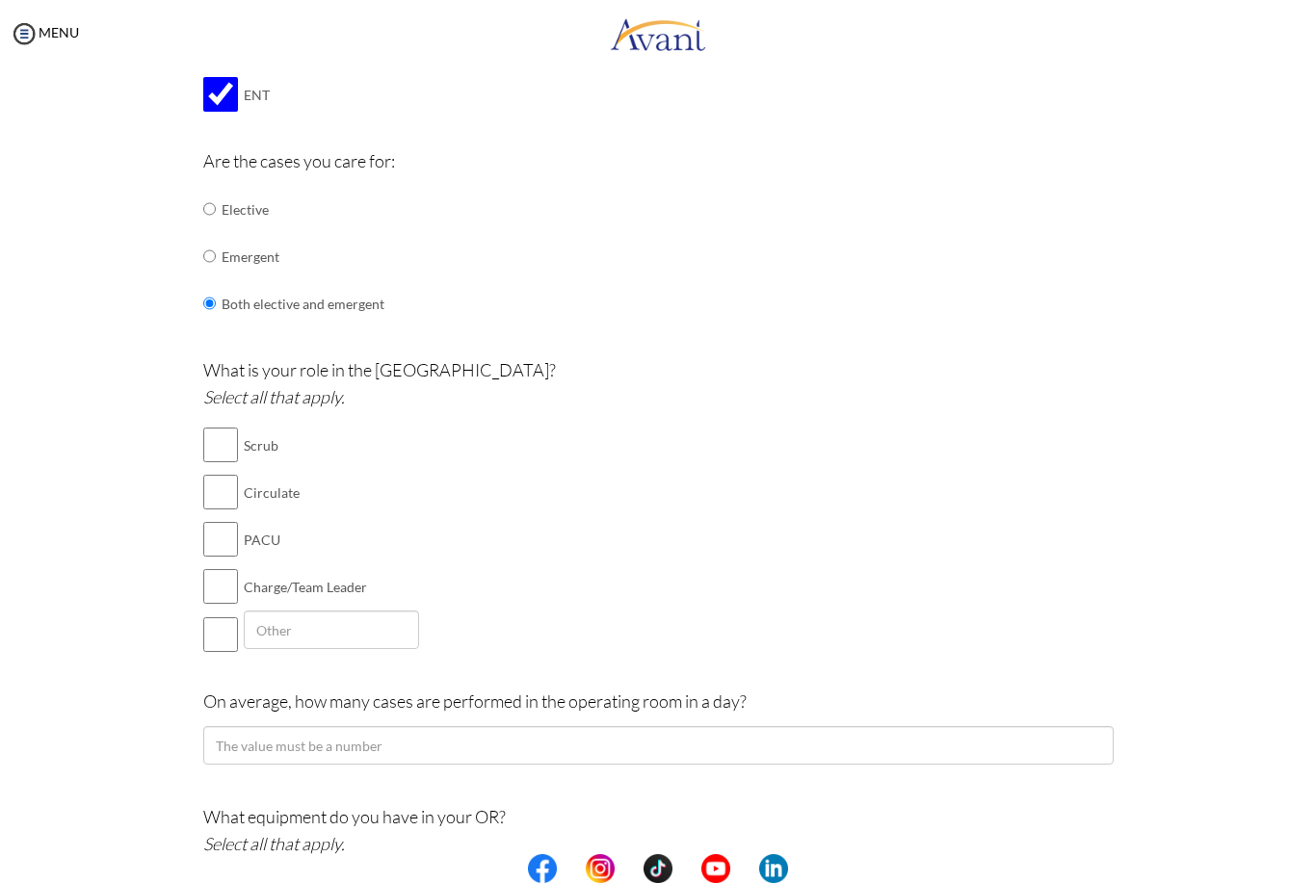
click at [222, 426] on input "checkbox" at bounding box center [220, 445] width 35 height 39
checkbox input "true"
click at [206, 473] on input "checkbox" at bounding box center [220, 492] width 35 height 39
checkbox input "true"
click at [221, 520] on input "checkbox" at bounding box center [220, 539] width 35 height 39
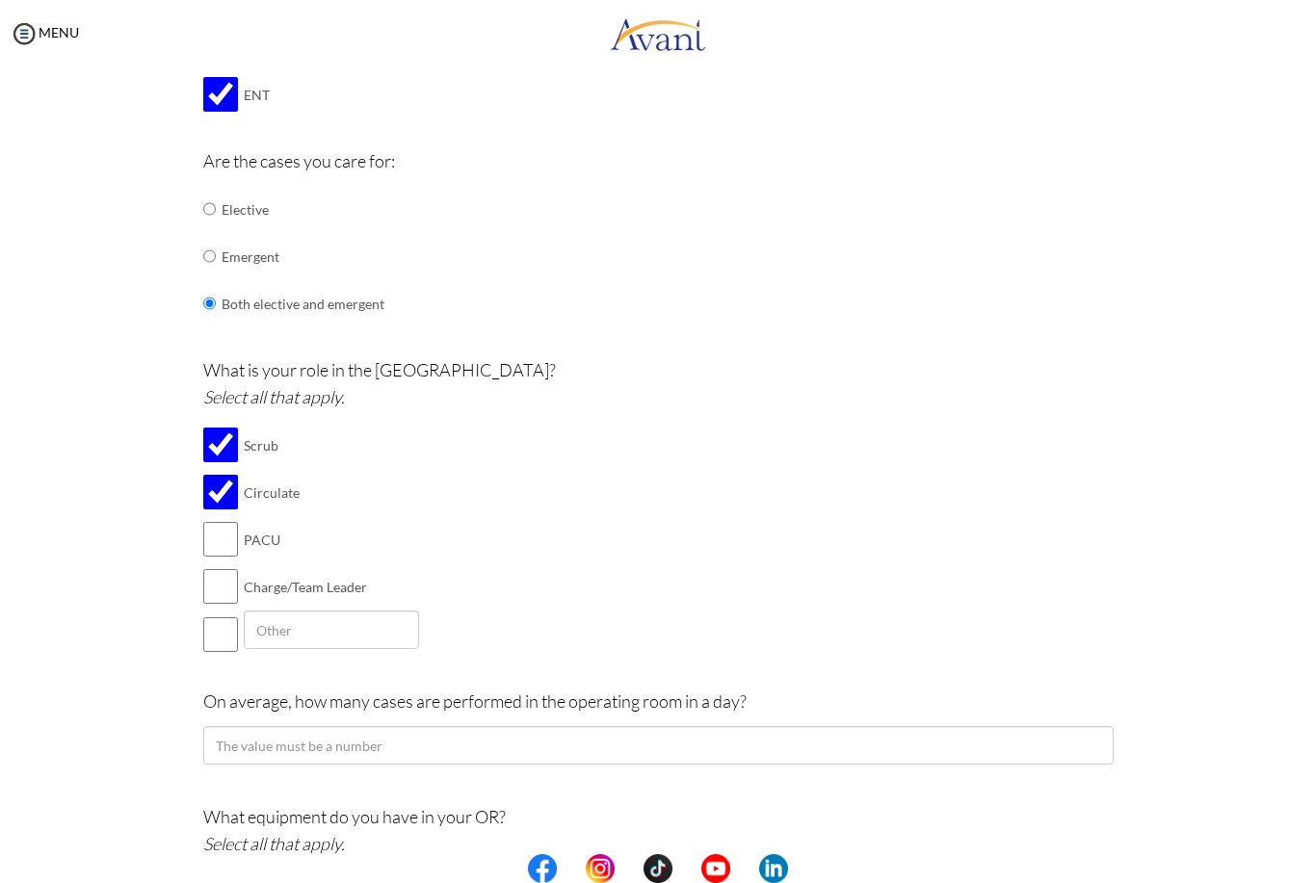
checkbox input "true"
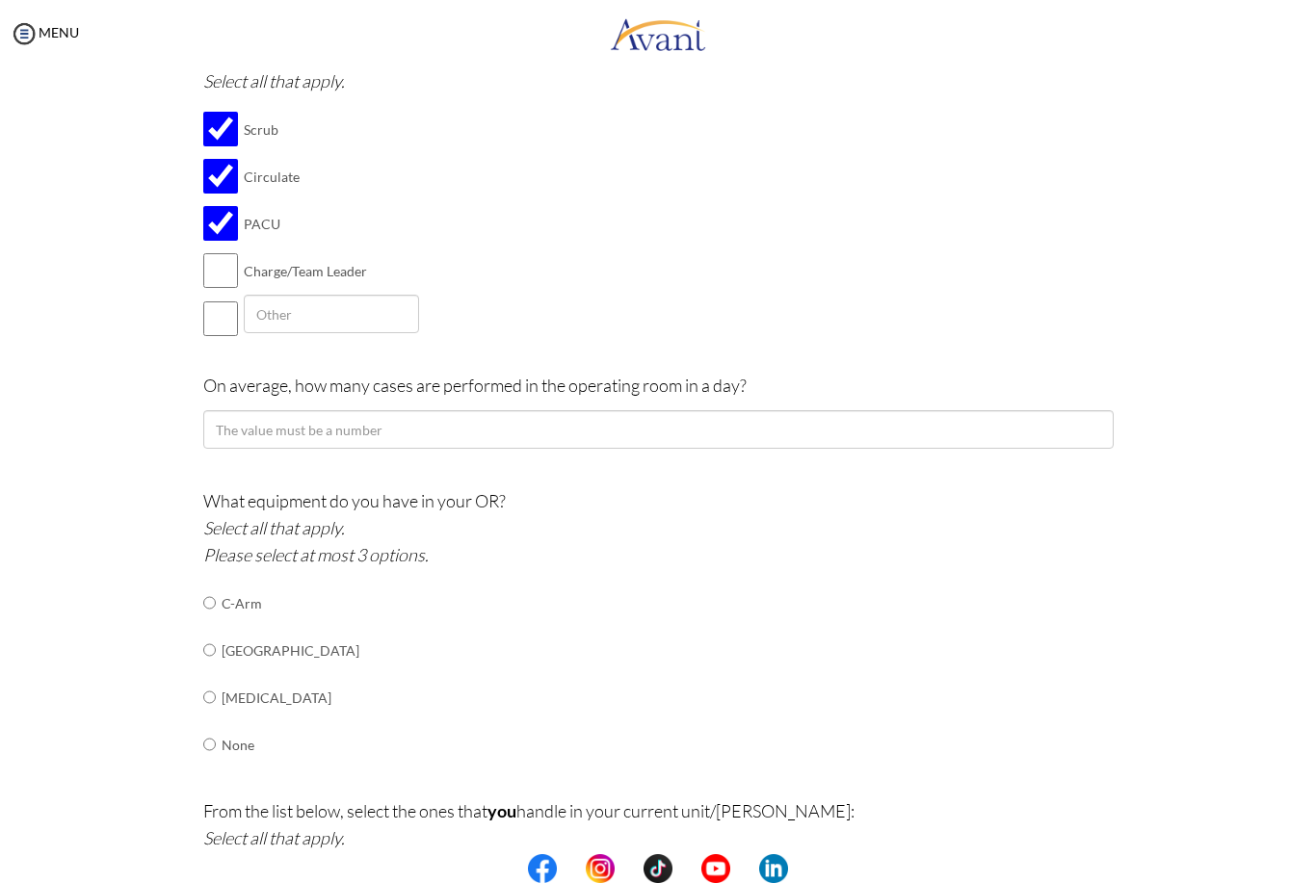
scroll to position [993, 0]
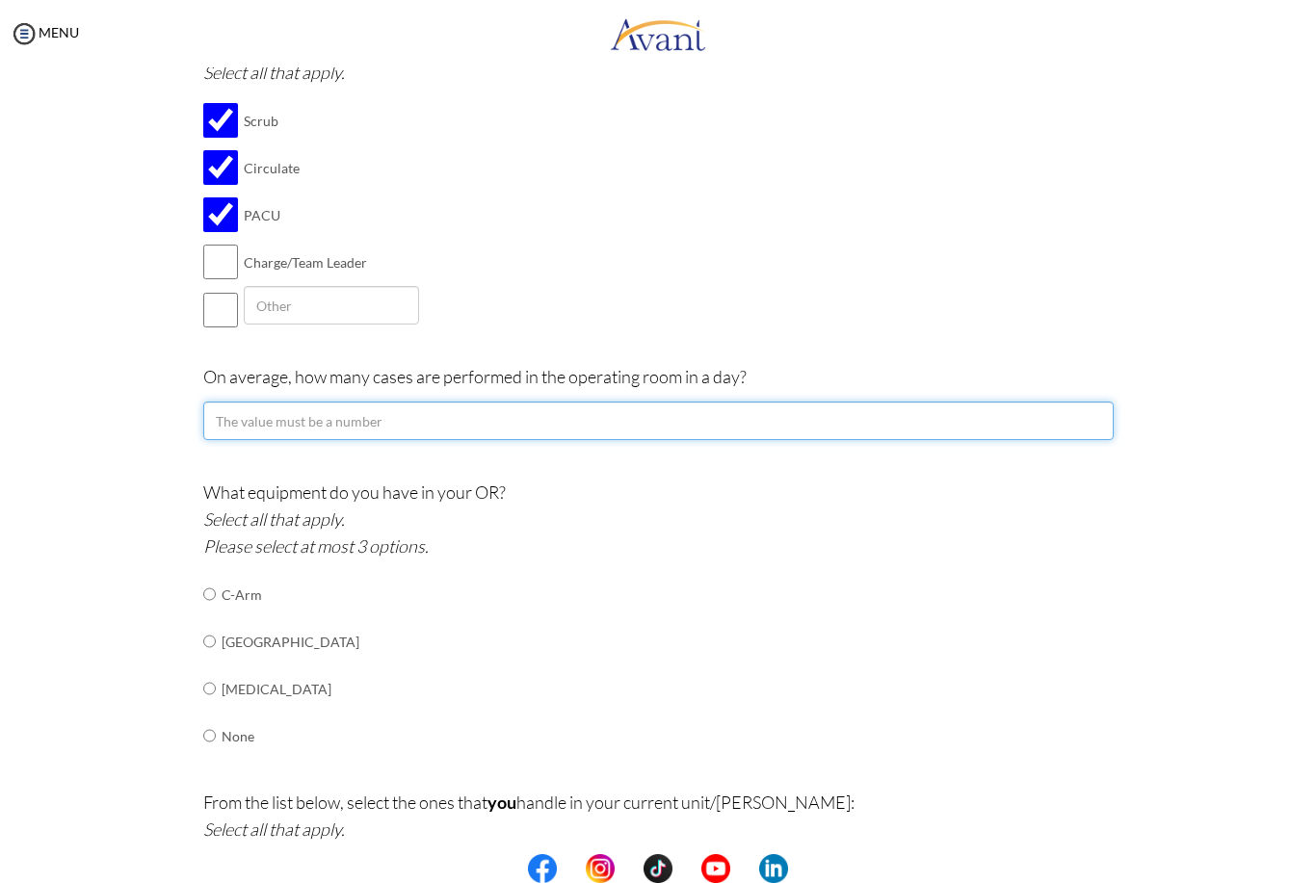
click at [823, 402] on input "number" at bounding box center [658, 421] width 910 height 39
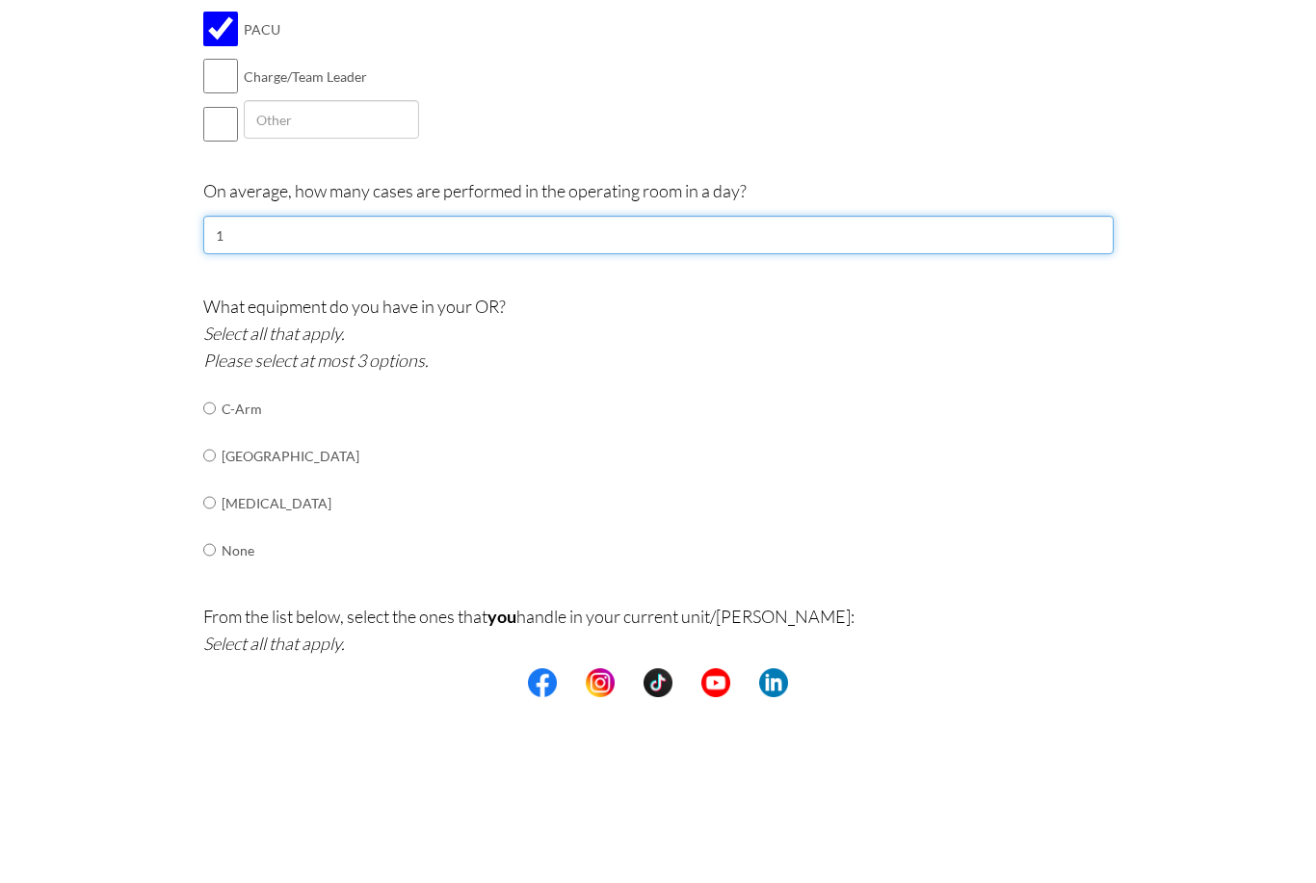
type input "15"
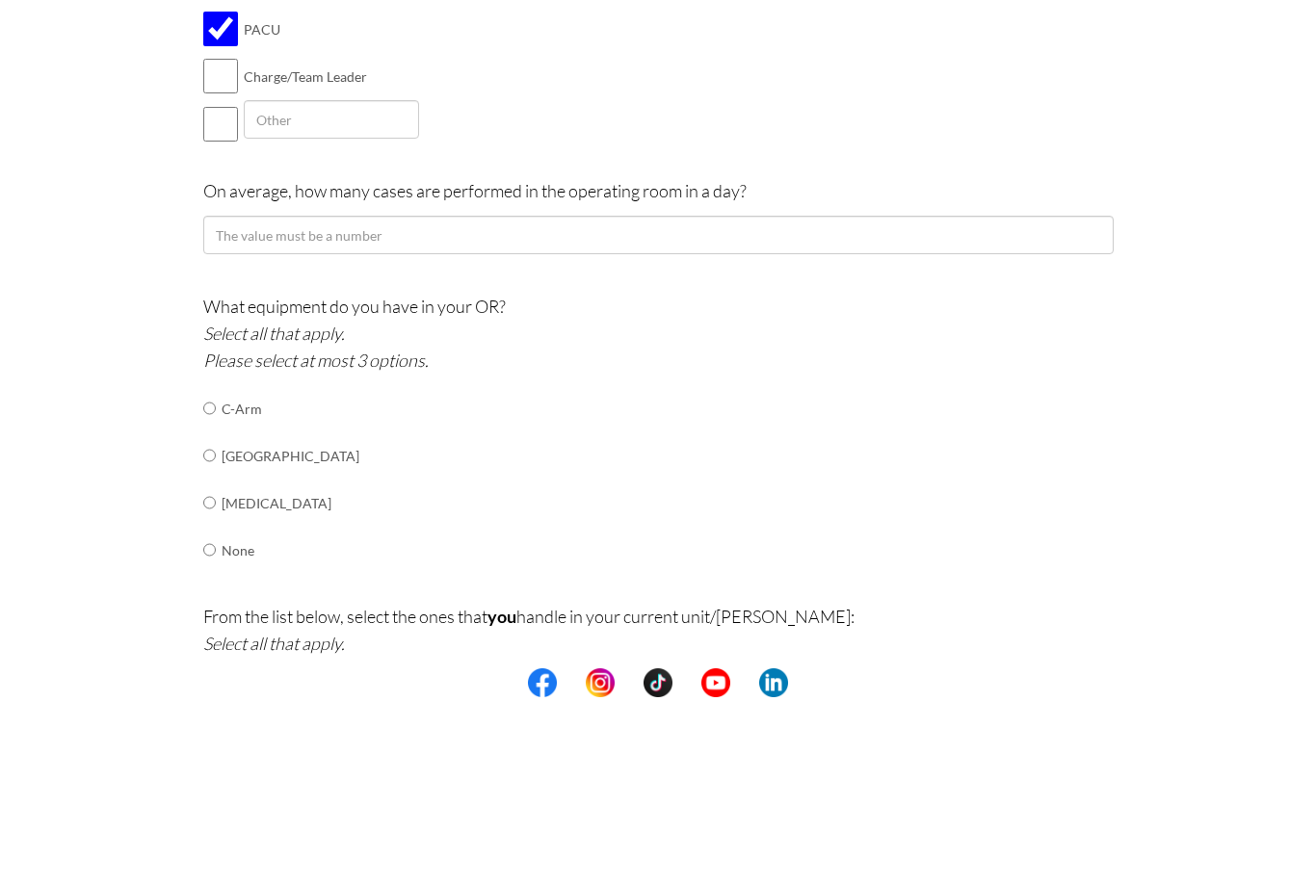
click at [1041, 479] on p "What equipment do you have in your OR? Select all that apply. Please select at …" at bounding box center [658, 519] width 910 height 81
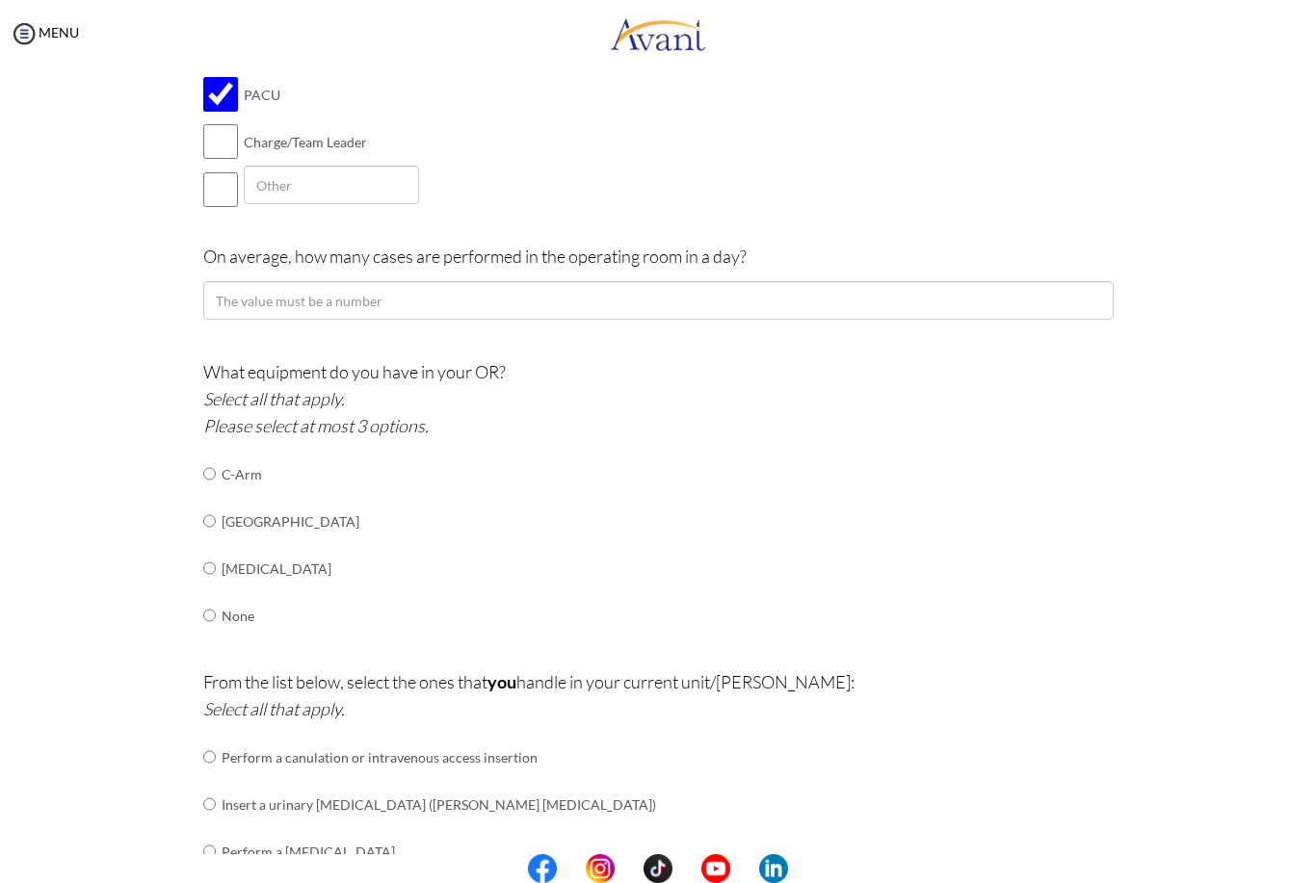
scroll to position [1114, 0]
click at [213, 454] on input "radio" at bounding box center [209, 473] width 13 height 39
radio input "true"
click at [203, 492] on input "radio" at bounding box center [209, 473] width 13 height 39
radio input "true"
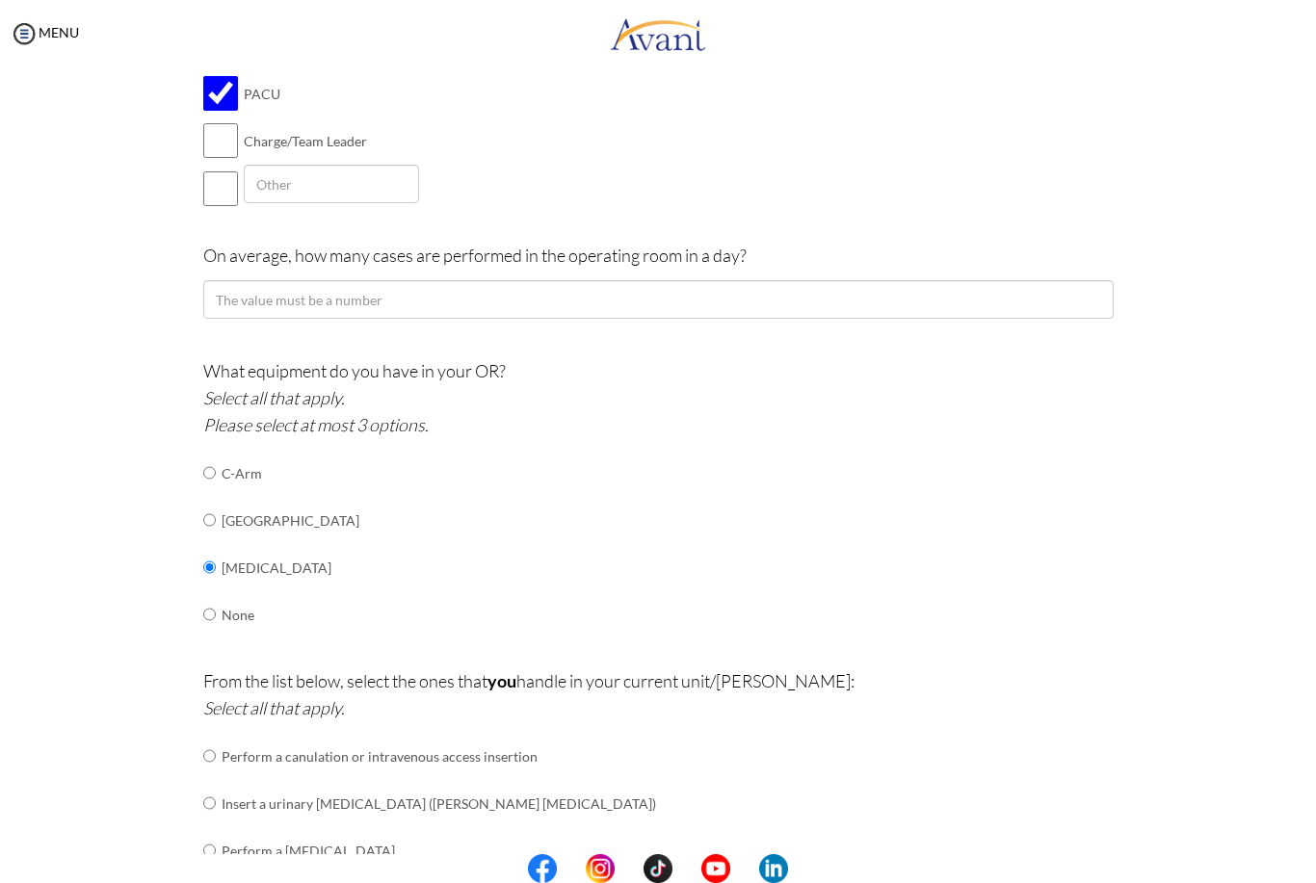
click at [213, 482] on input "radio" at bounding box center [209, 473] width 13 height 39
radio input "true"
click at [216, 454] on input "radio" at bounding box center [209, 473] width 13 height 39
radio input "true"
click at [214, 491] on input "radio" at bounding box center [209, 473] width 13 height 39
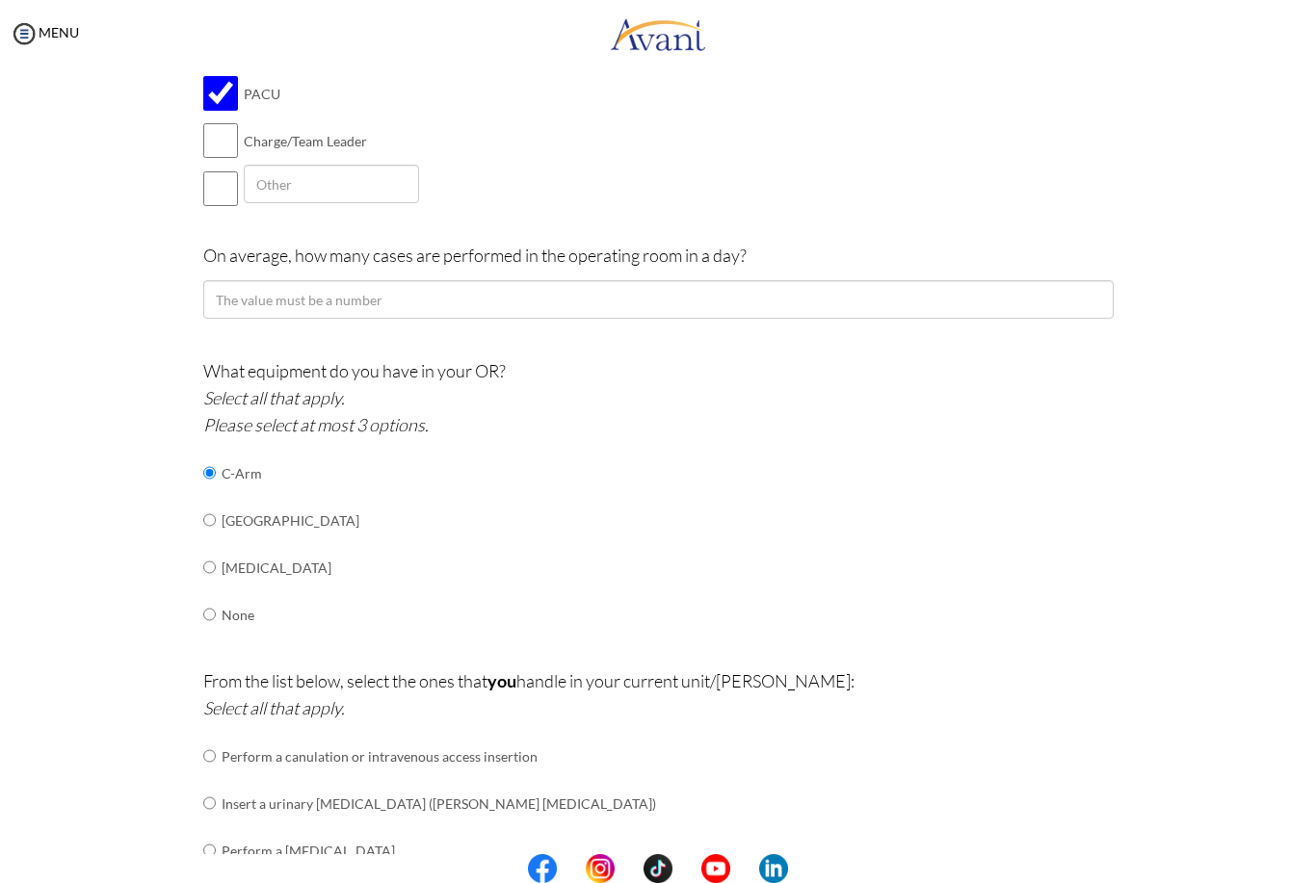
radio input "true"
click at [207, 492] on input "radio" at bounding box center [209, 473] width 13 height 39
radio input "true"
click at [203, 454] on input "radio" at bounding box center [209, 473] width 13 height 39
radio input "true"
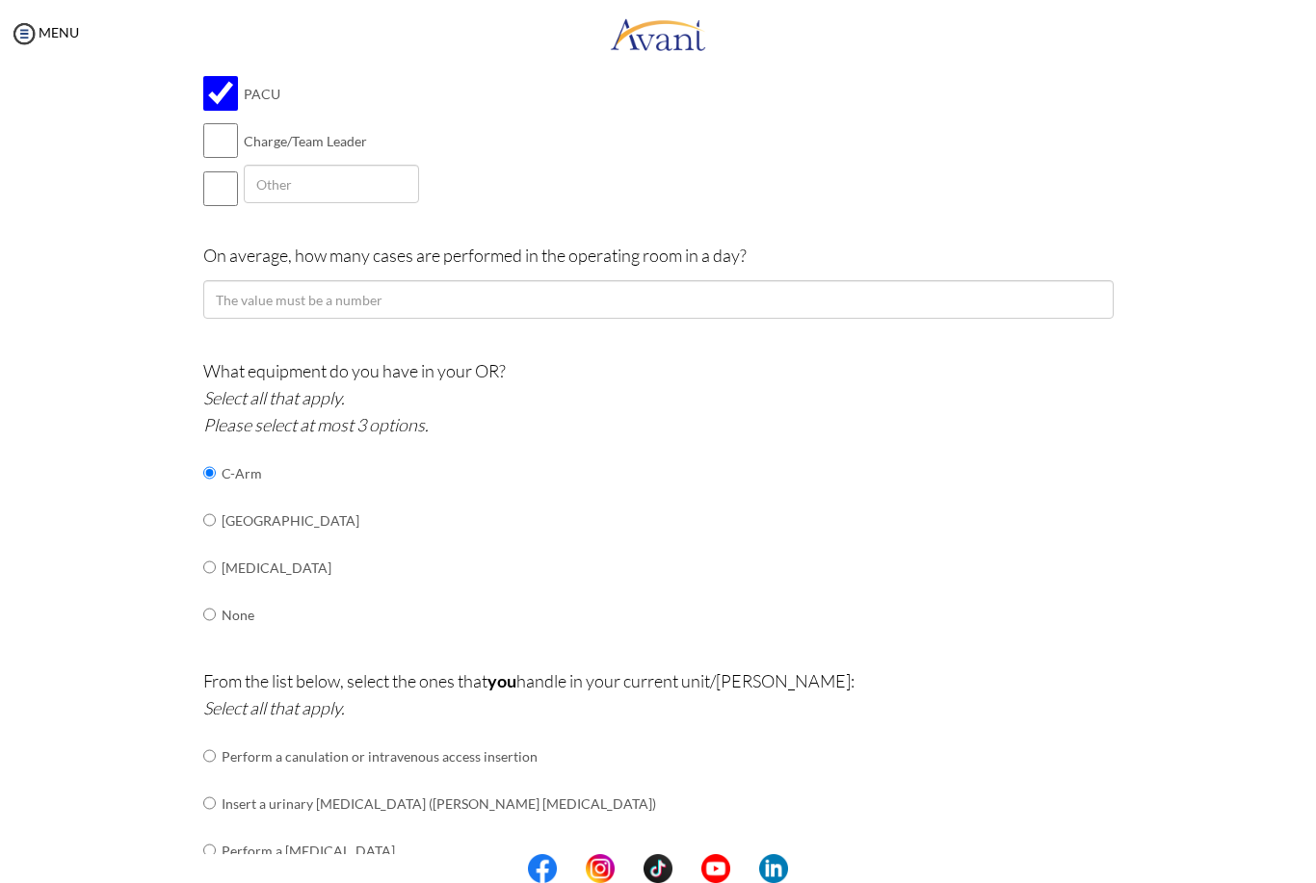
click at [205, 484] on input "radio" at bounding box center [209, 473] width 13 height 39
radio input "true"
click at [207, 492] on input "radio" at bounding box center [209, 473] width 13 height 39
radio input "true"
click at [216, 454] on input "radio" at bounding box center [209, 473] width 13 height 39
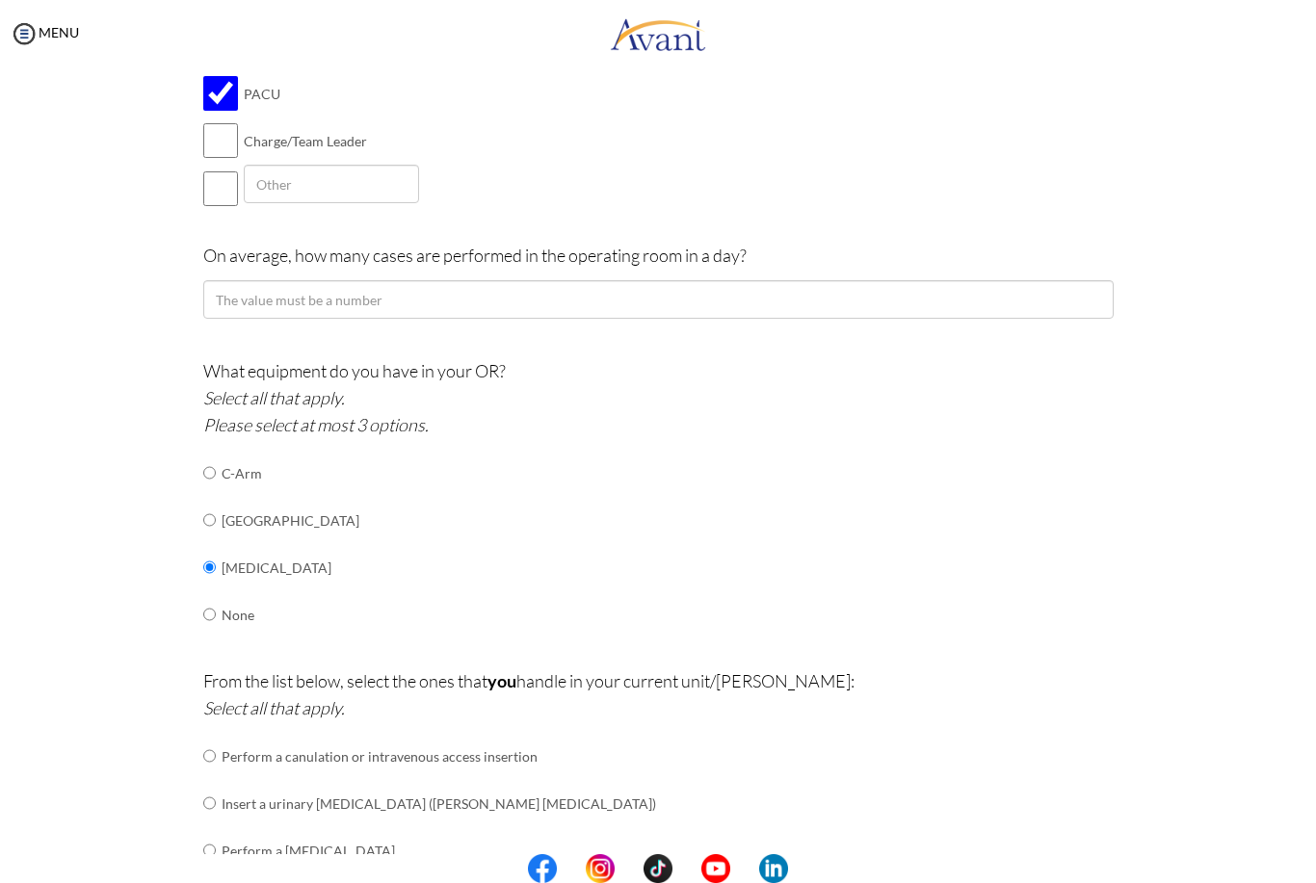
radio input "true"
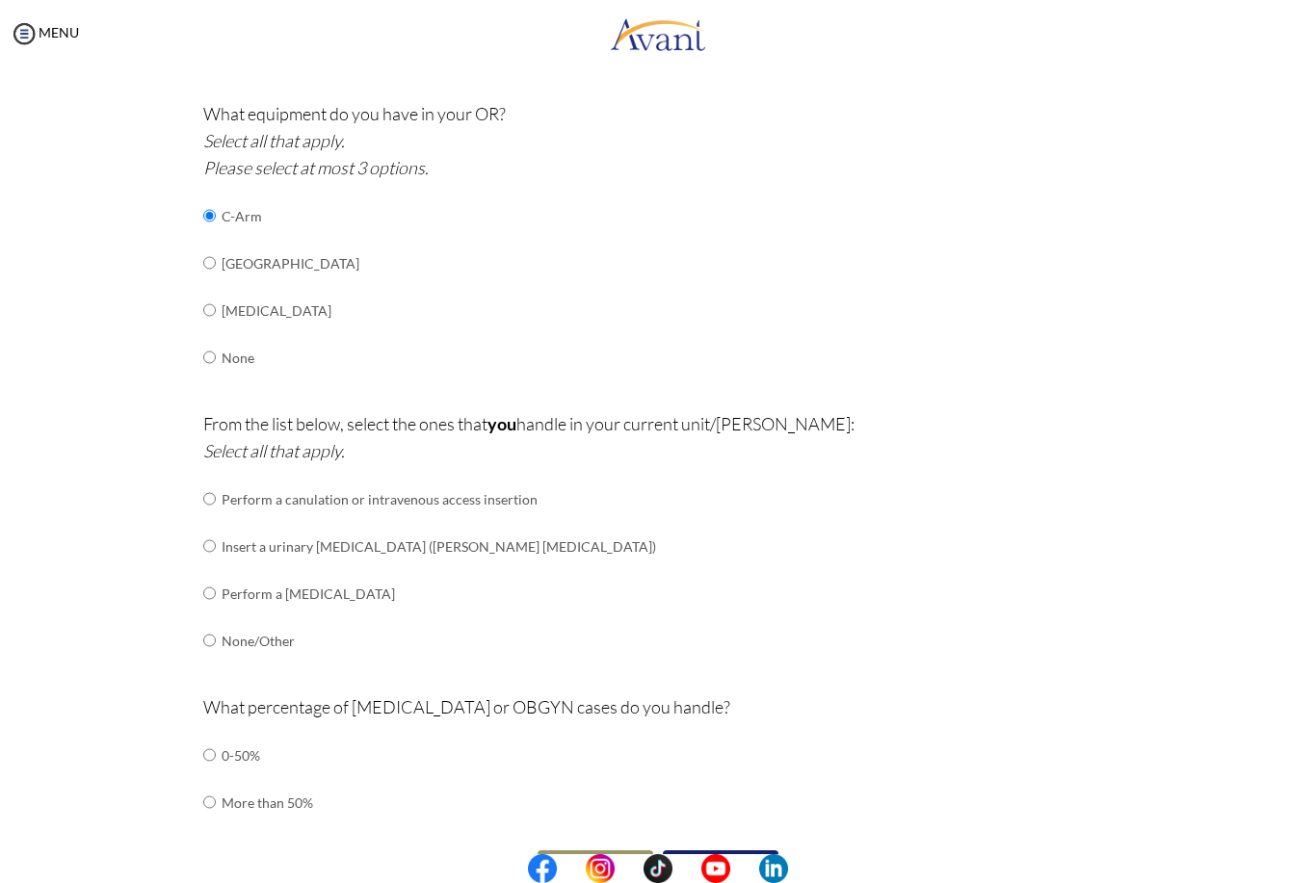
scroll to position [1371, 0]
click at [214, 519] on input "radio" at bounding box center [209, 500] width 13 height 39
radio input "true"
click at [215, 512] on input "radio" at bounding box center [209, 500] width 13 height 39
radio input "true"
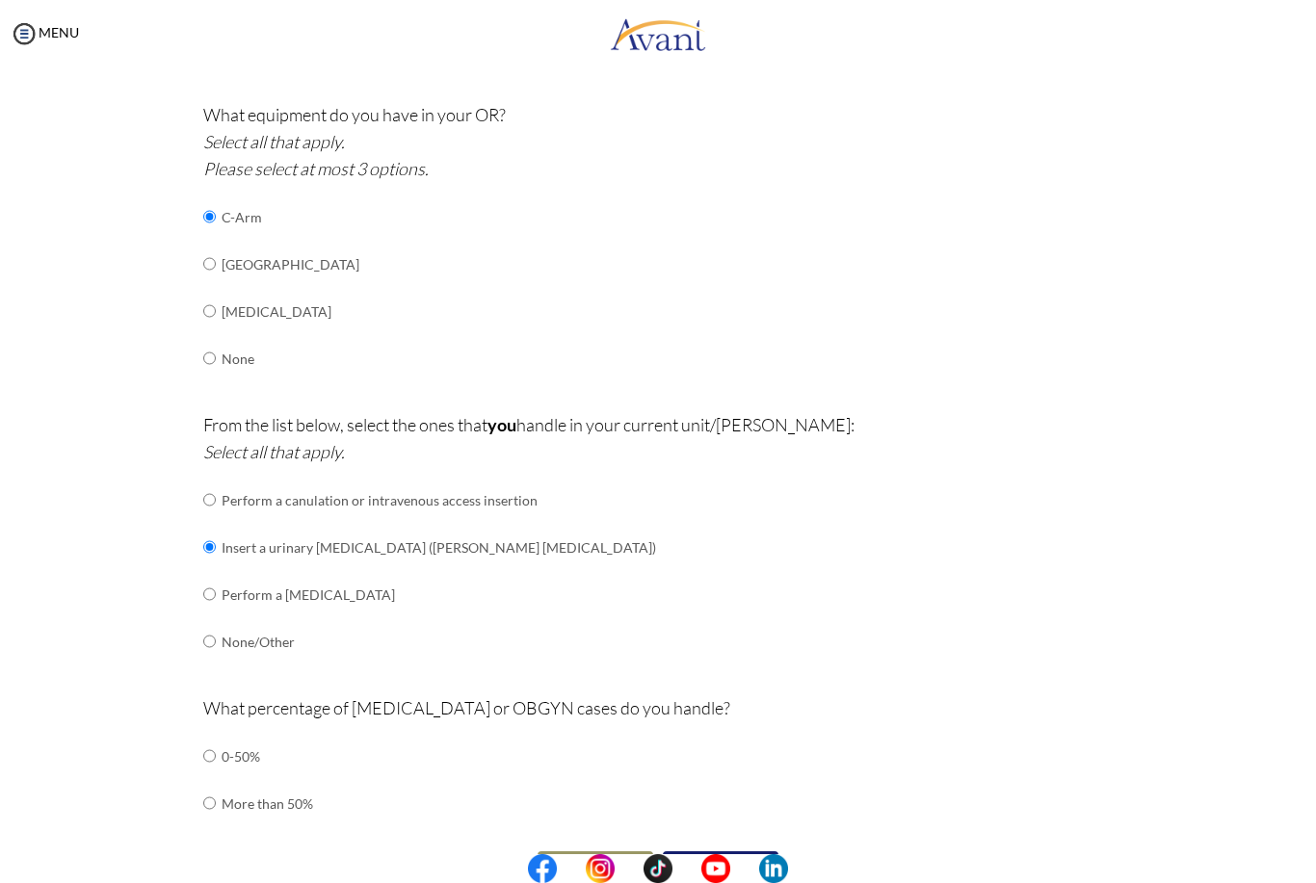
click at [213, 519] on input "radio" at bounding box center [209, 500] width 13 height 39
radio input "true"
click at [216, 519] on input "radio" at bounding box center [209, 500] width 13 height 39
radio input "true"
click at [210, 744] on input "radio" at bounding box center [209, 756] width 13 height 39
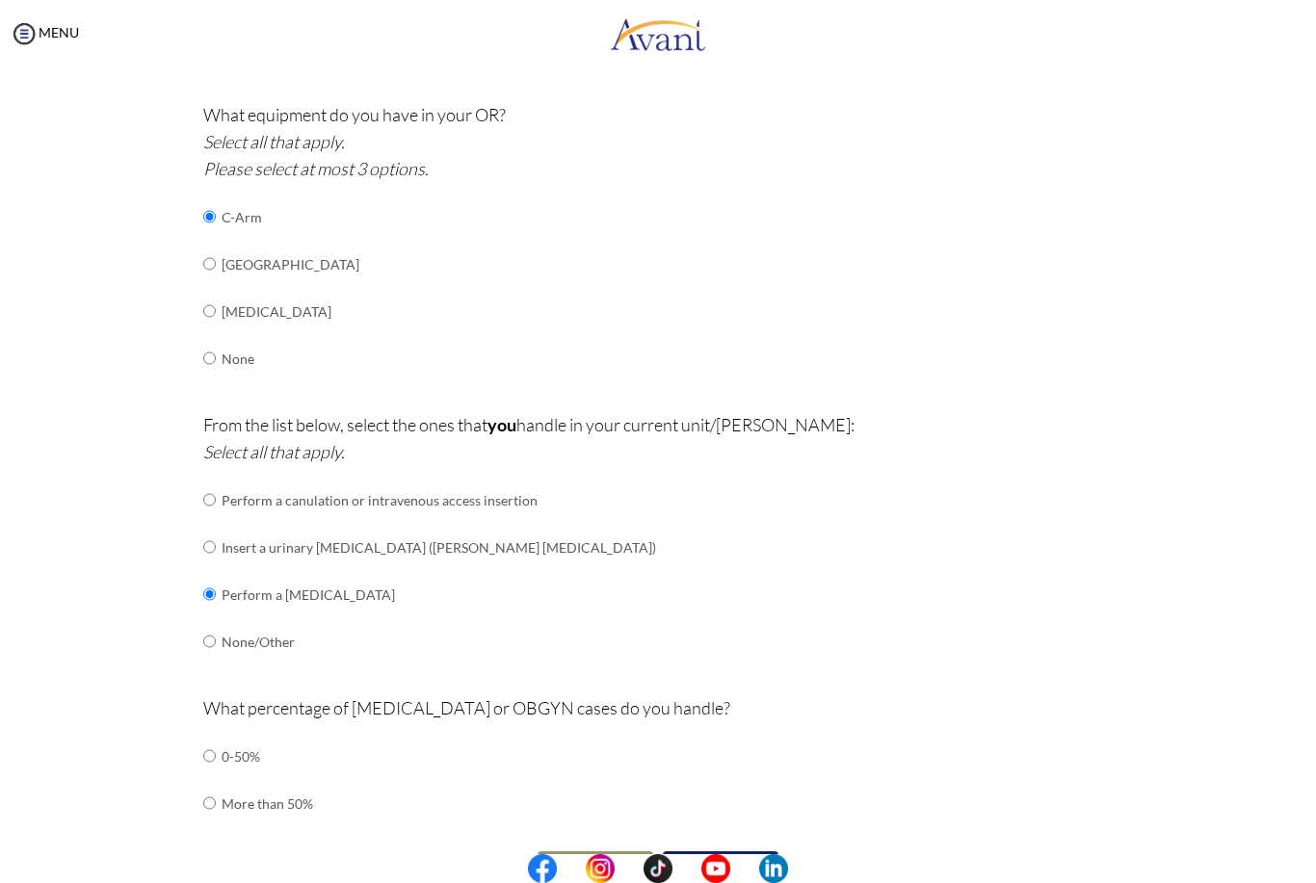
radio input "true"
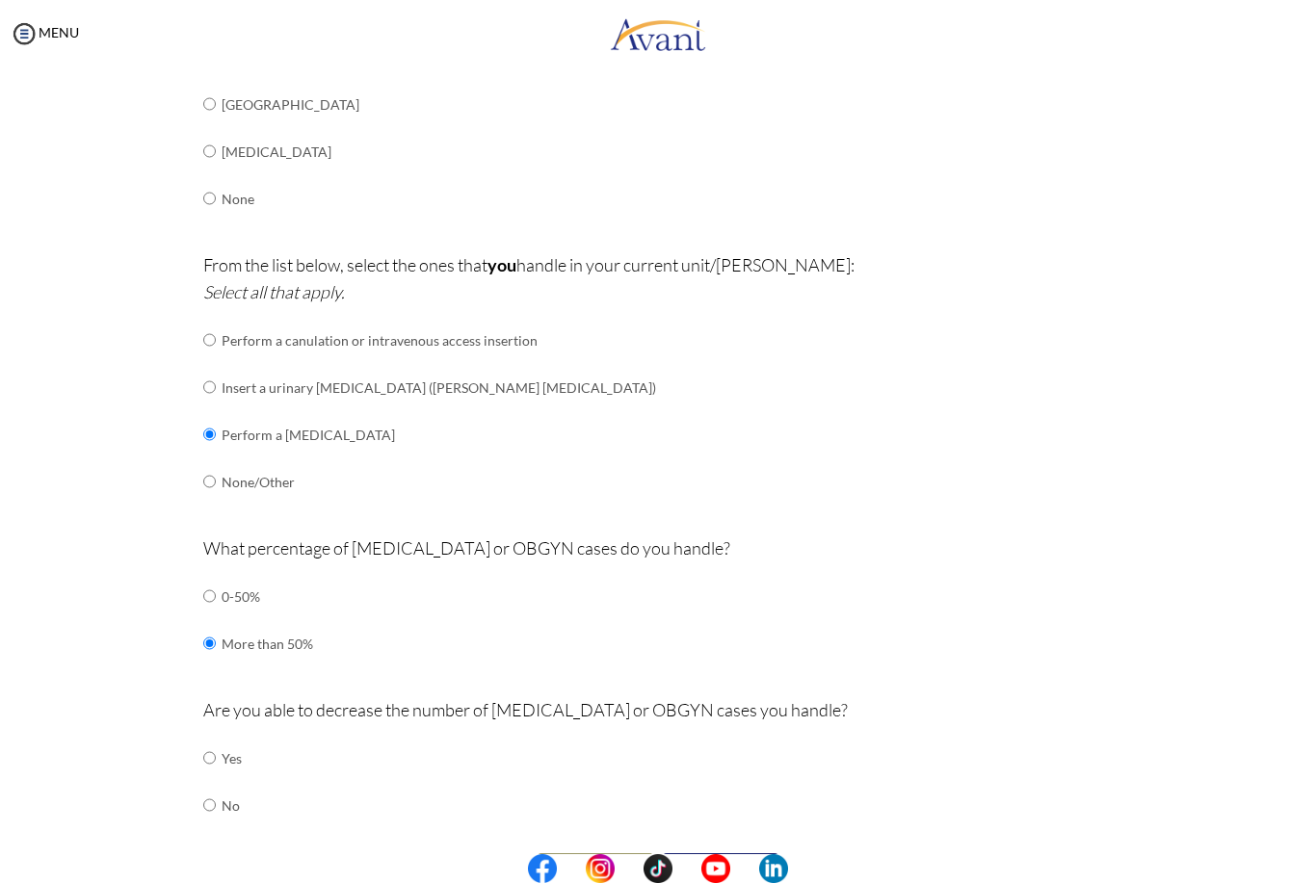
scroll to position [1528, 0]
click at [210, 741] on input "radio" at bounding box center [209, 760] width 13 height 39
radio input "true"
click at [742, 855] on button "Submit" at bounding box center [721, 870] width 116 height 31
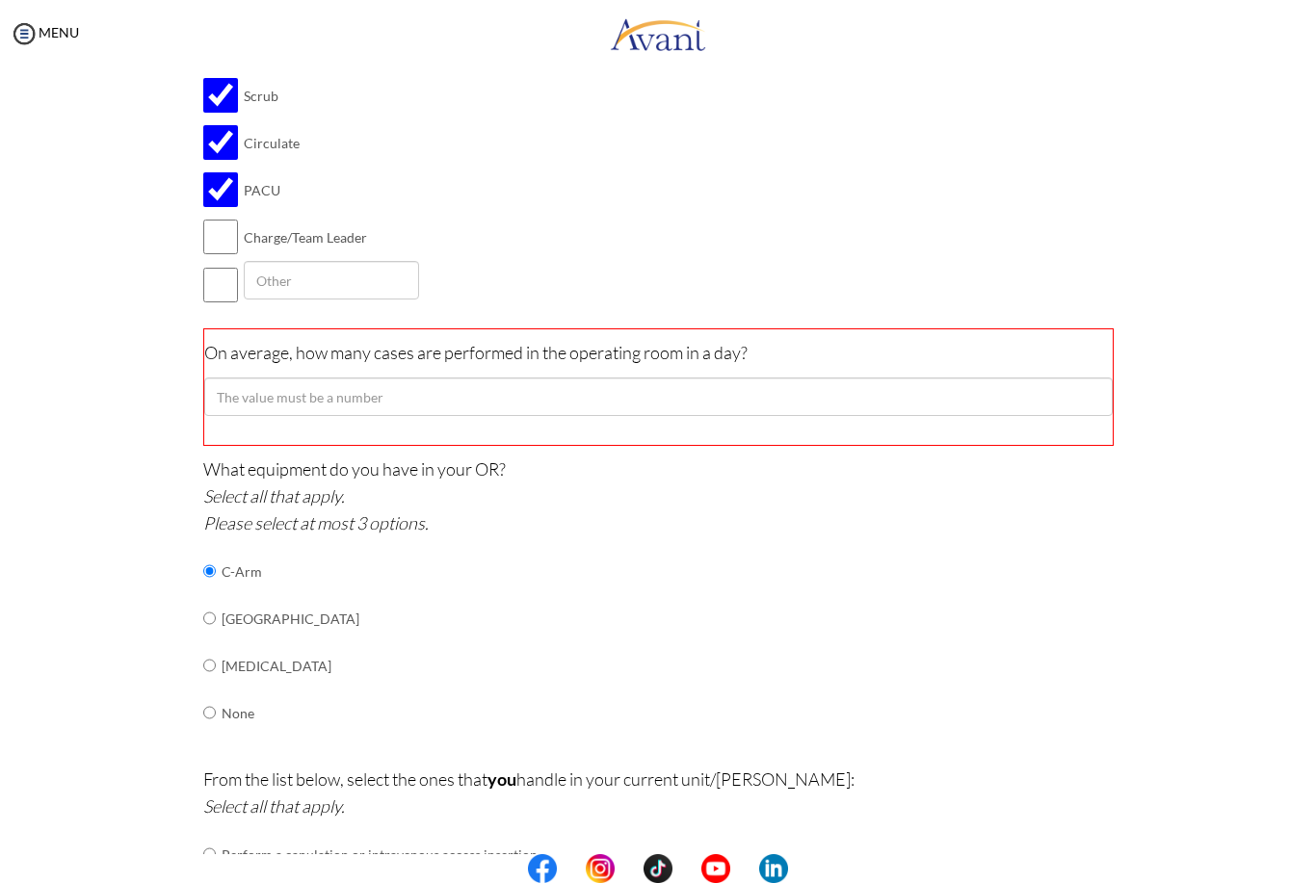
scroll to position [1012, 0]
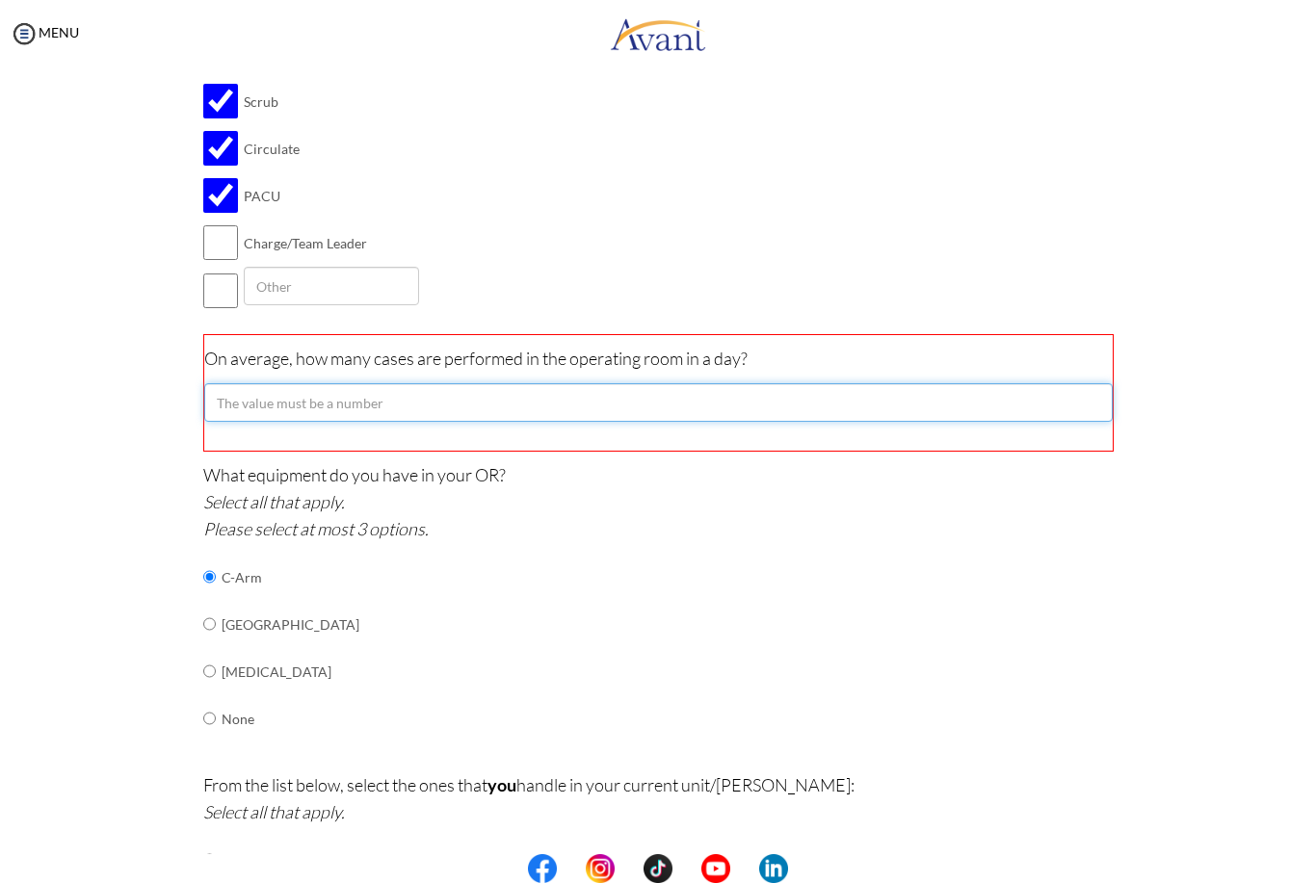
click at [848, 383] on input "number" at bounding box center [658, 402] width 908 height 39
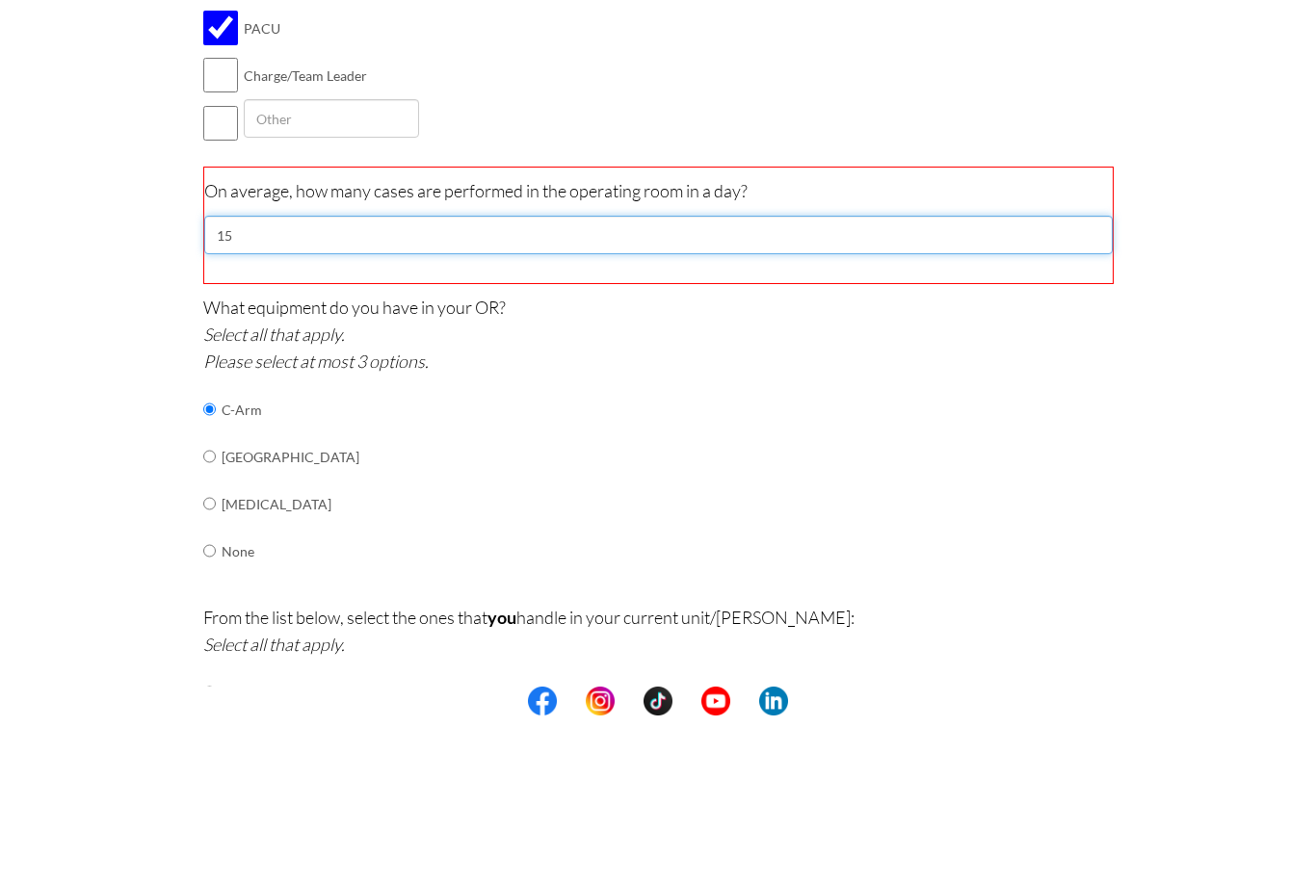
type input "1"
type input "20"
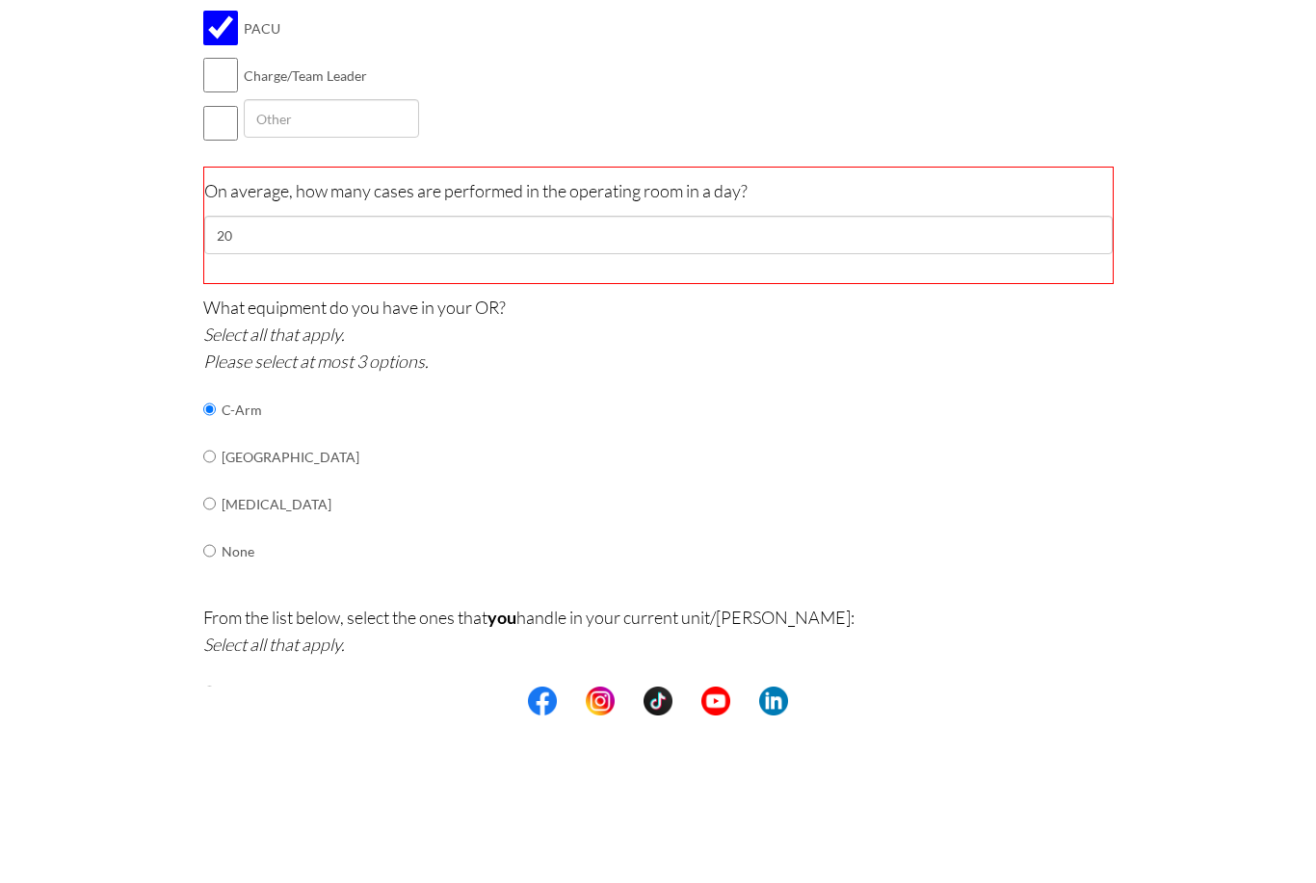
click at [1025, 461] on div "What equipment do you have in your OR? Select all that apply. Please select at …" at bounding box center [658, 611] width 910 height 300
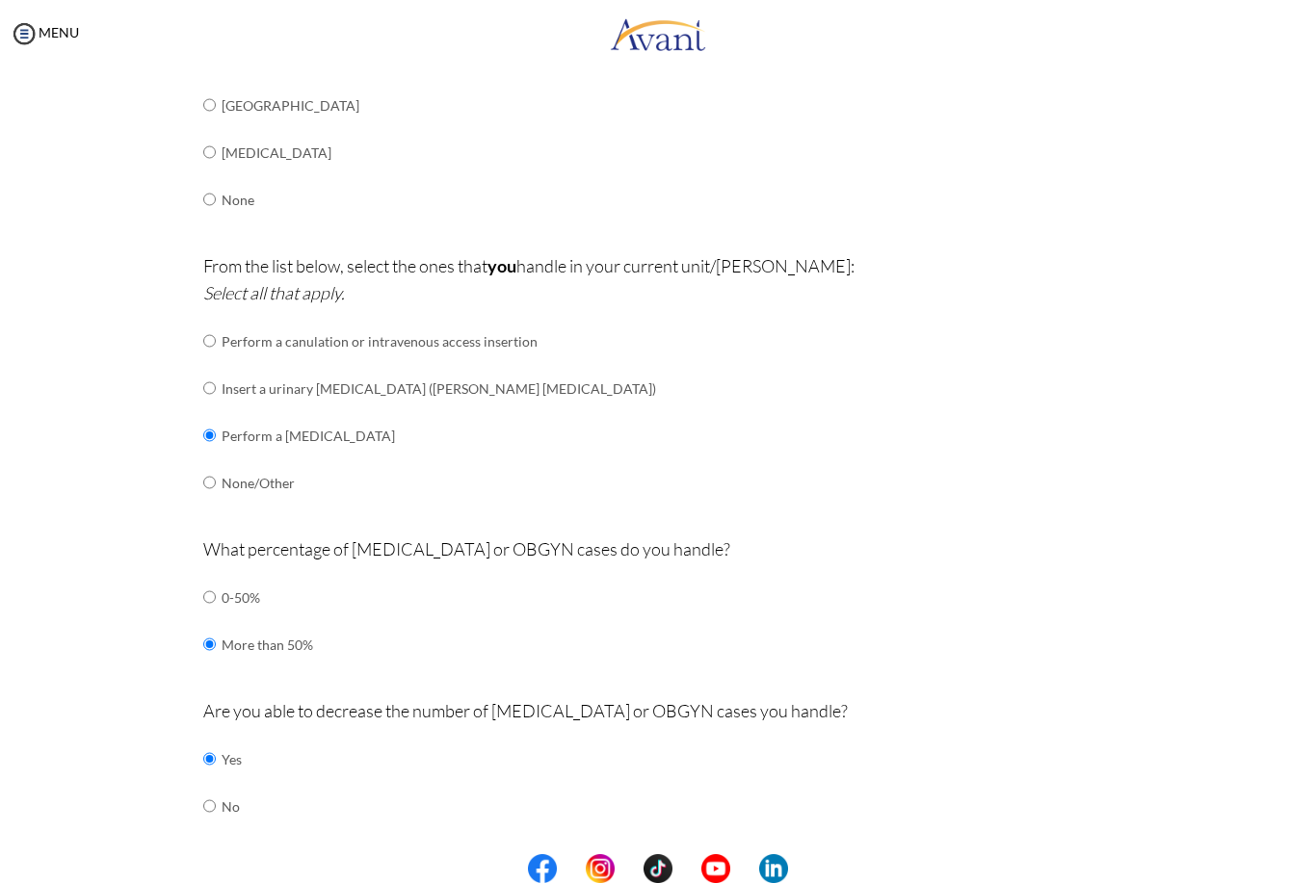
scroll to position [1530, 0]
click at [741, 855] on button "Submit" at bounding box center [721, 870] width 116 height 31
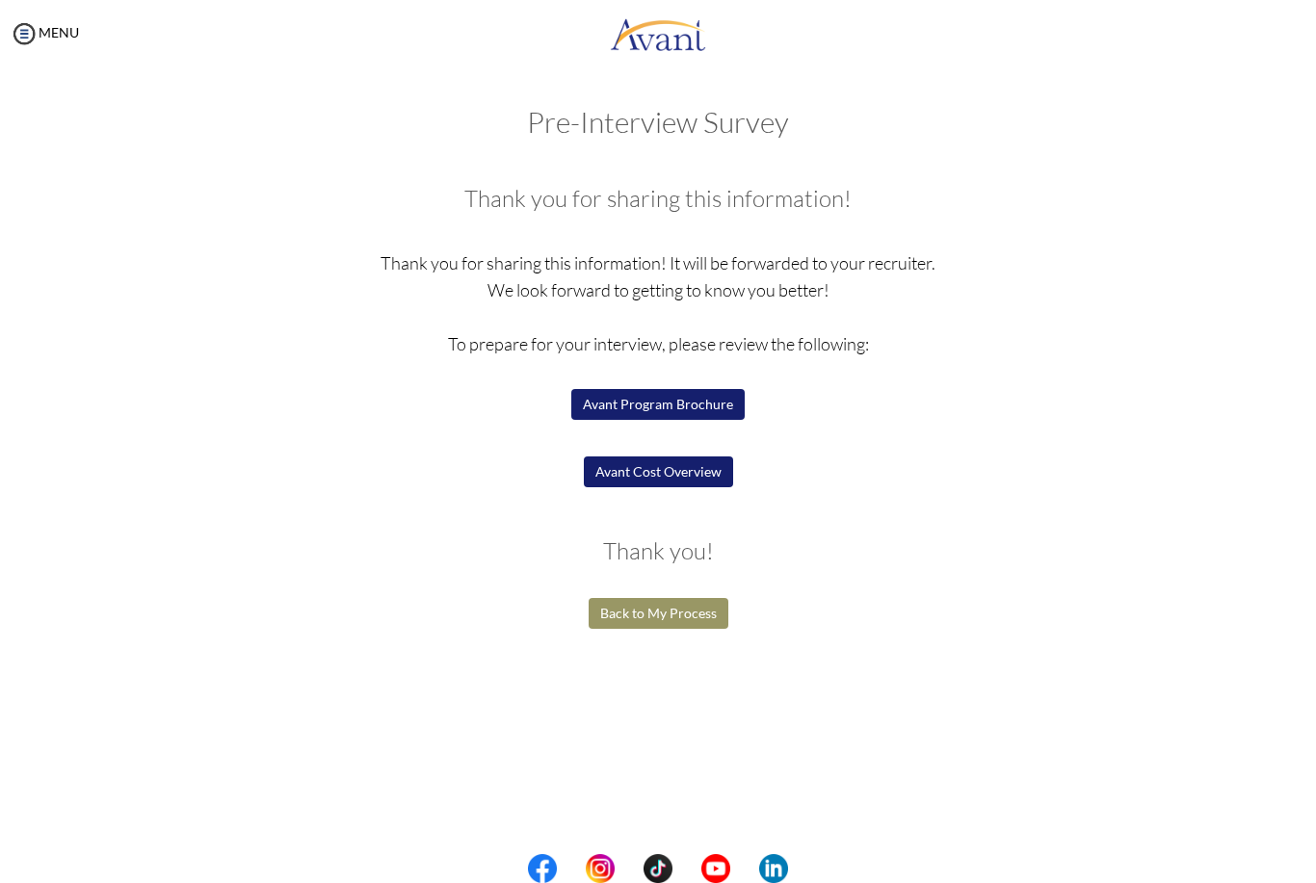
click at [691, 471] on button "Avant Cost Overview" at bounding box center [658, 472] width 149 height 31
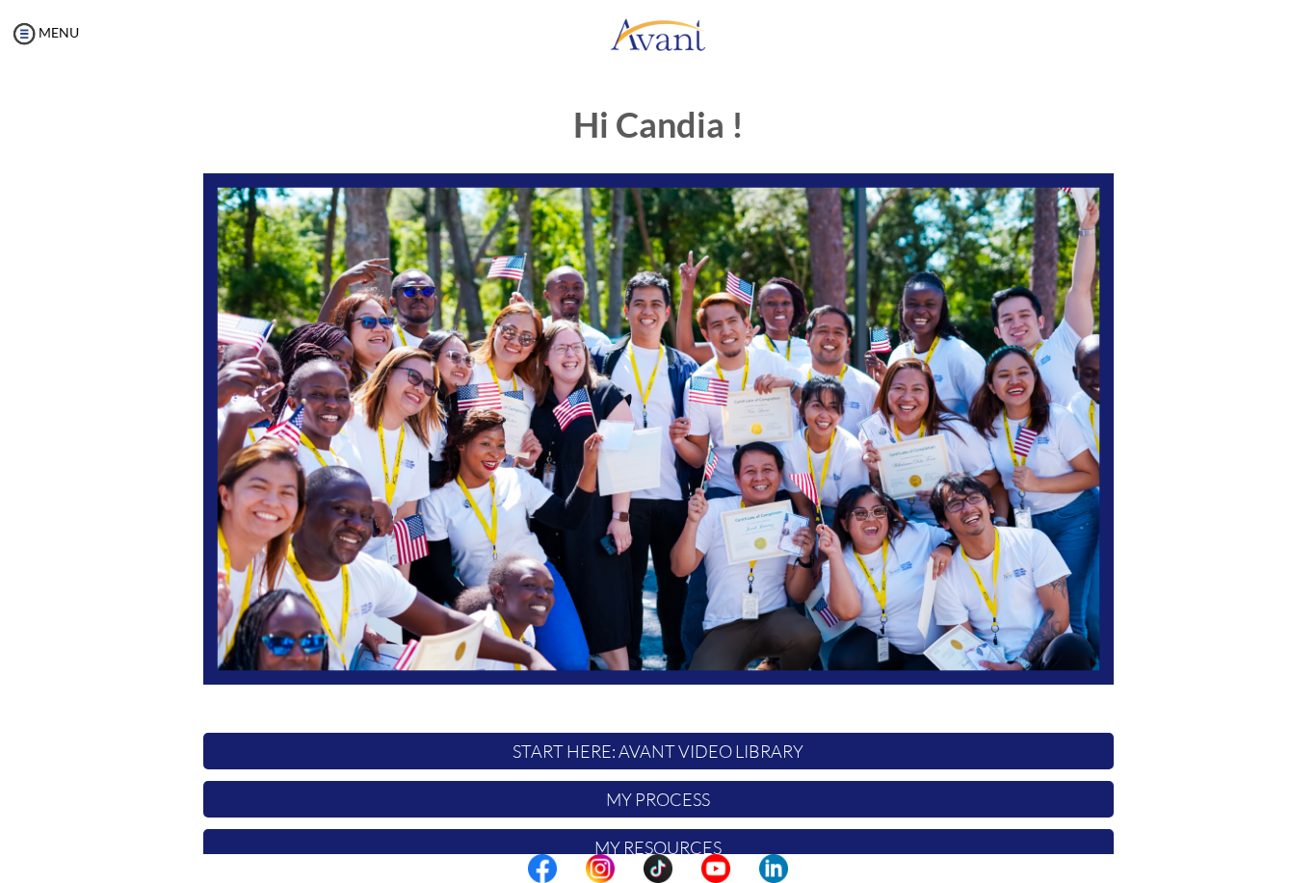
click at [727, 758] on p "START HERE: Avant Video Library" at bounding box center [658, 751] width 910 height 37
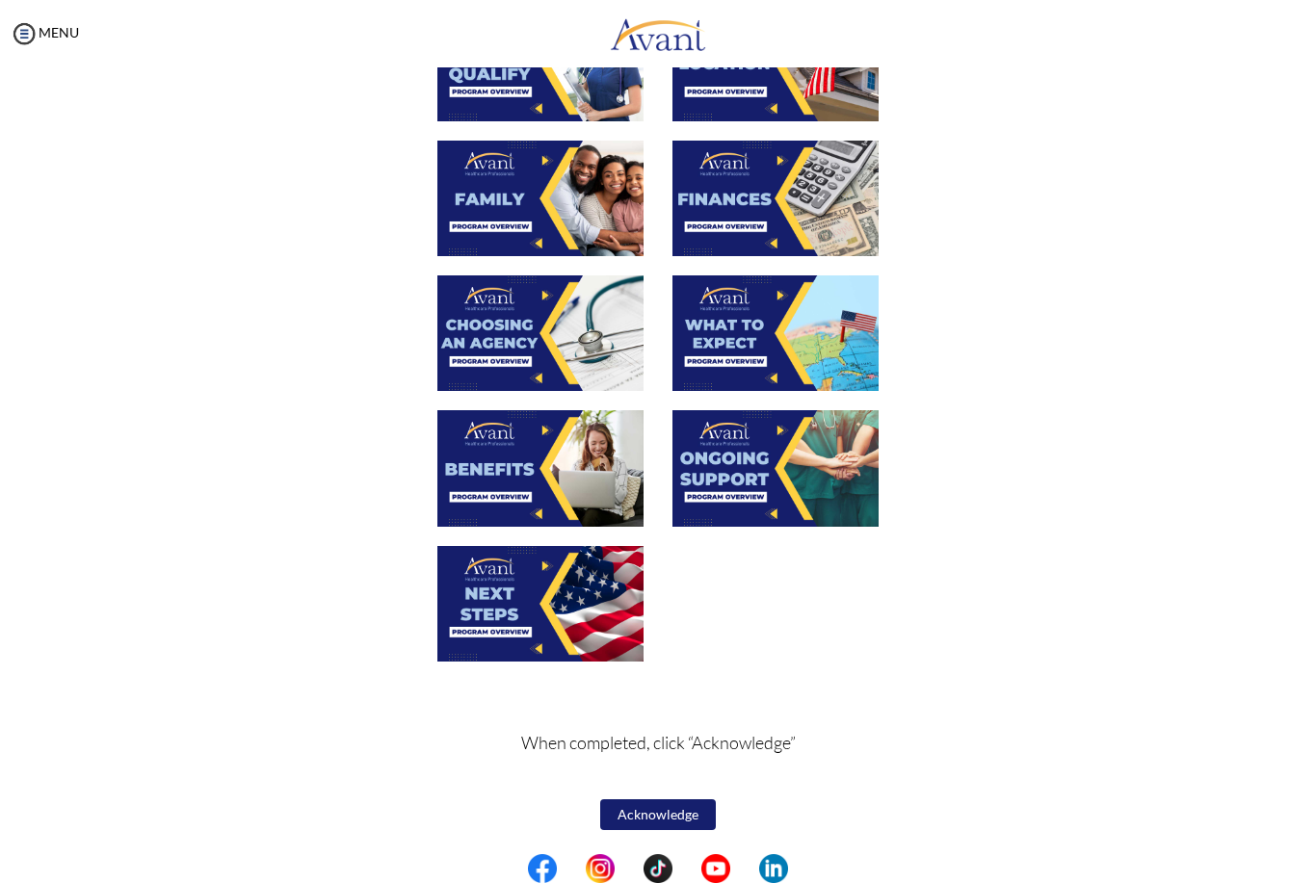
scroll to position [441, 0]
click at [679, 816] on button "Acknowledge" at bounding box center [658, 814] width 116 height 31
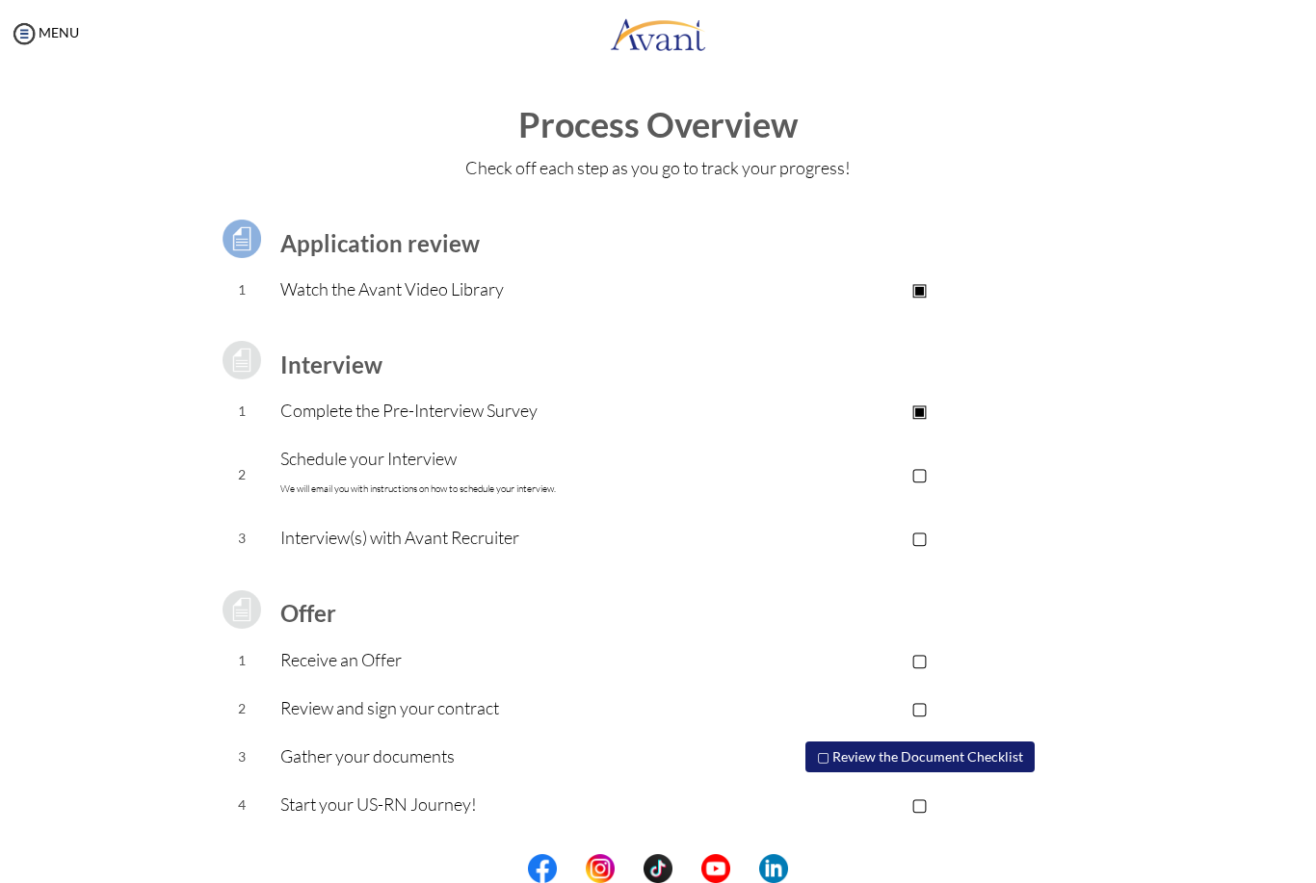
click at [927, 478] on p "▢" at bounding box center [919, 473] width 386 height 27
click at [929, 472] on p "▣" at bounding box center [919, 473] width 386 height 27
click at [872, 764] on button "▢ Review the Document Checklist" at bounding box center [919, 757] width 229 height 31
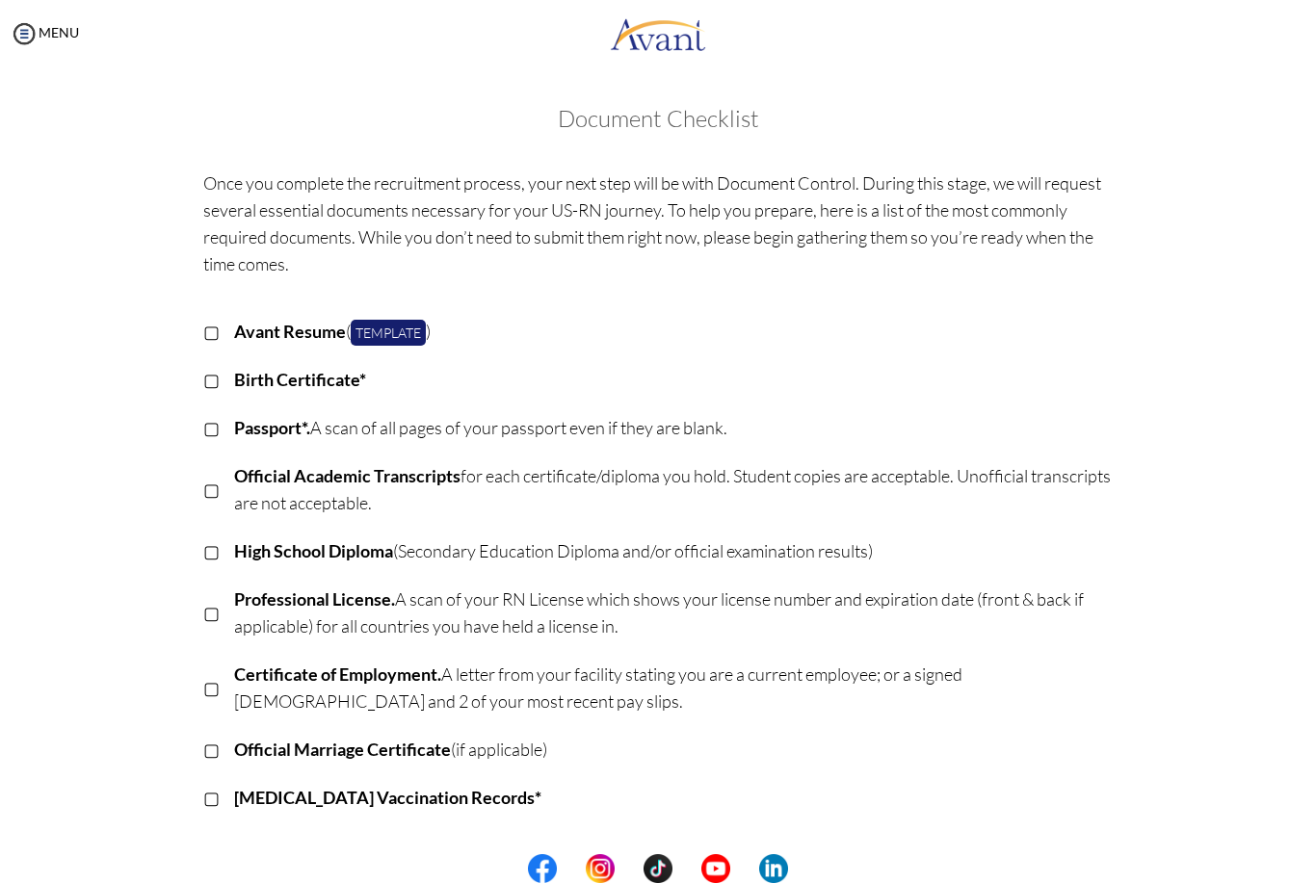
scroll to position [0, 0]
click at [1142, 1] on div "MENU" at bounding box center [658, 36] width 1316 height 73
click at [24, 36] on img at bounding box center [24, 33] width 29 height 29
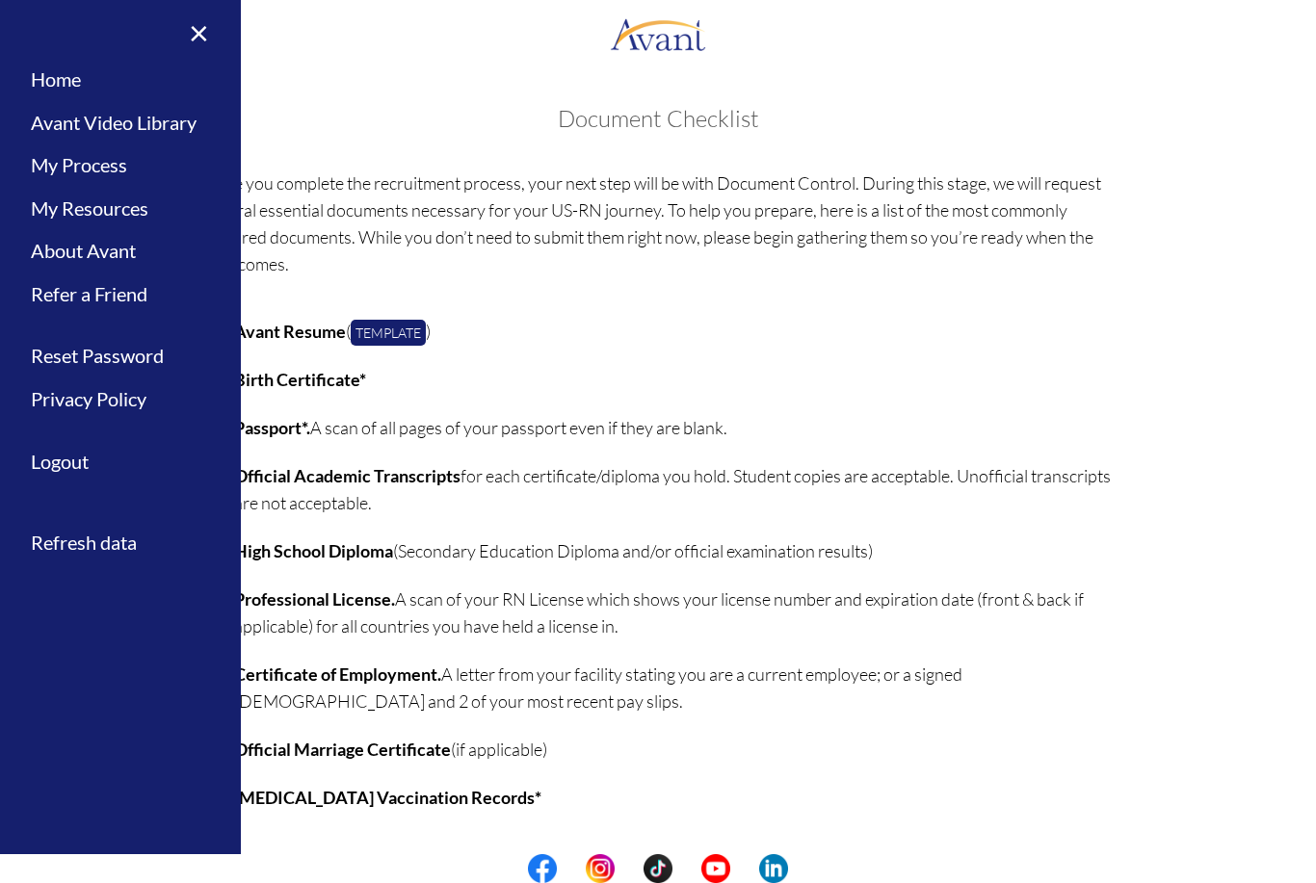
click at [45, 162] on link "My Process" at bounding box center [120, 165] width 241 height 43
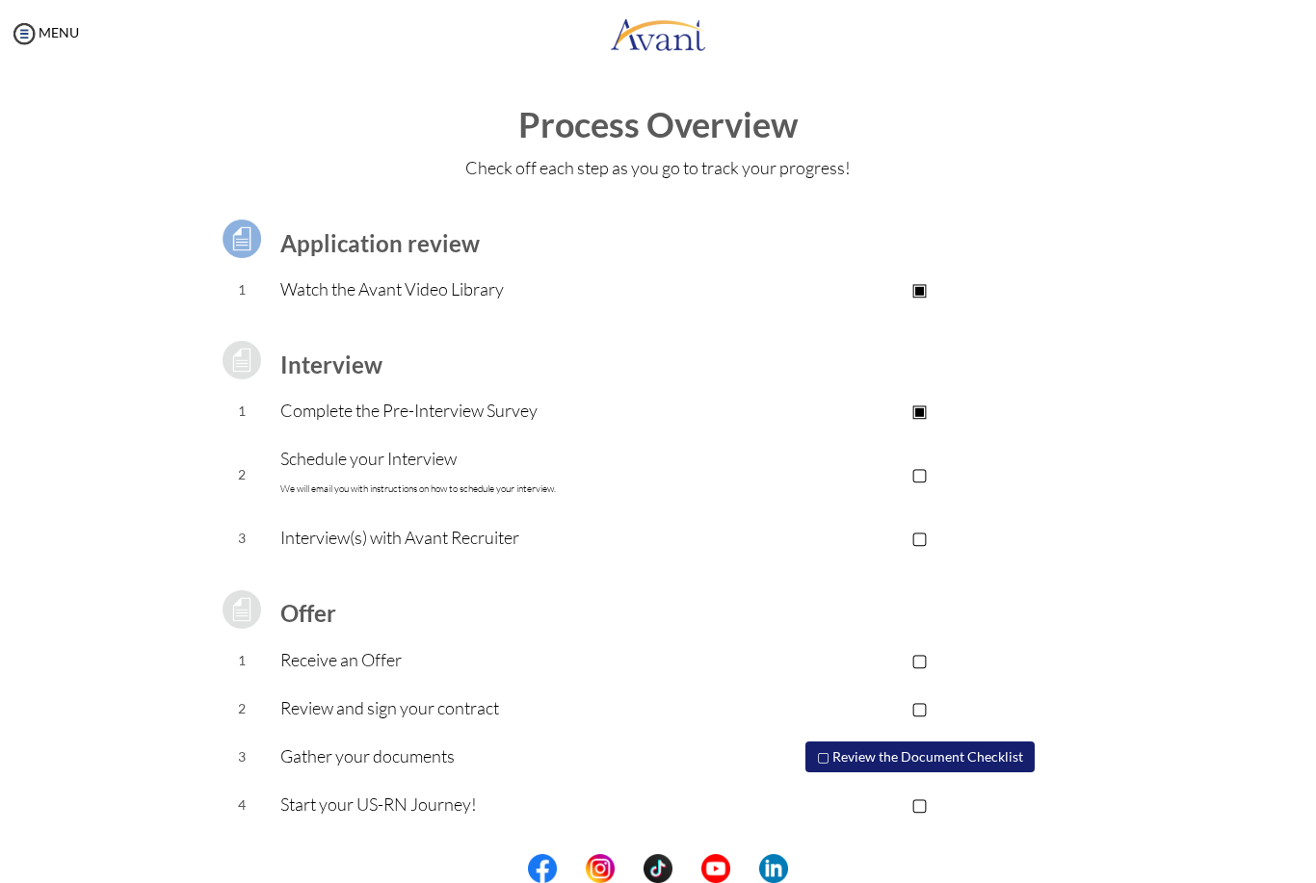
click at [20, 35] on img at bounding box center [24, 33] width 29 height 29
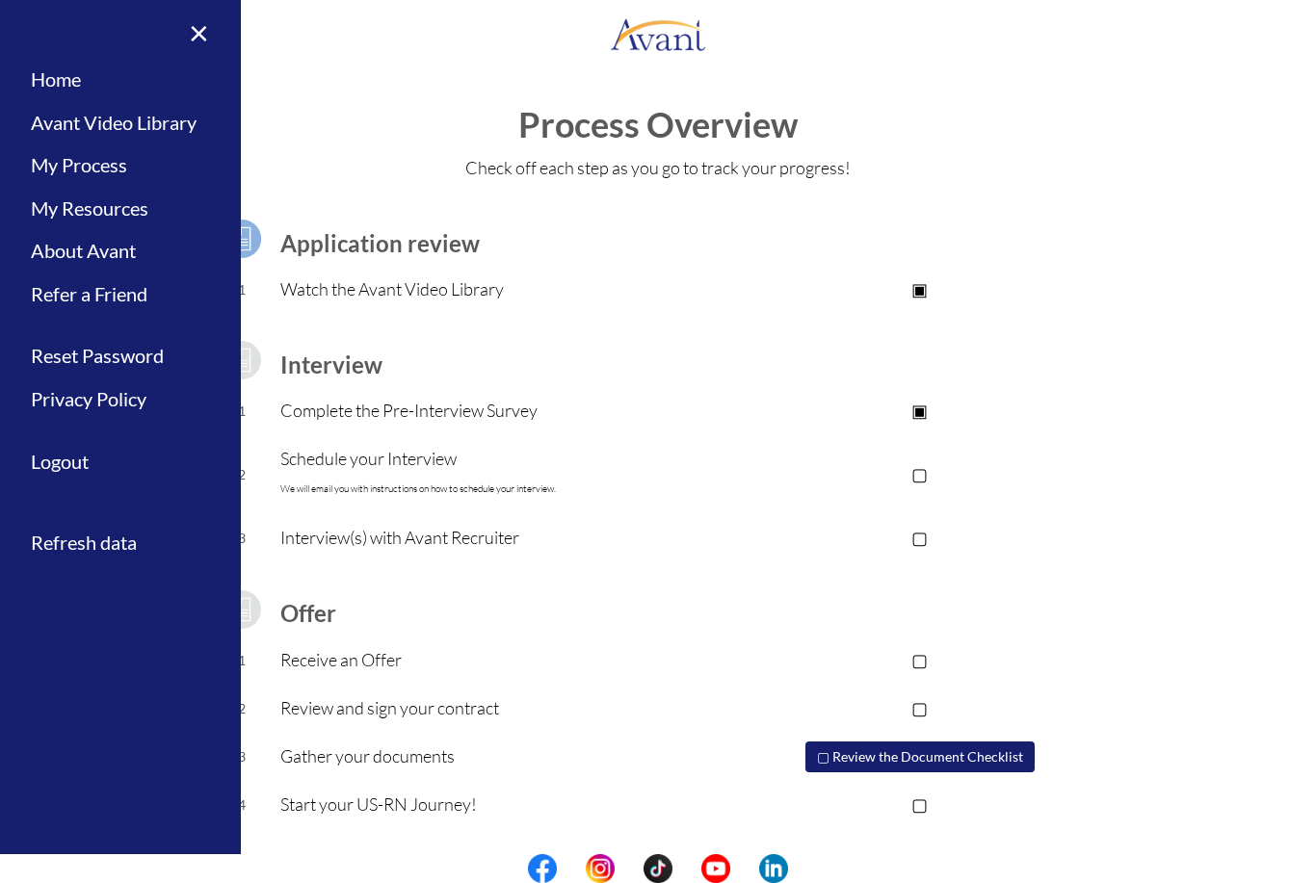
click at [45, 194] on link "My Resources" at bounding box center [120, 208] width 241 height 43
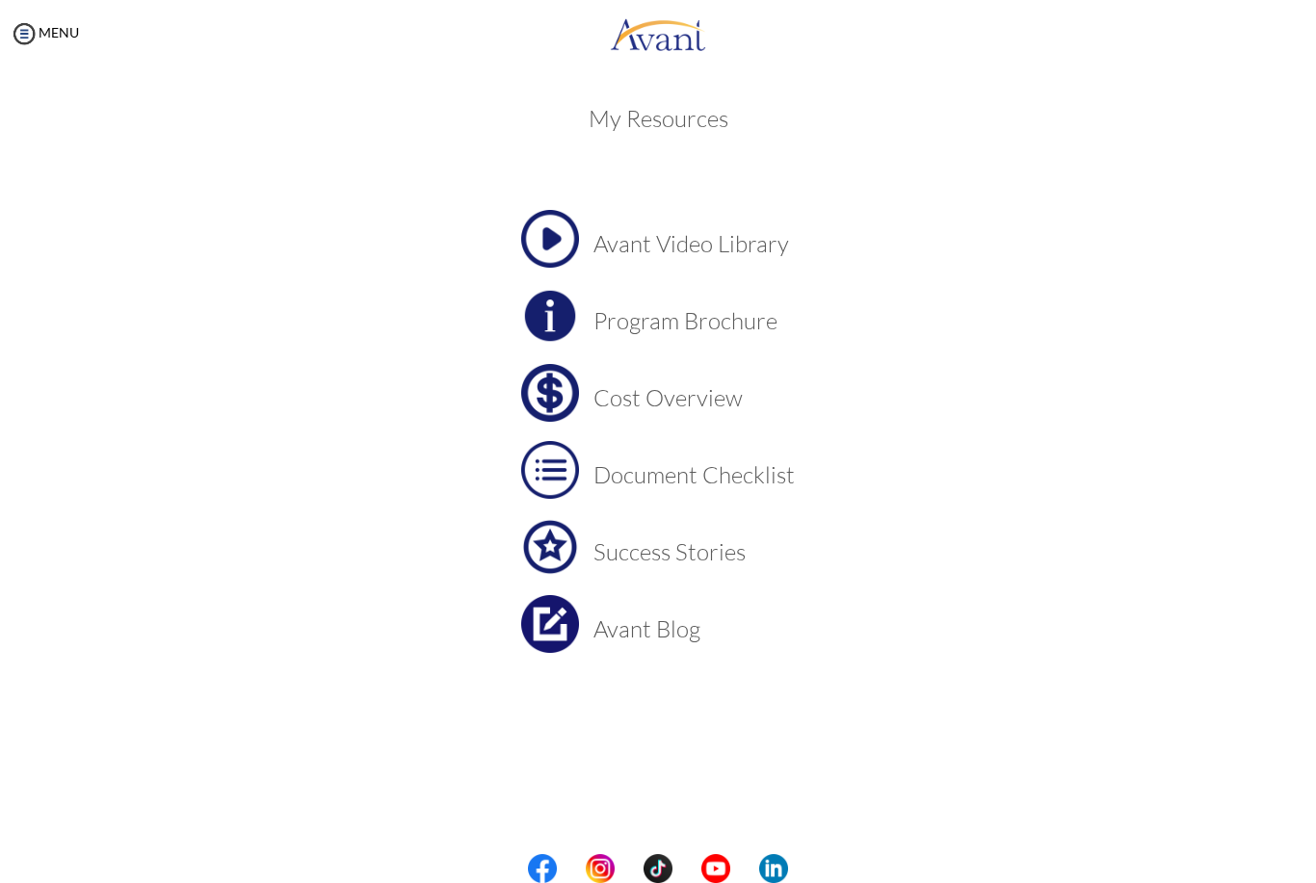
click at [694, 409] on h3 "Cost Overview" at bounding box center [693, 397] width 201 height 25
click at [698, 313] on h3 "Program Brochure" at bounding box center [693, 320] width 201 height 25
click at [24, 37] on img at bounding box center [24, 33] width 29 height 29
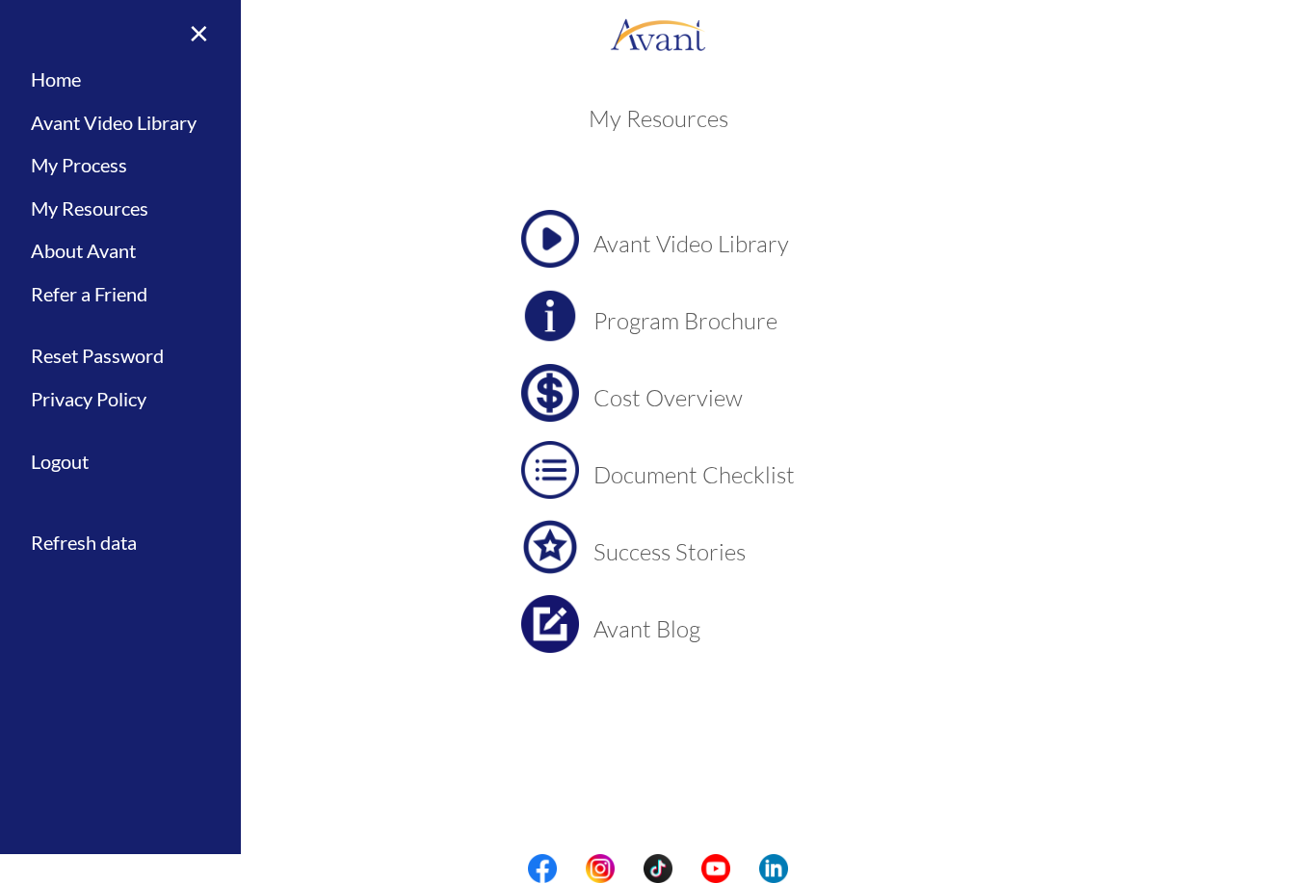
click at [44, 448] on link "Logout" at bounding box center [120, 461] width 241 height 43
